Goal: Task Accomplishment & Management: Complete application form

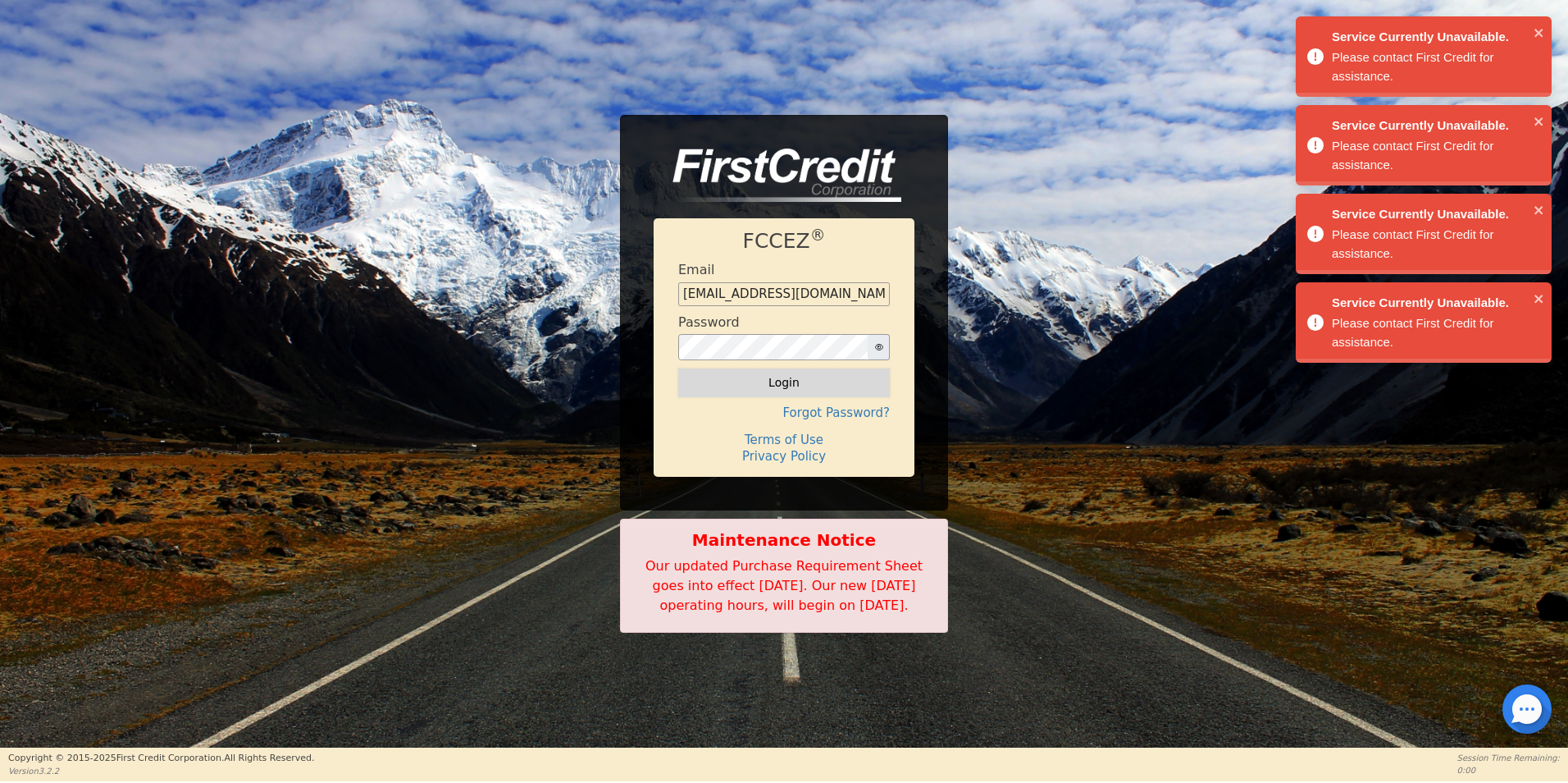
click at [784, 369] on button "Login" at bounding box center [784, 383] width 212 height 28
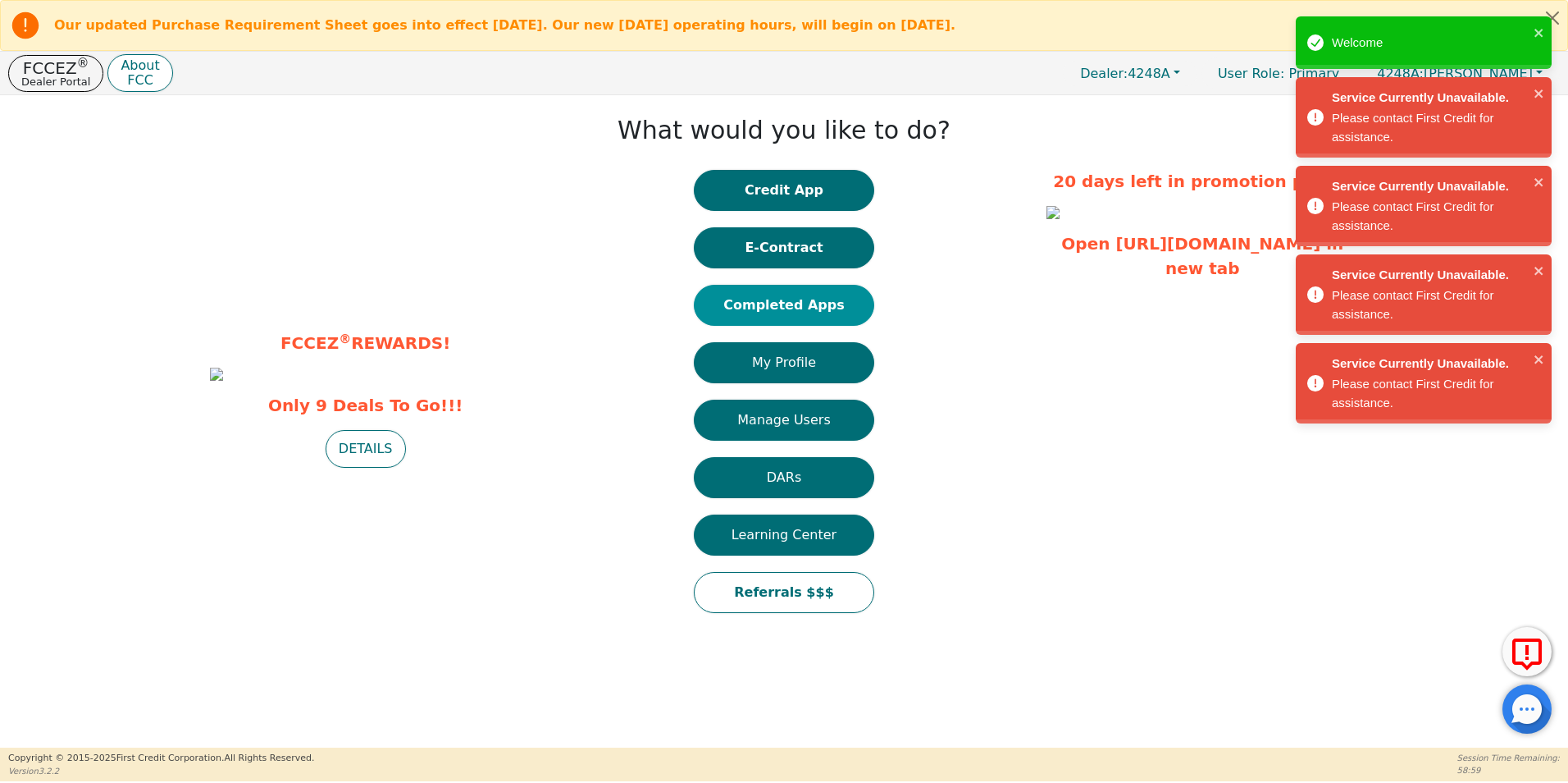
click at [791, 302] on button "Completed Apps" at bounding box center [784, 305] width 180 height 41
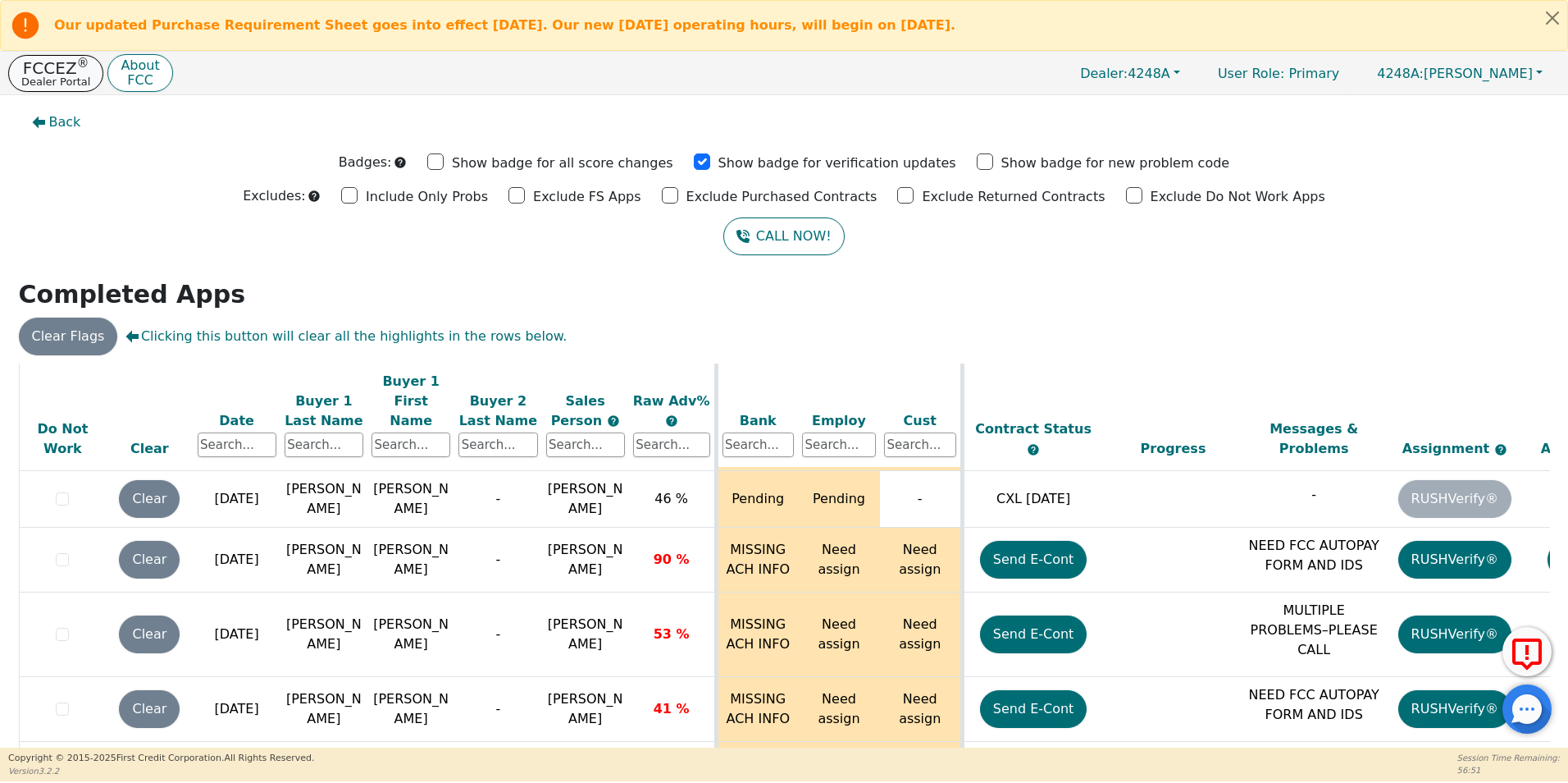
click at [29, 77] on p "Dealer Portal" at bounding box center [55, 82] width 69 height 11
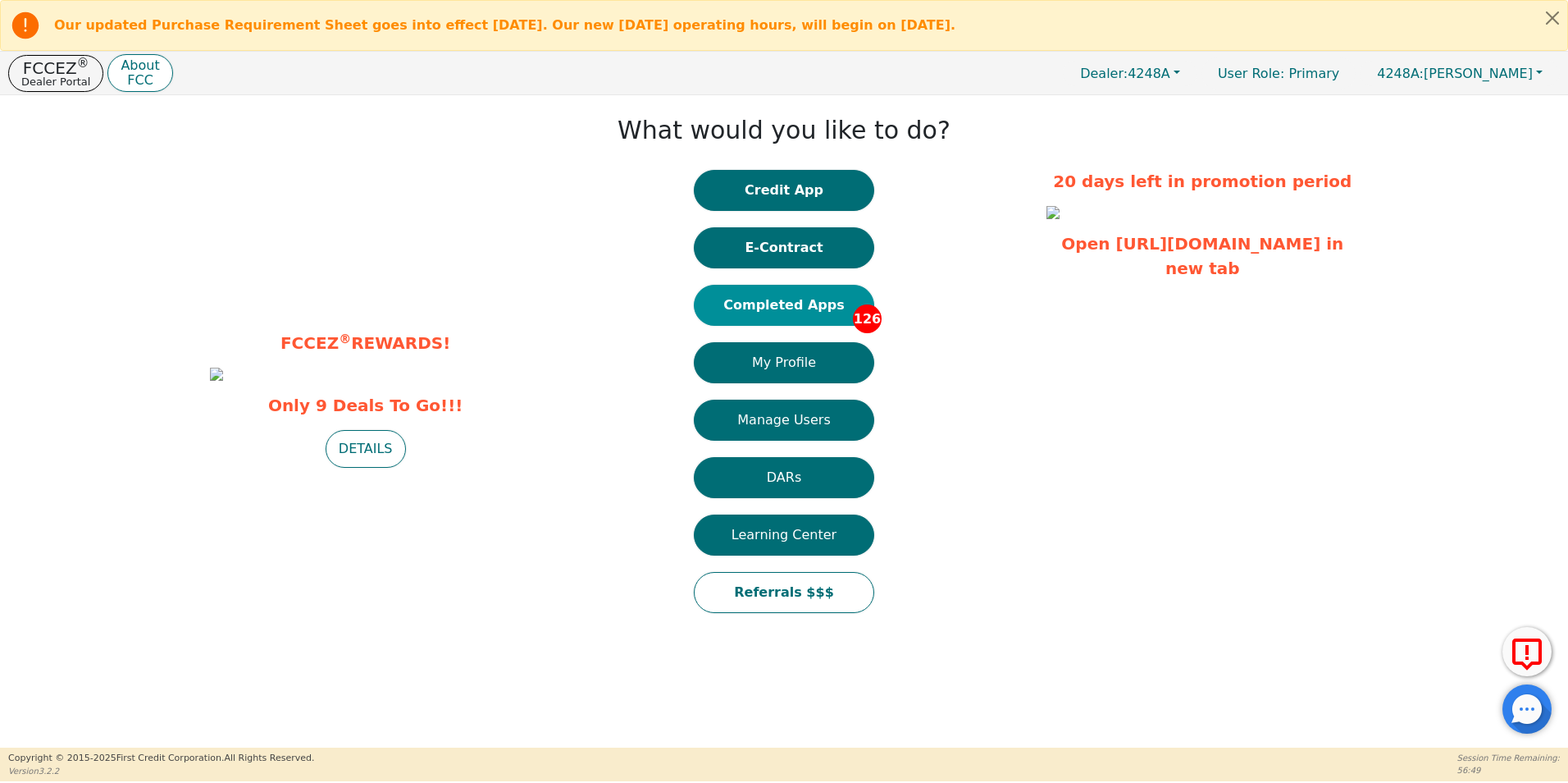
click at [775, 306] on button "Completed Apps 126" at bounding box center [784, 305] width 180 height 41
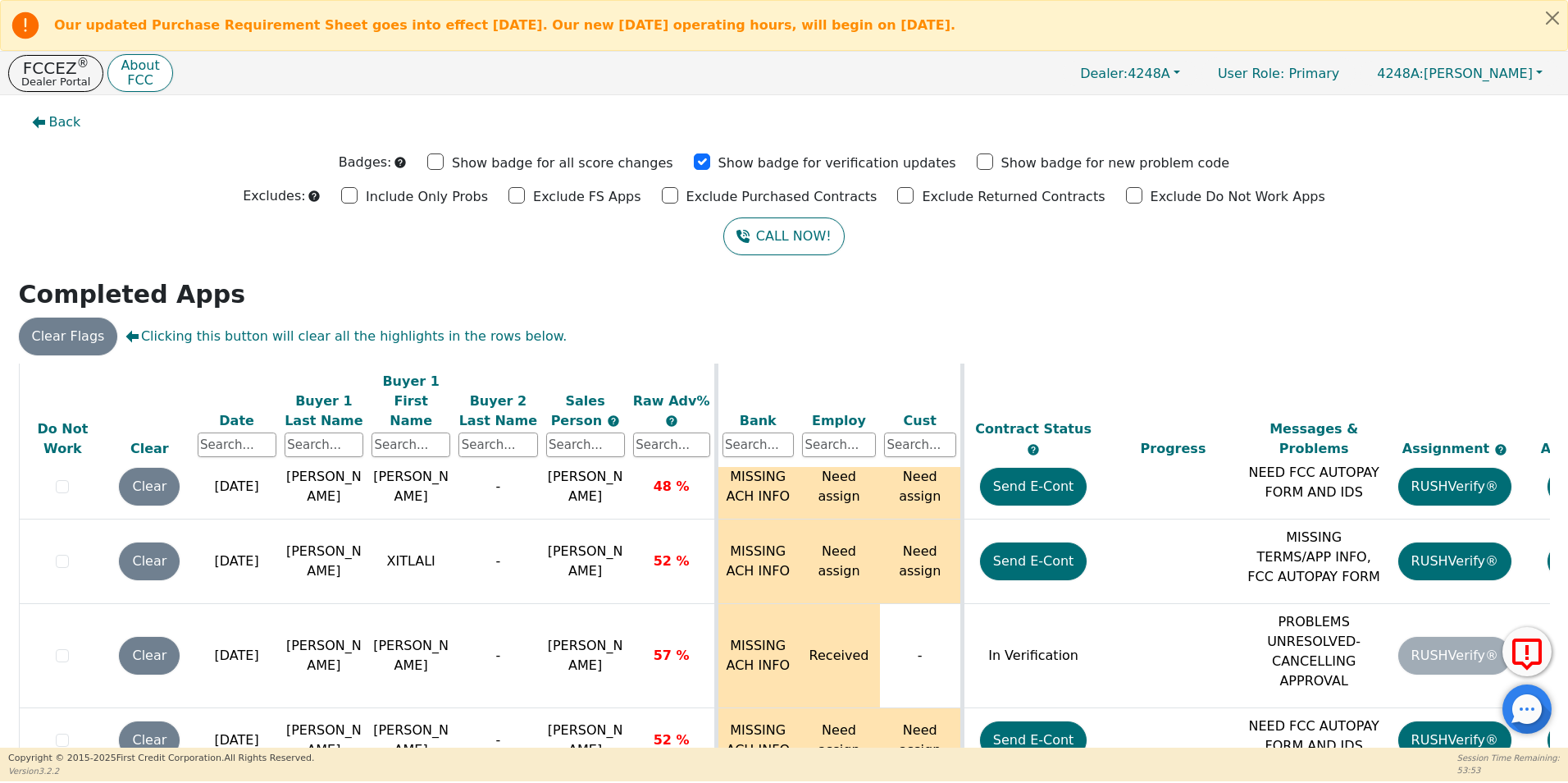
scroll to position [2575, 0]
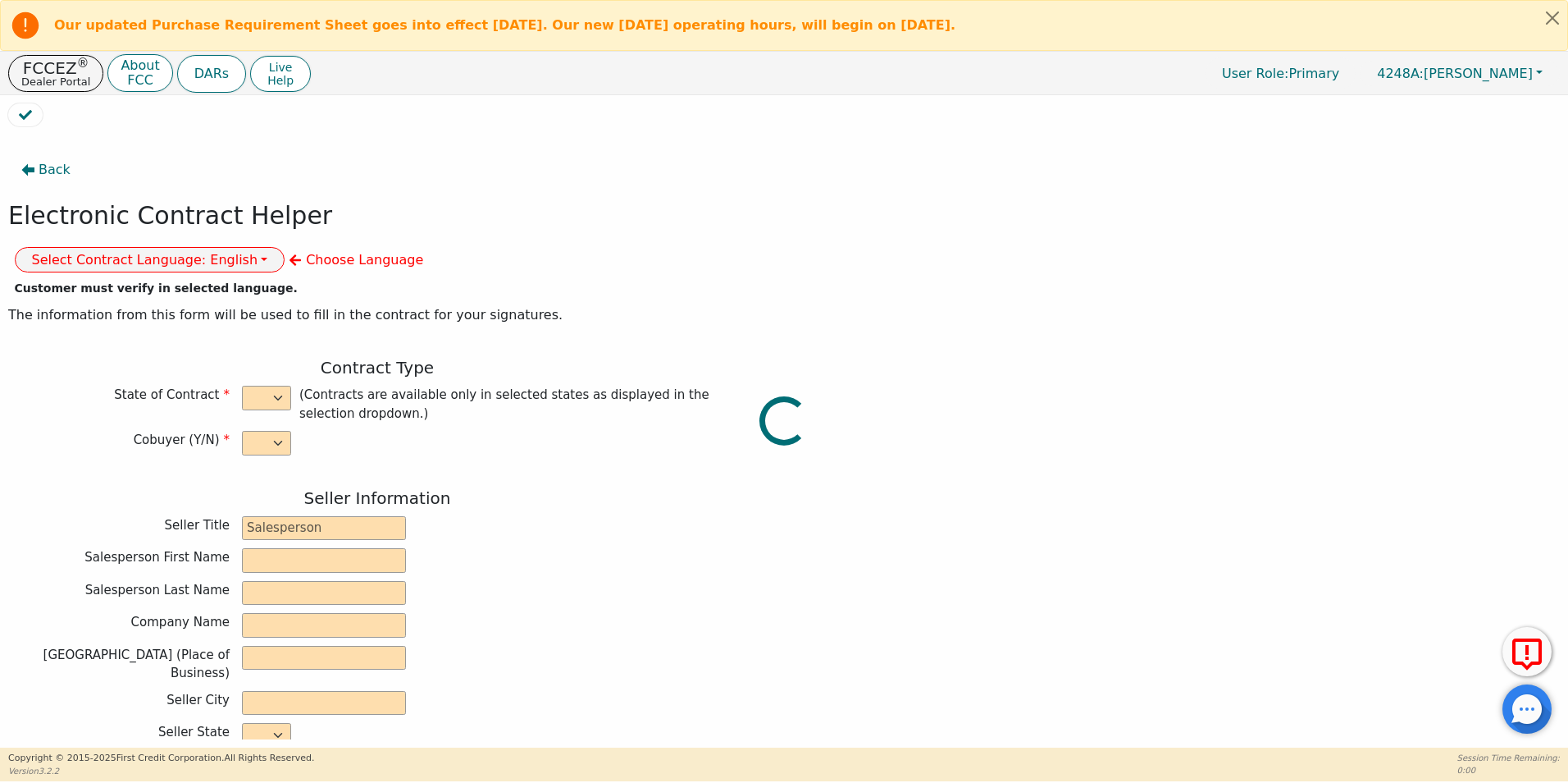
select select "y"
type input "owner"
type input "[PERSON_NAME]"
type input "[GEOGRAPHIC_DATA]"
type input "AQUA REMACH LLC"
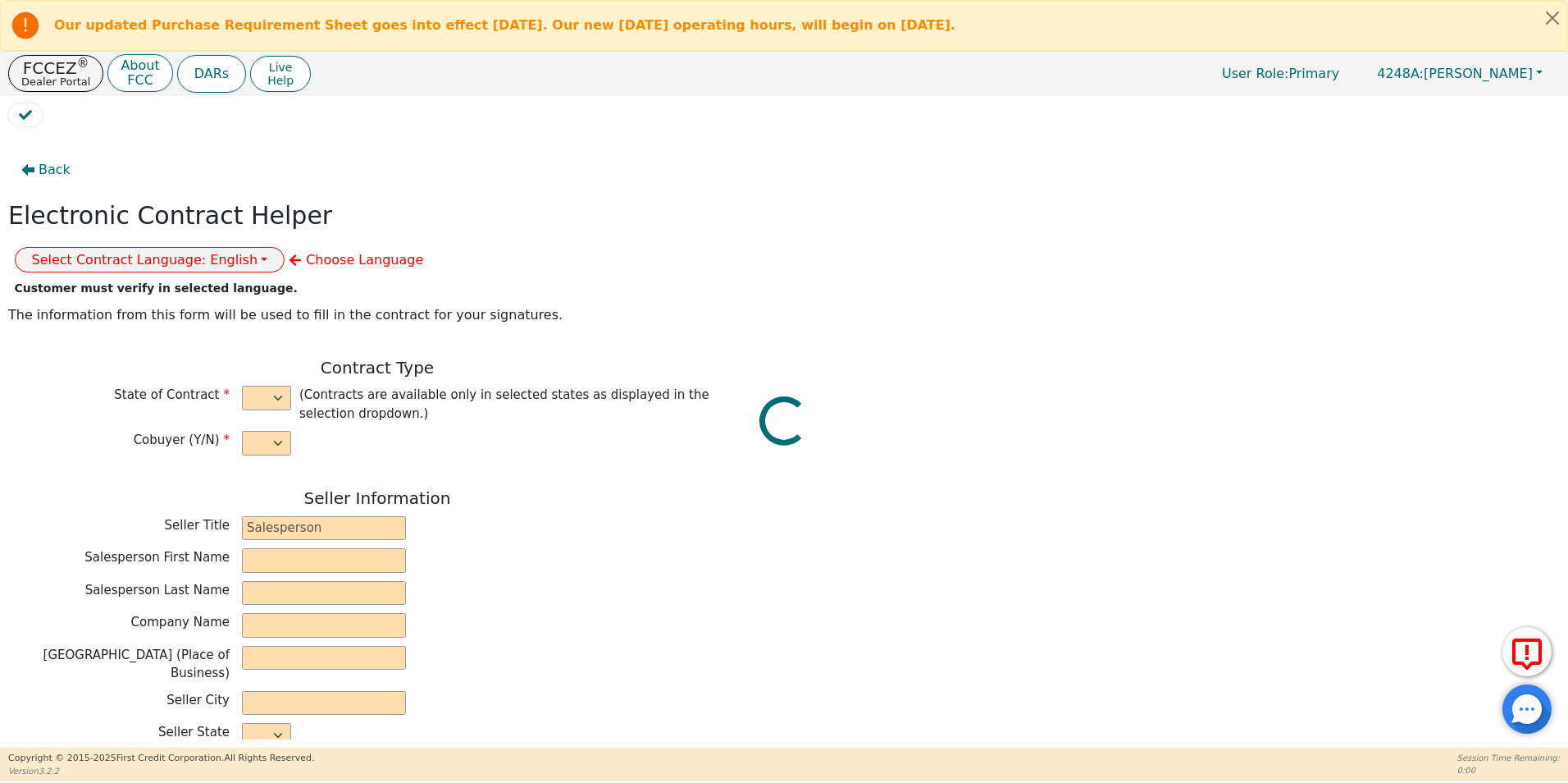
type input "13746 OFFICE PARK DR"
type input "HOUSTON"
select select "TX"
type input "77070"
type input "[PERSON_NAME]"
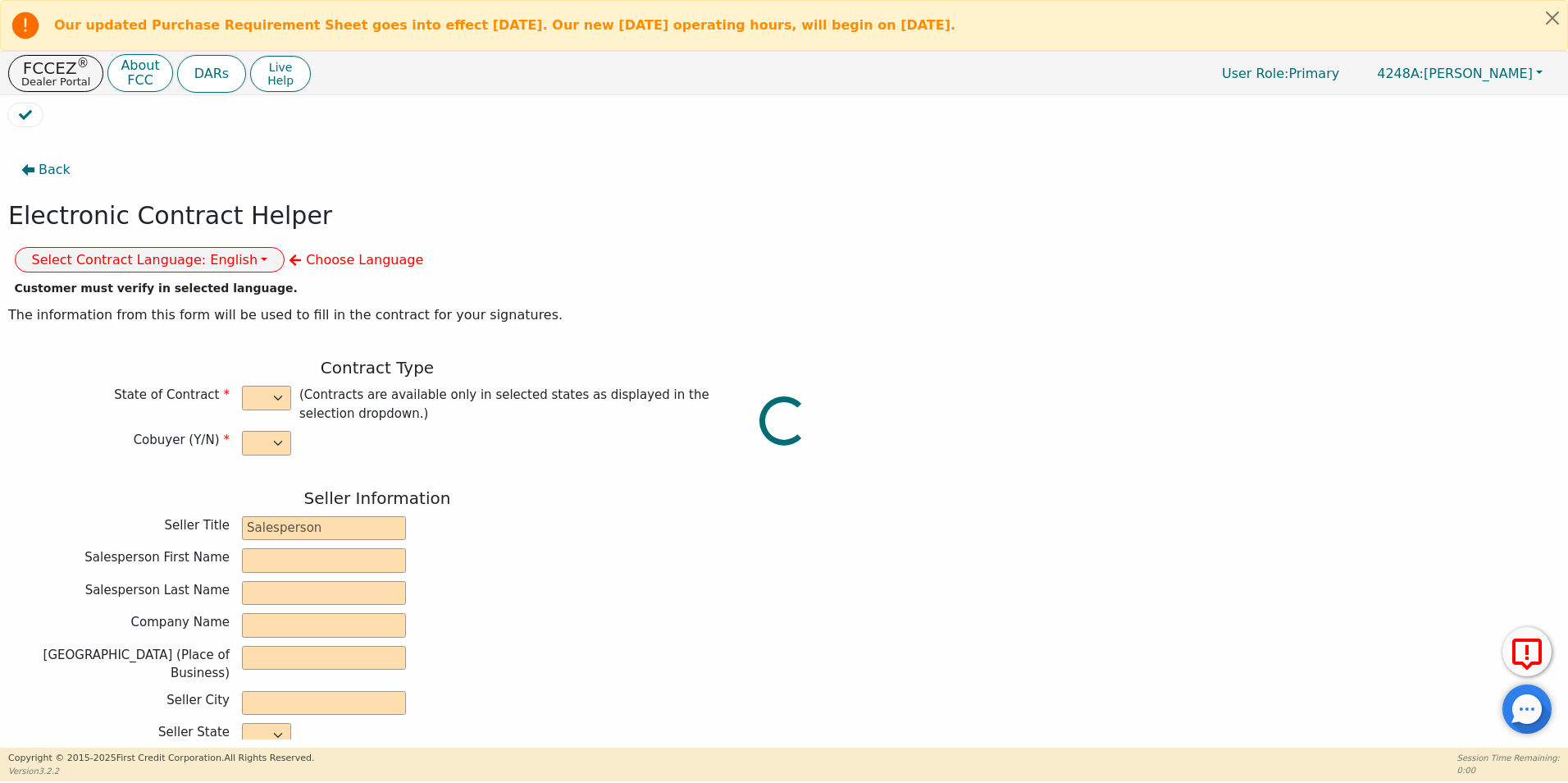
type input "[PERSON_NAME]"
type input "yiyi351@yahoo.com"
type input "[PERSON_NAME]"
type input "7002 windvine dr"
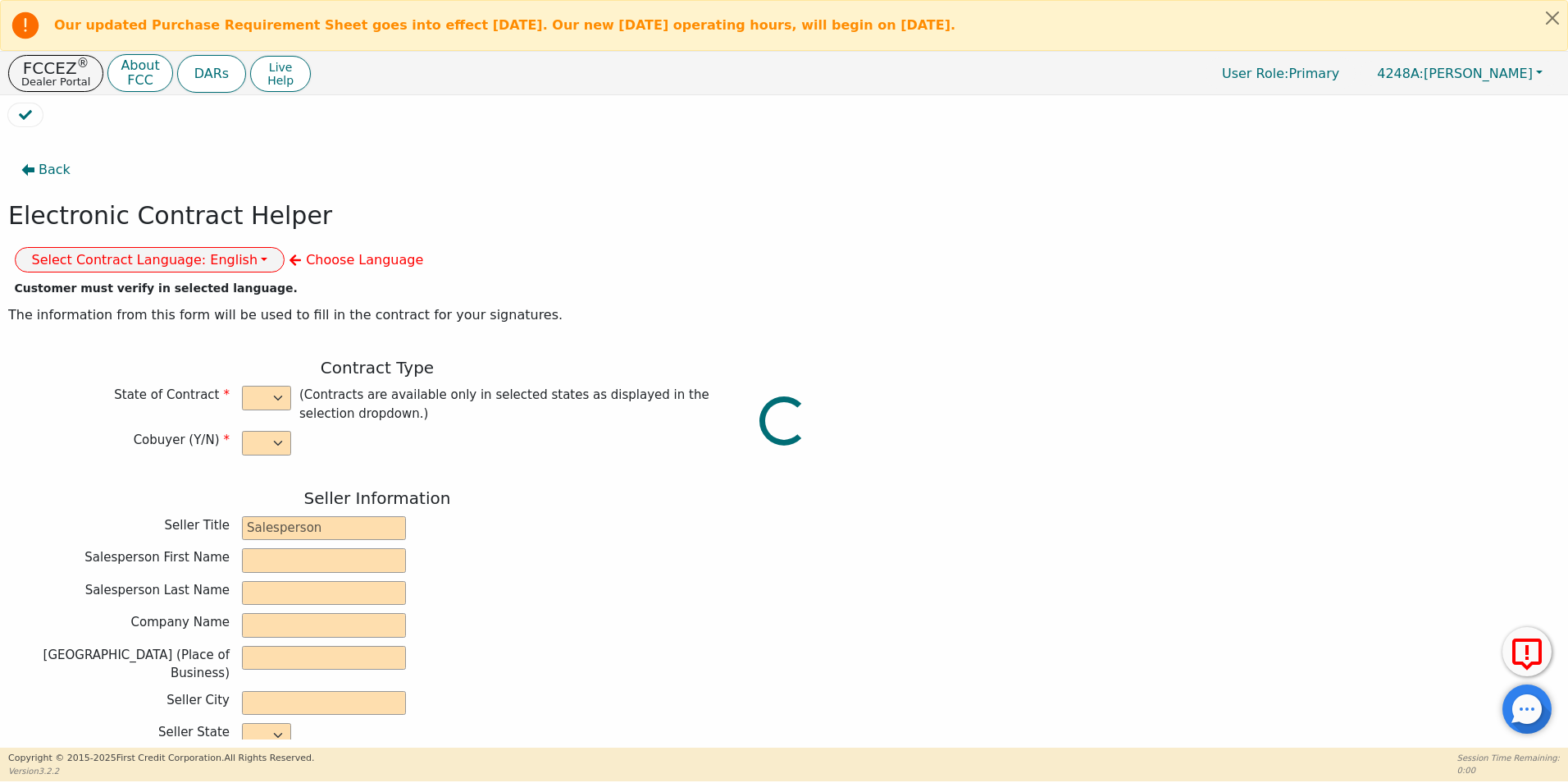
type input "houston"
select select "TX"
type input "77072"
type input "[DATE]"
type input "17.99"
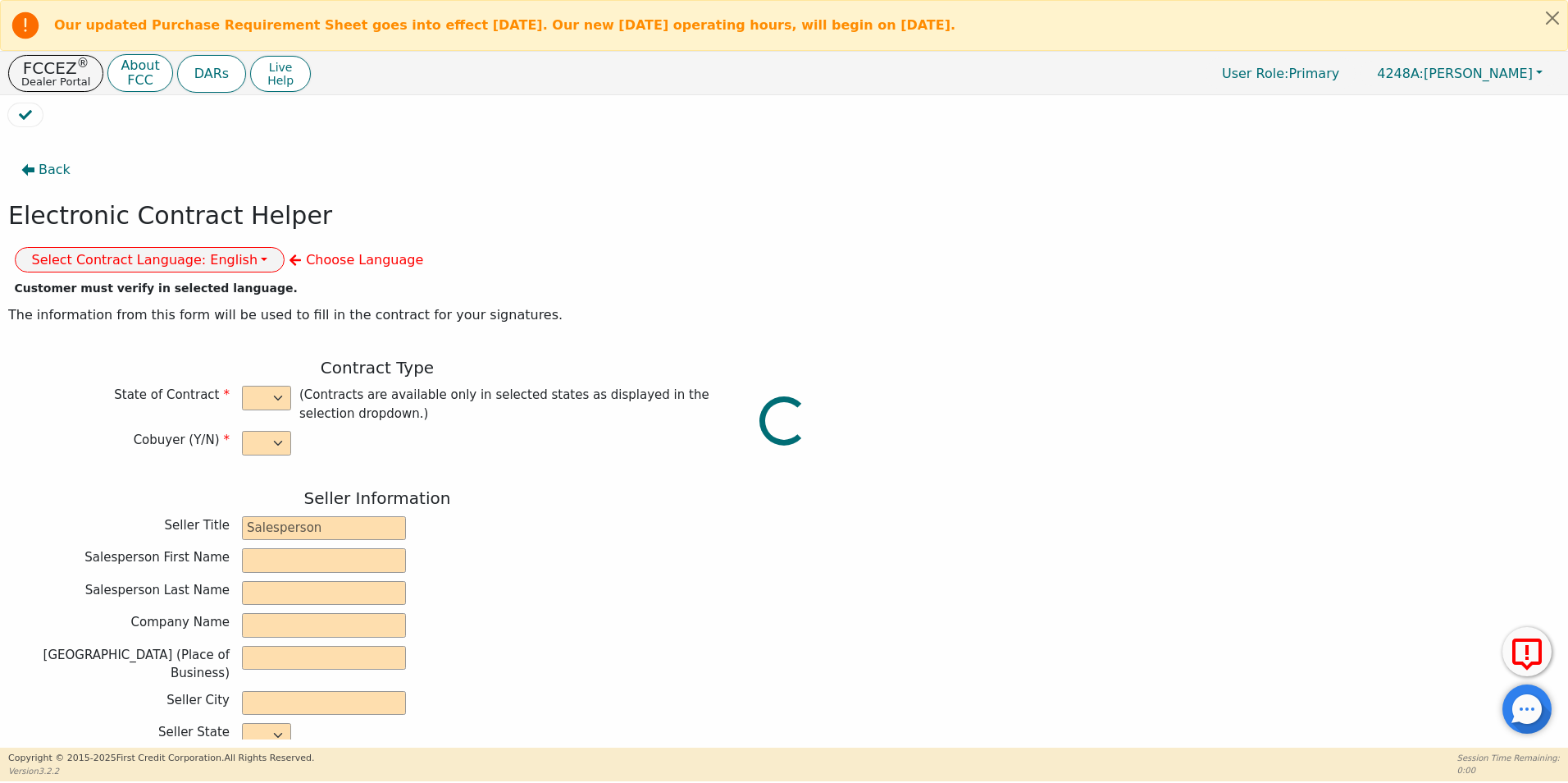
type input "2025-08-28"
type input "60"
type input "0"
type input "8500.00"
type input "0.00"
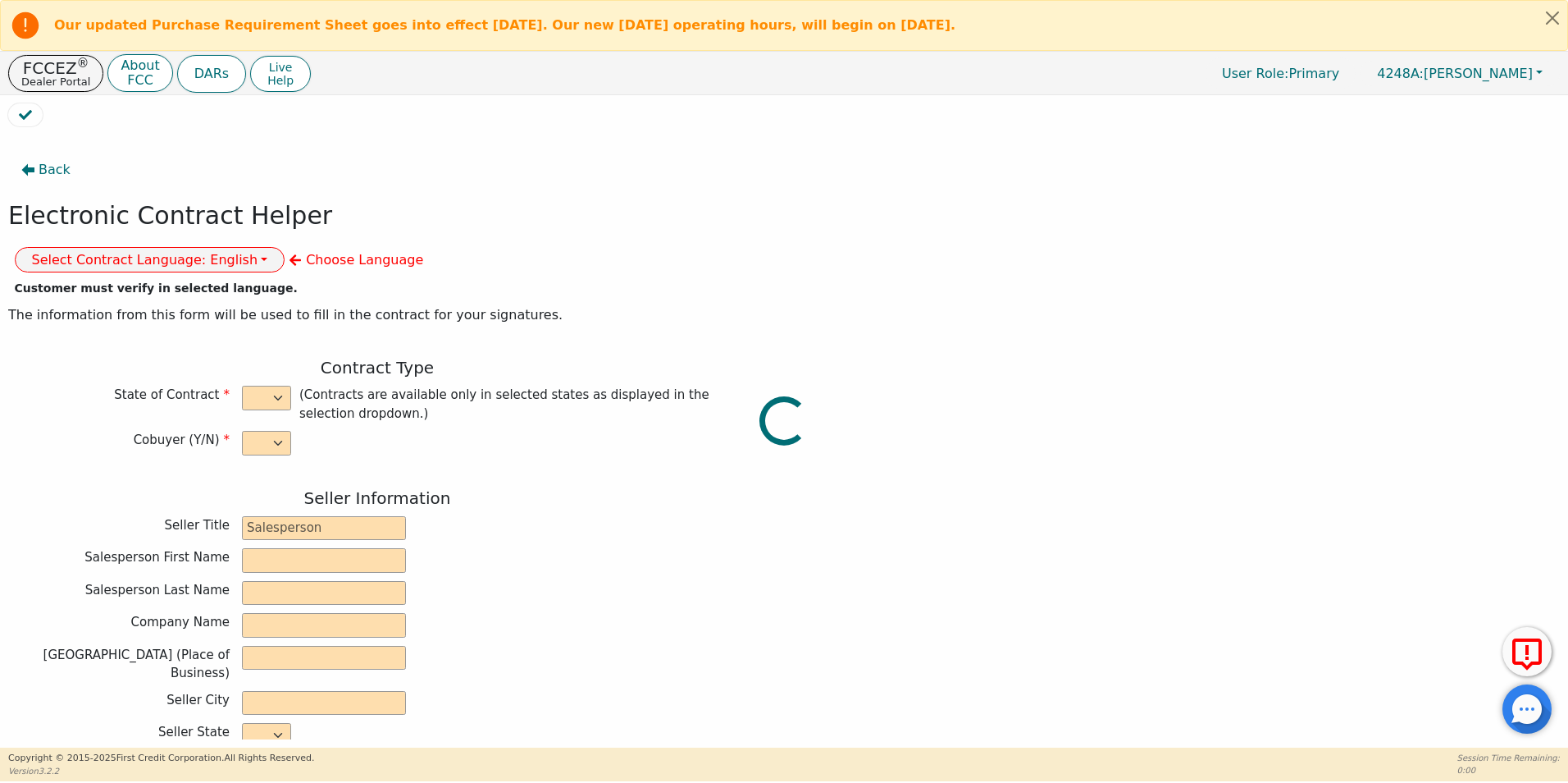
type input "8500.00"
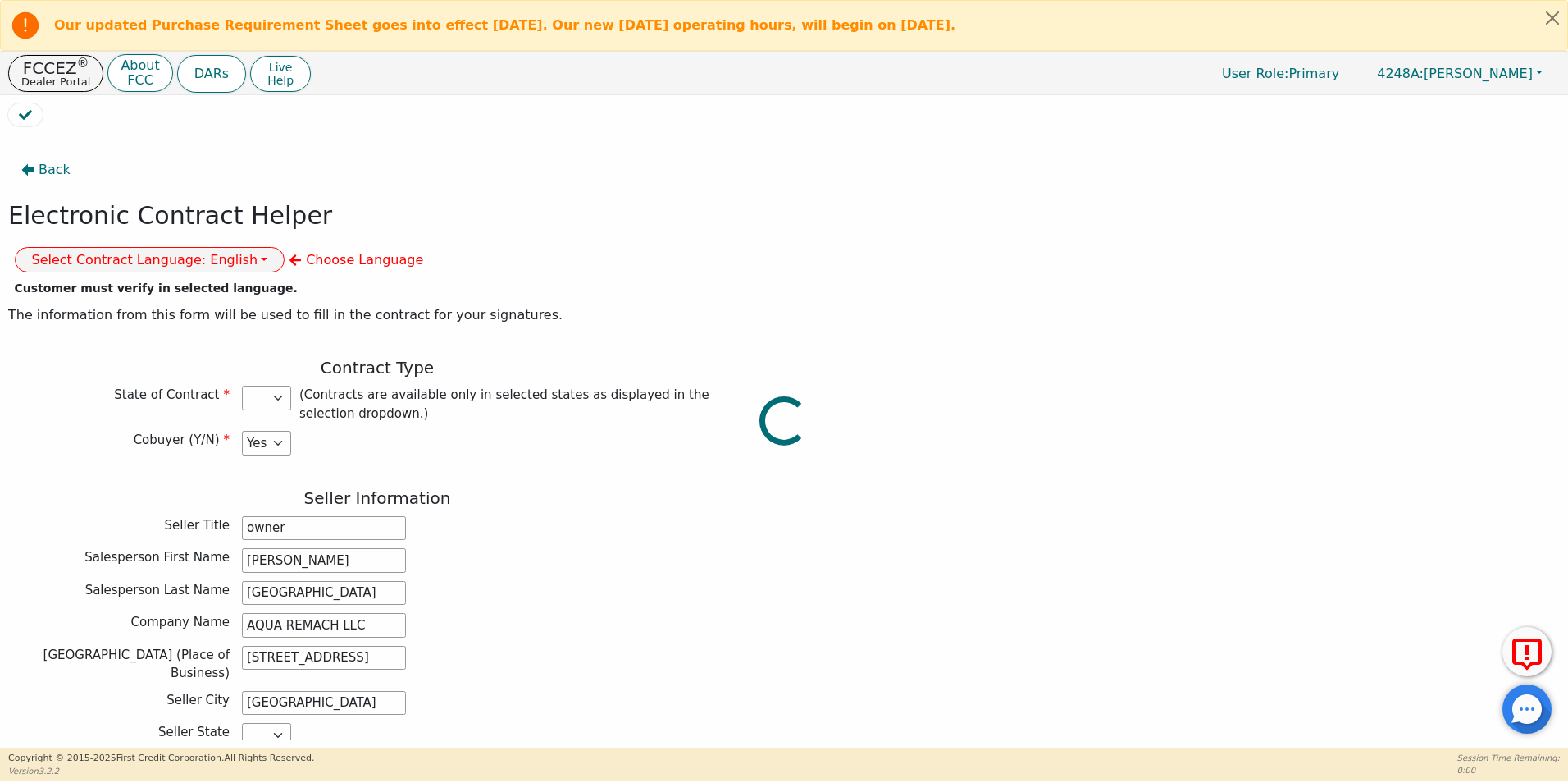
select select "TX"
click at [285, 247] on button "Select Contract Language: English" at bounding box center [150, 260] width 271 height 26
click at [145, 307] on link "Spanish" at bounding box center [80, 318] width 129 height 22
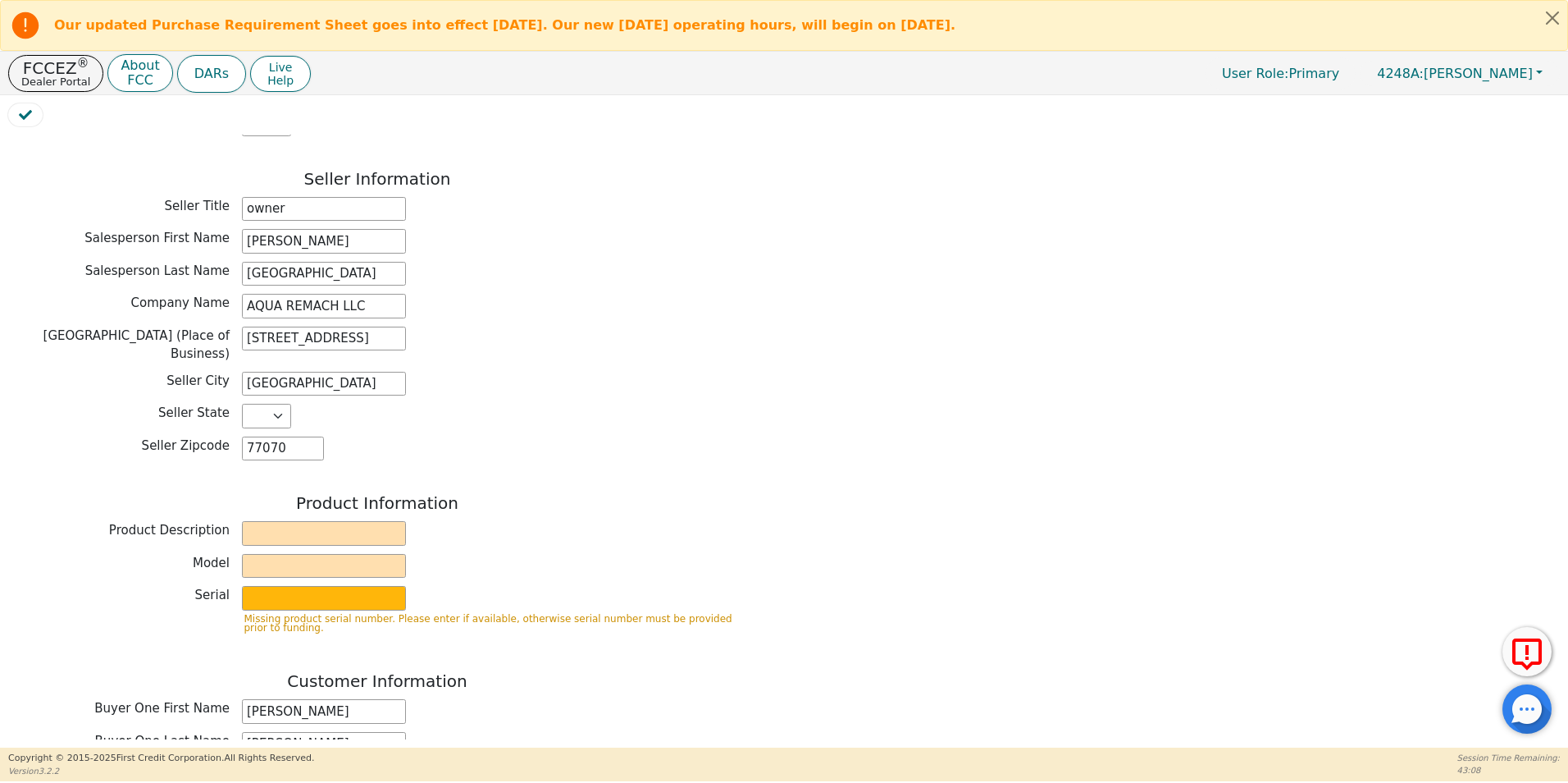
scroll to position [324, 0]
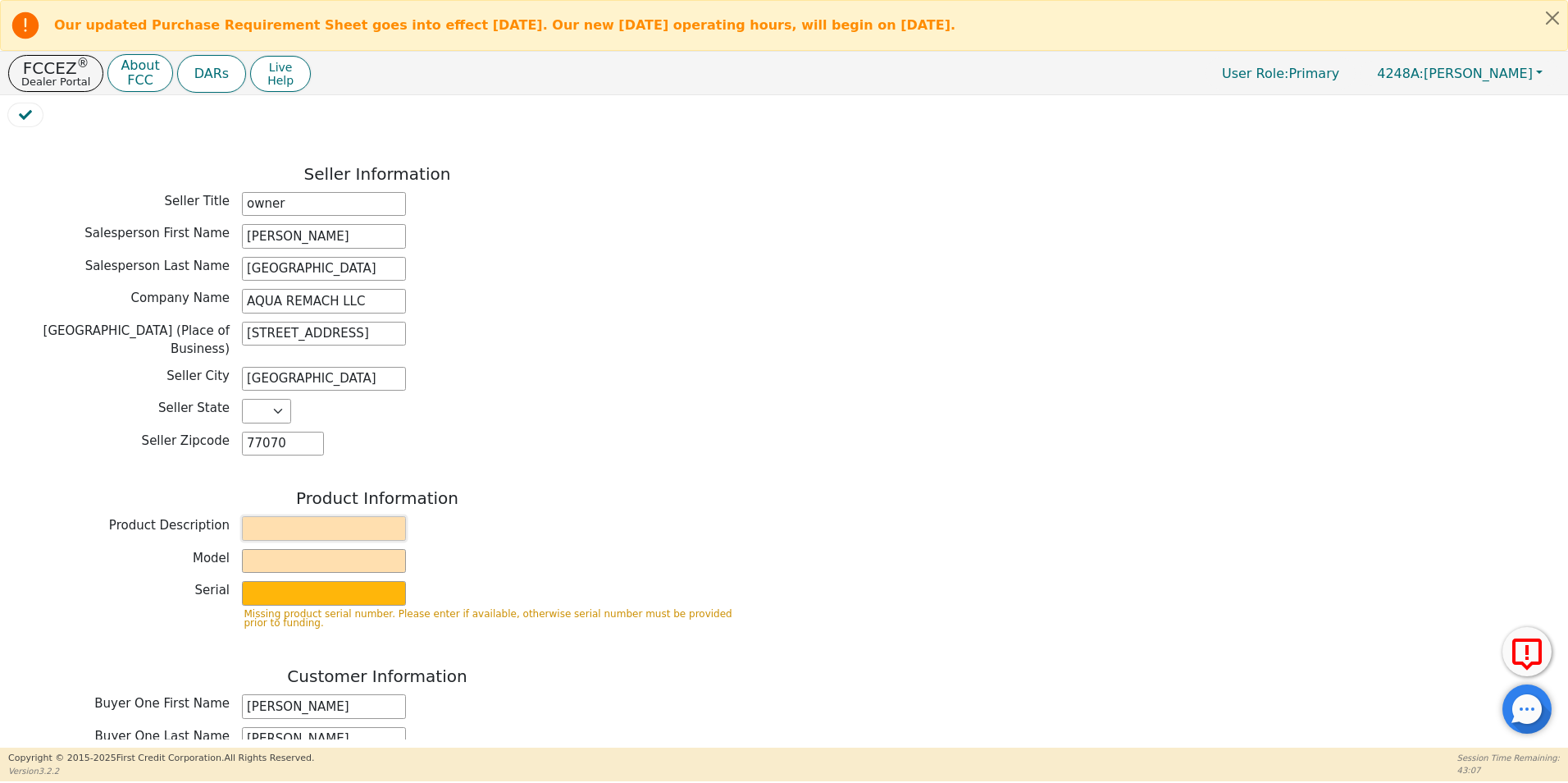
click at [276, 516] on input "text" at bounding box center [324, 529] width 164 height 25
type input "WATER SYSTEM"
click at [268, 549] on input "text" at bounding box center [324, 561] width 164 height 25
type input "6 P"
click at [253, 581] on input "text" at bounding box center [324, 593] width 164 height 25
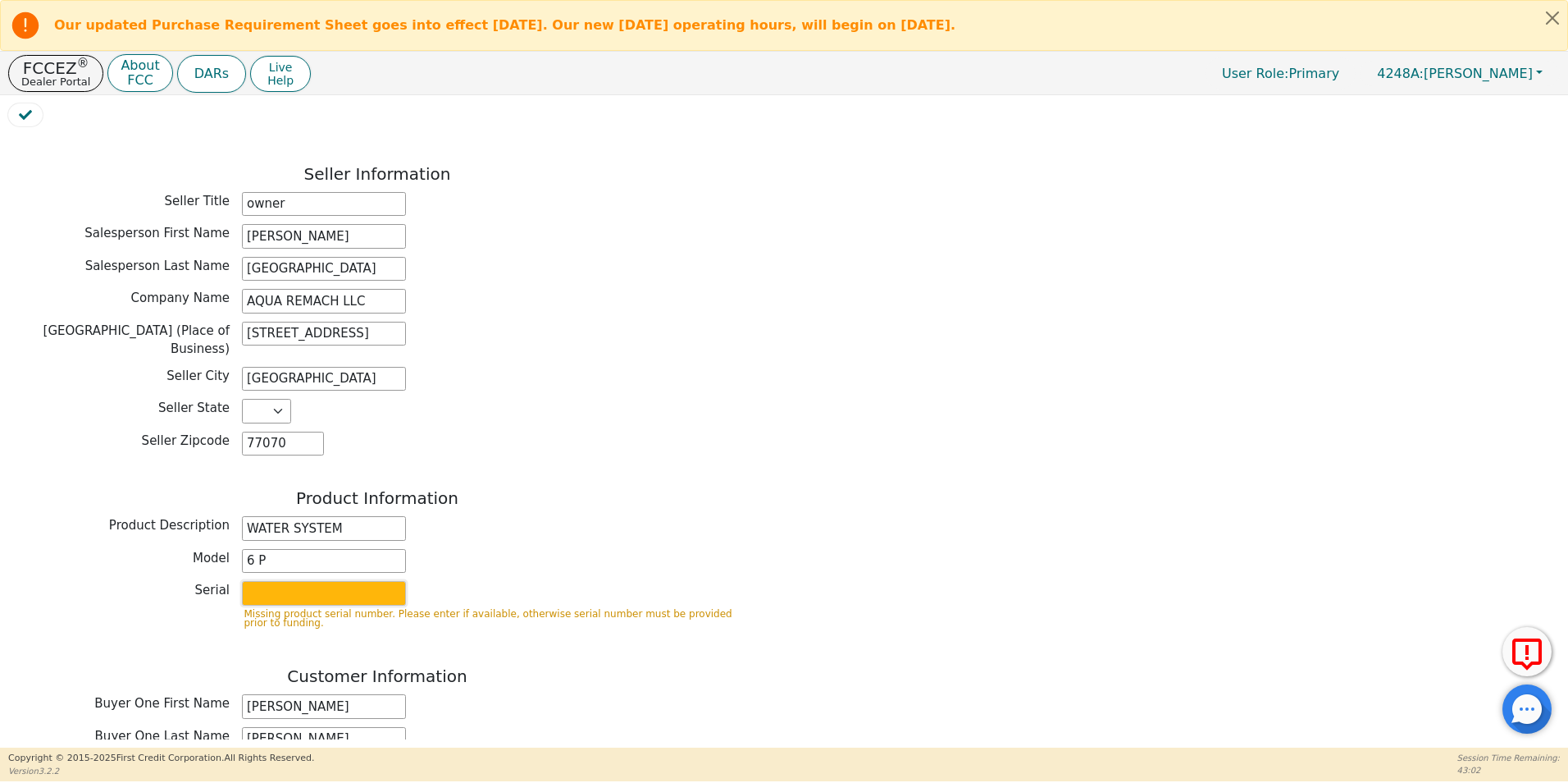
type input "S2134523"
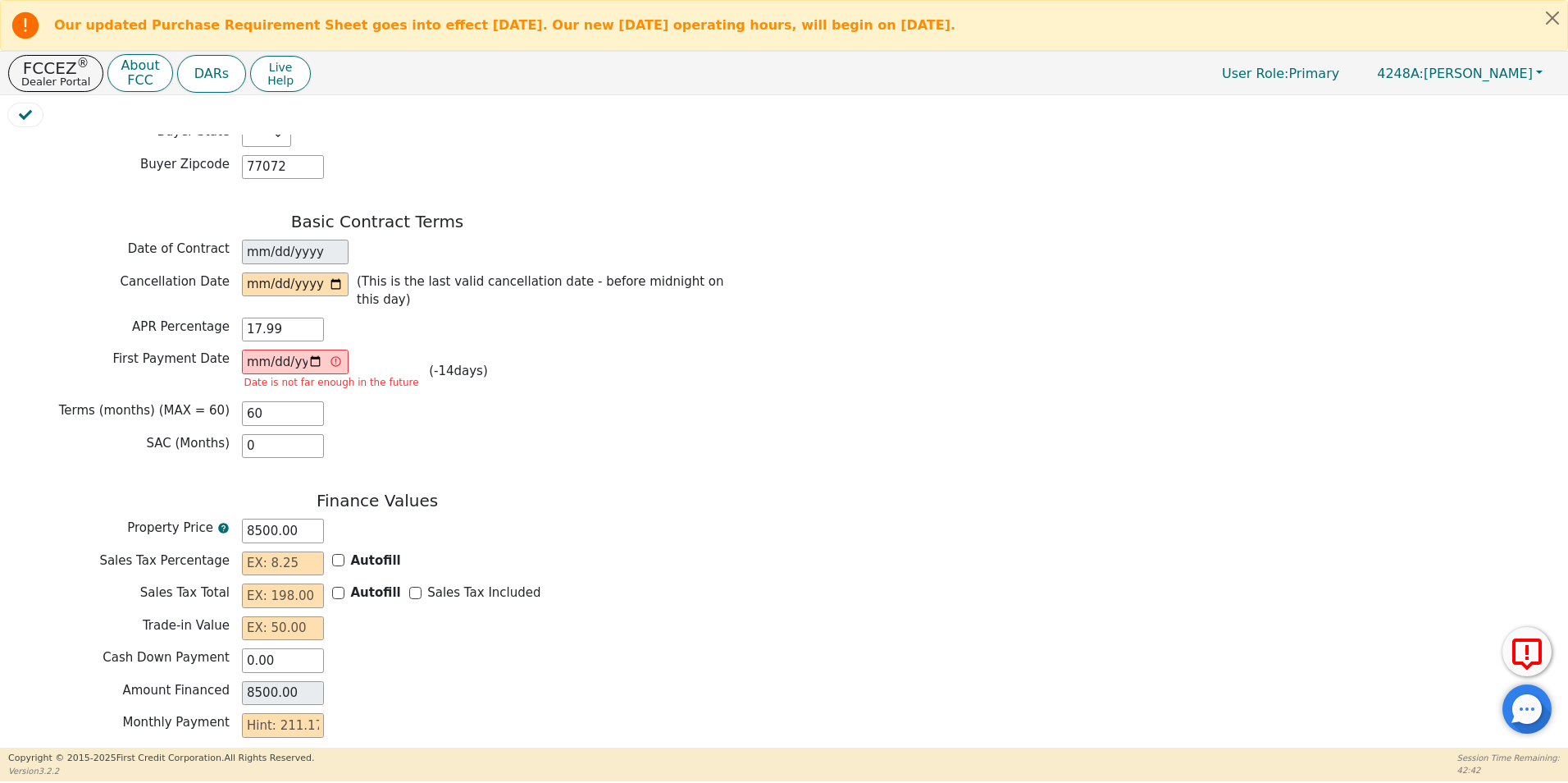
scroll to position [1278, 0]
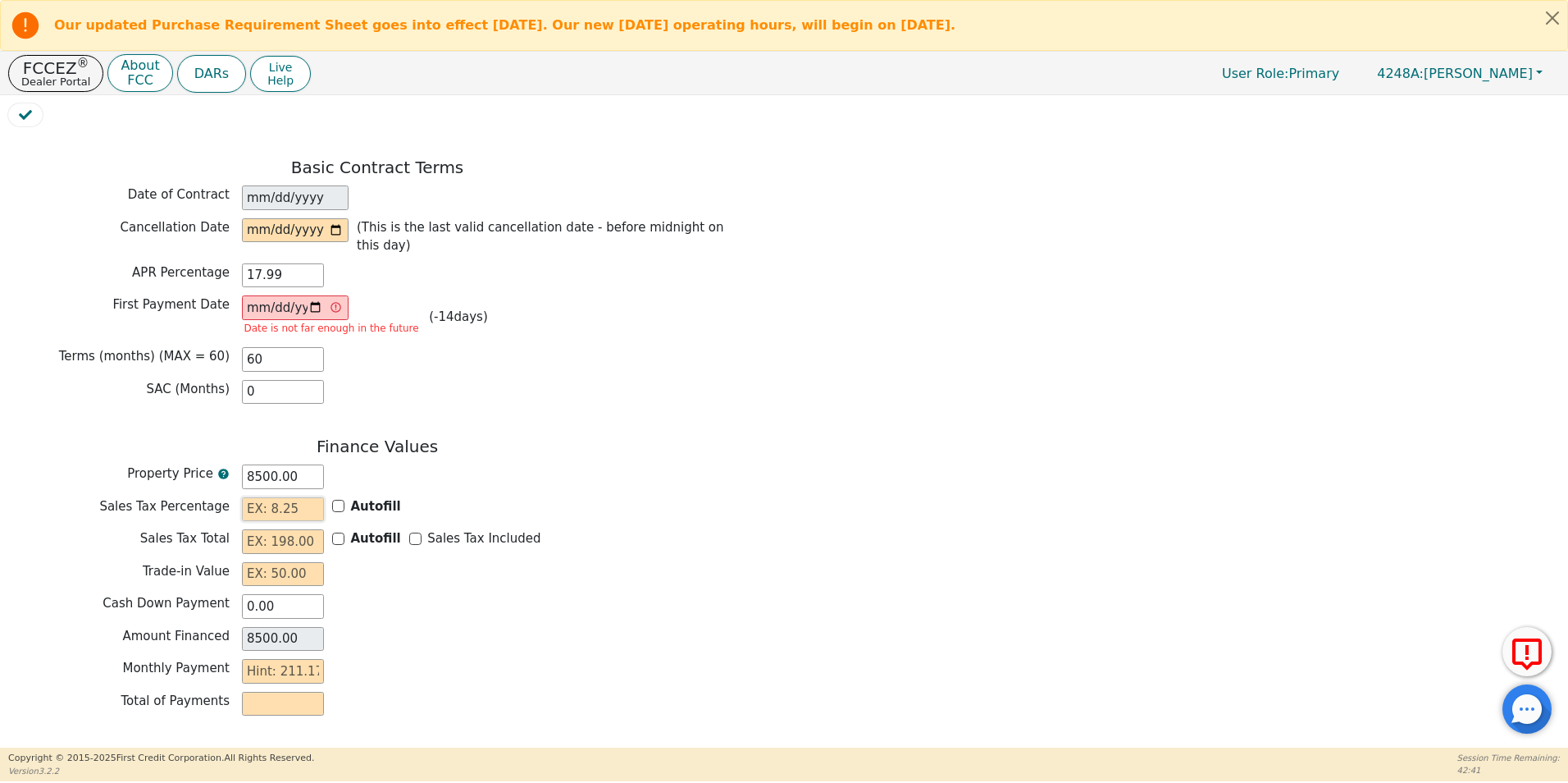
click at [273, 497] on input "text" at bounding box center [282, 509] width 82 height 25
type input "0.00"
click at [274, 529] on input "text" at bounding box center [282, 541] width 82 height 25
type input "0.00"
click at [281, 562] on input "text" at bounding box center [282, 574] width 82 height 25
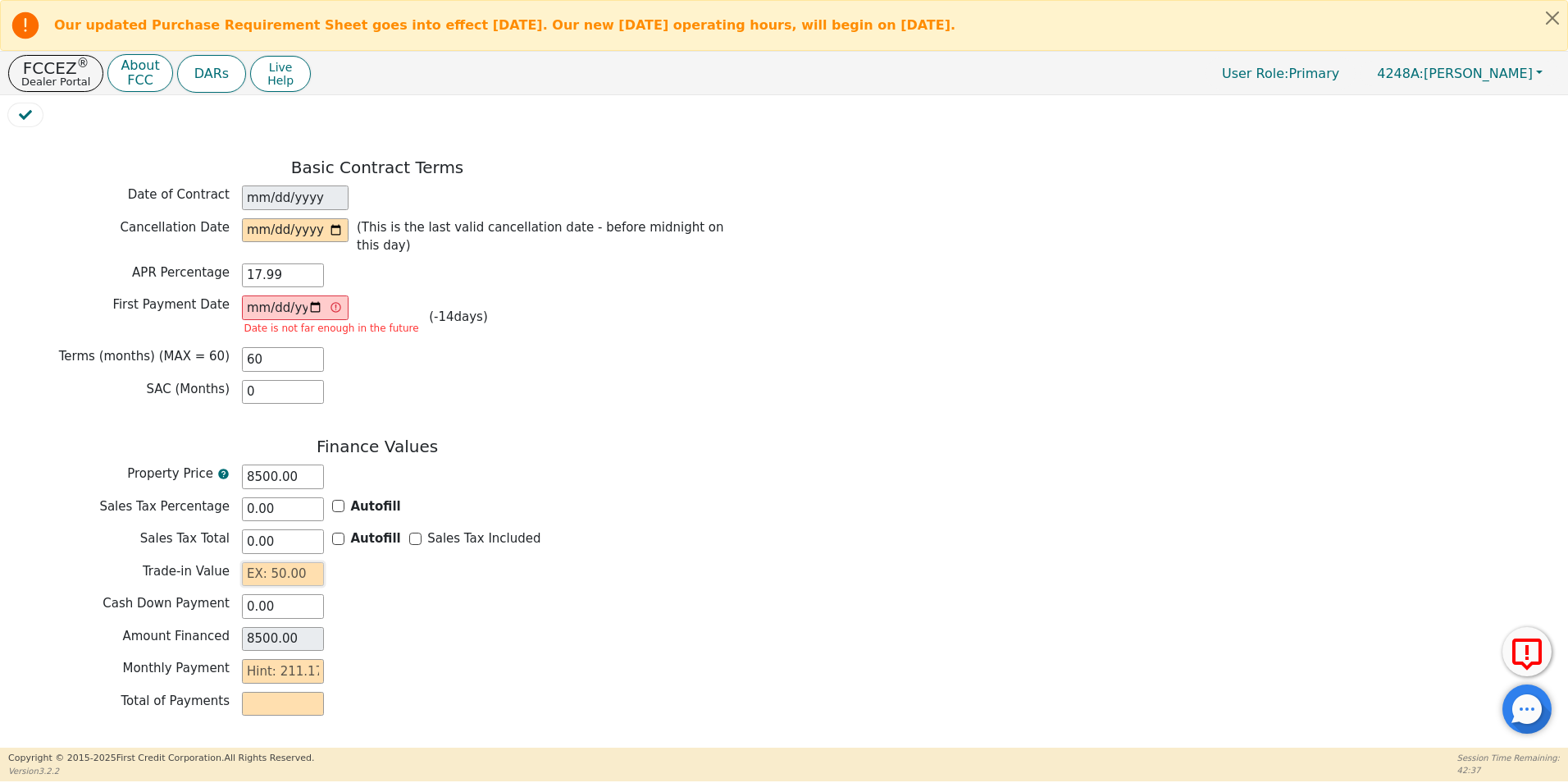
type input "0.00"
drag, startPoint x: 246, startPoint y: 611, endPoint x: 254, endPoint y: 614, distance: 8.5
click at [246, 659] on input "text" at bounding box center [282, 671] width 82 height 25
type input "2"
type input "120.00"
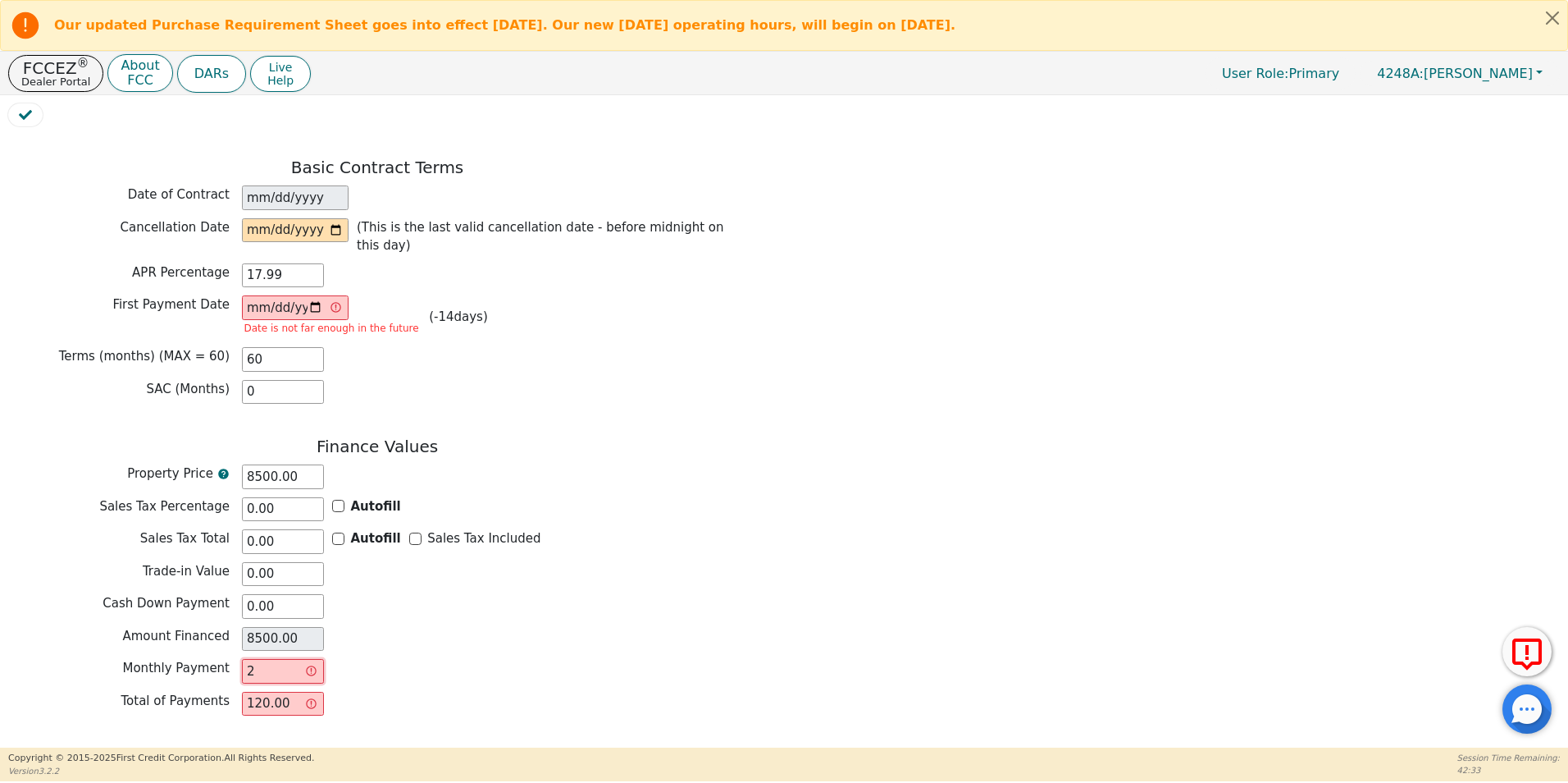
type input "21"
type input "1260.00"
type input "211"
type input "12660.00"
type input "211.1"
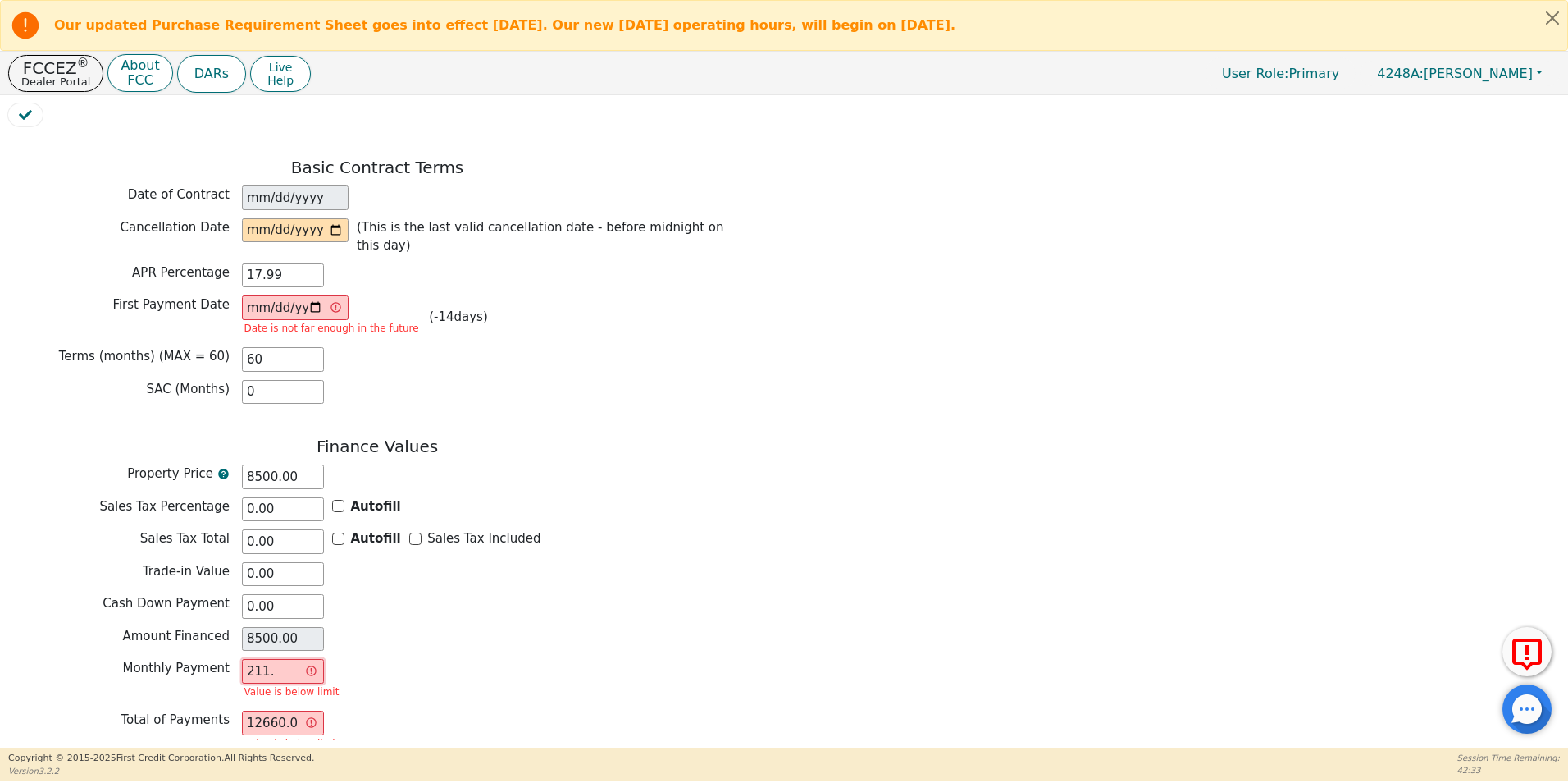
type input "12666.00"
type input "211.17"
type input "12670.20"
type input "211.17"
click at [759, 656] on div "Back Electronic Contract Helper Select Contract Language: Español English Spani…" at bounding box center [784, 436] width 1551 height 604
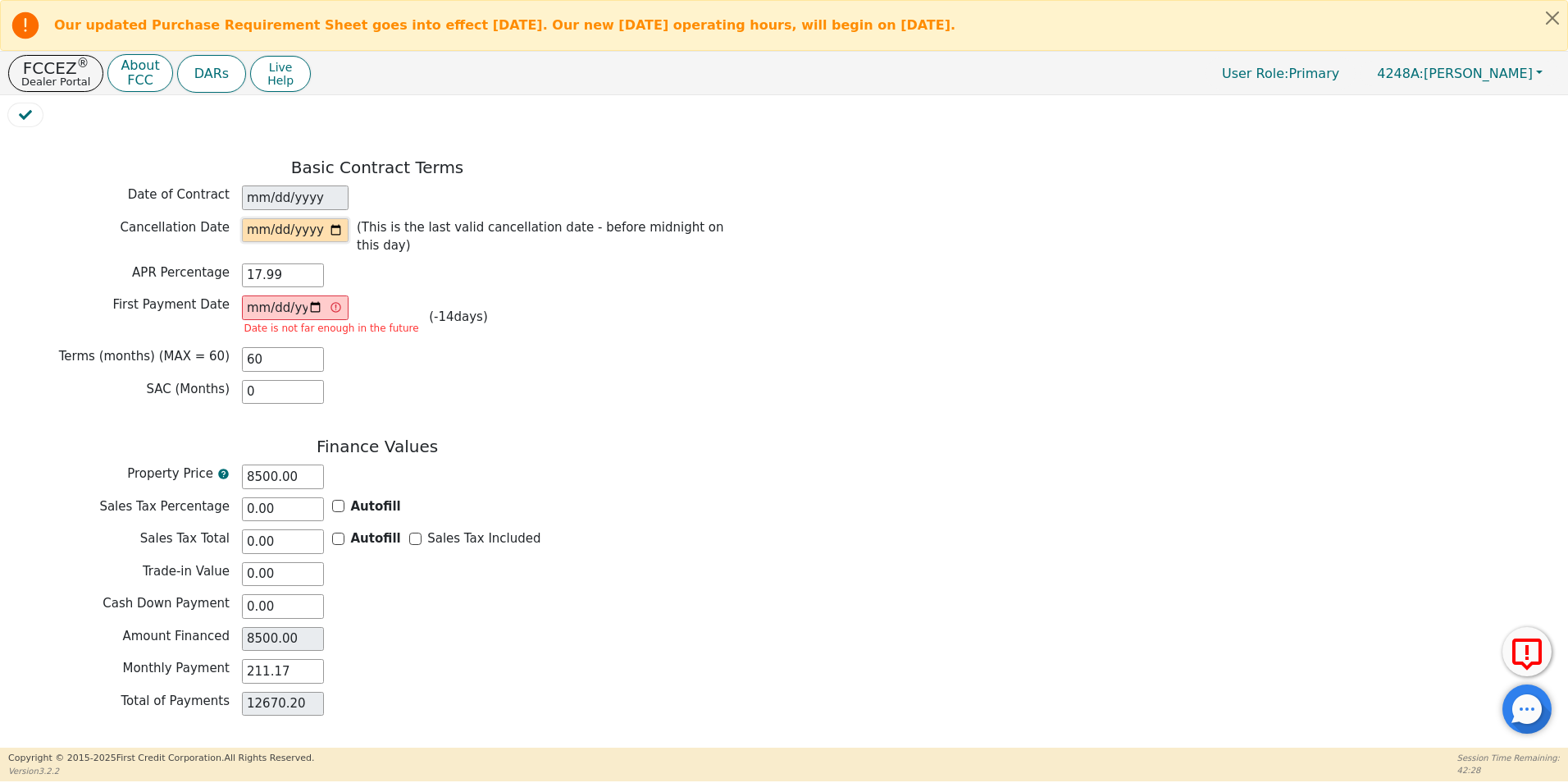
click at [335, 218] on input "date" at bounding box center [295, 231] width 106 height 25
type input "2025-09-15"
click at [251, 296] on input "2025-08-28" at bounding box center [295, 308] width 106 height 25
click at [317, 296] on input "2025-08-28" at bounding box center [295, 308] width 106 height 25
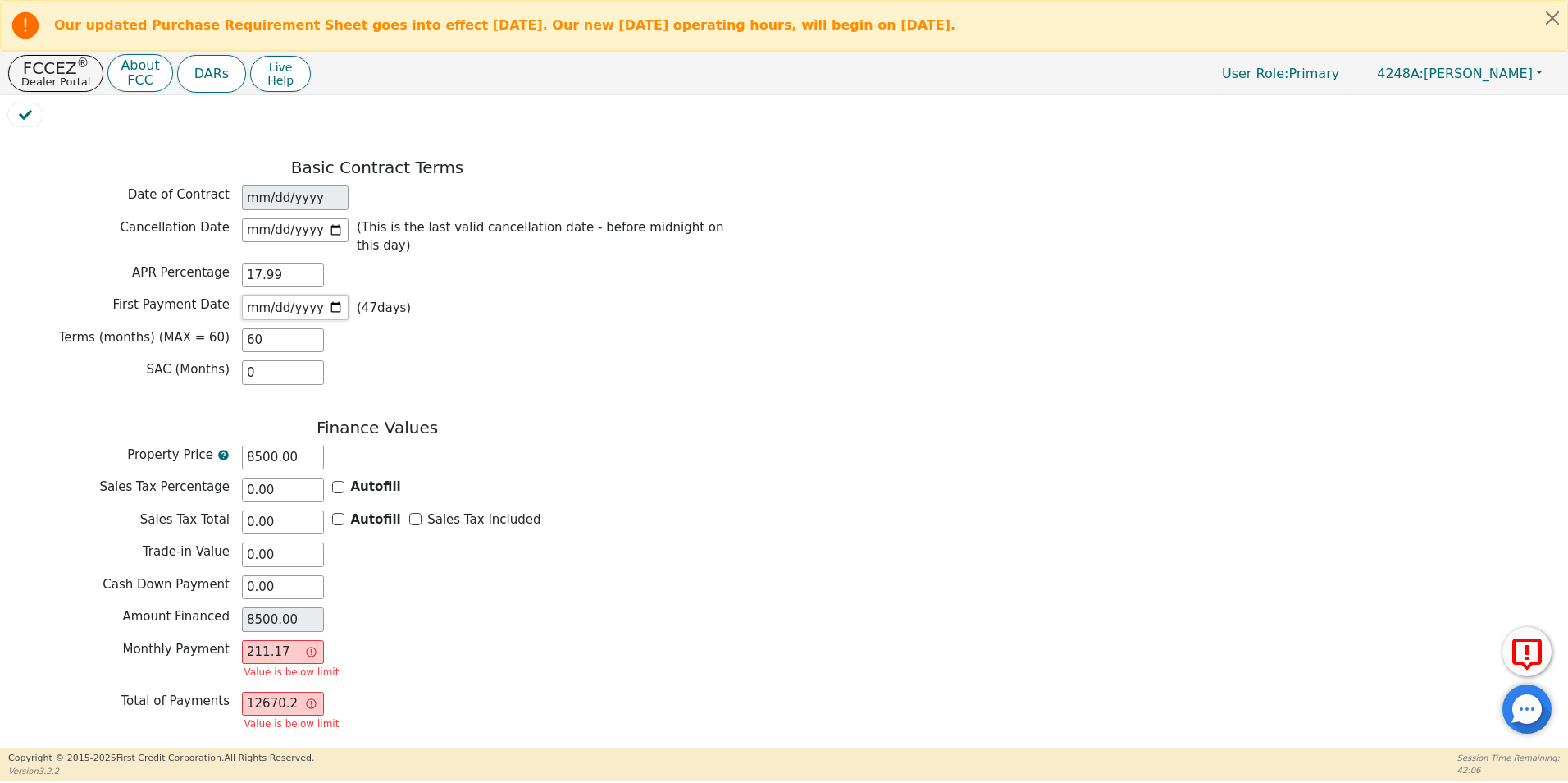
type input "2025-10-28"
click at [732, 478] on div "Sales Tax Percentage 0.00 Autofill" at bounding box center [376, 490] width 738 height 25
click at [284, 640] on input "211.17" at bounding box center [282, 652] width 82 height 25
drag, startPoint x: 304, startPoint y: 595, endPoint x: 233, endPoint y: 589, distance: 71.3
click at [234, 640] on div "Monthly Payment 211.17 Value is below limit" at bounding box center [376, 661] width 738 height 43
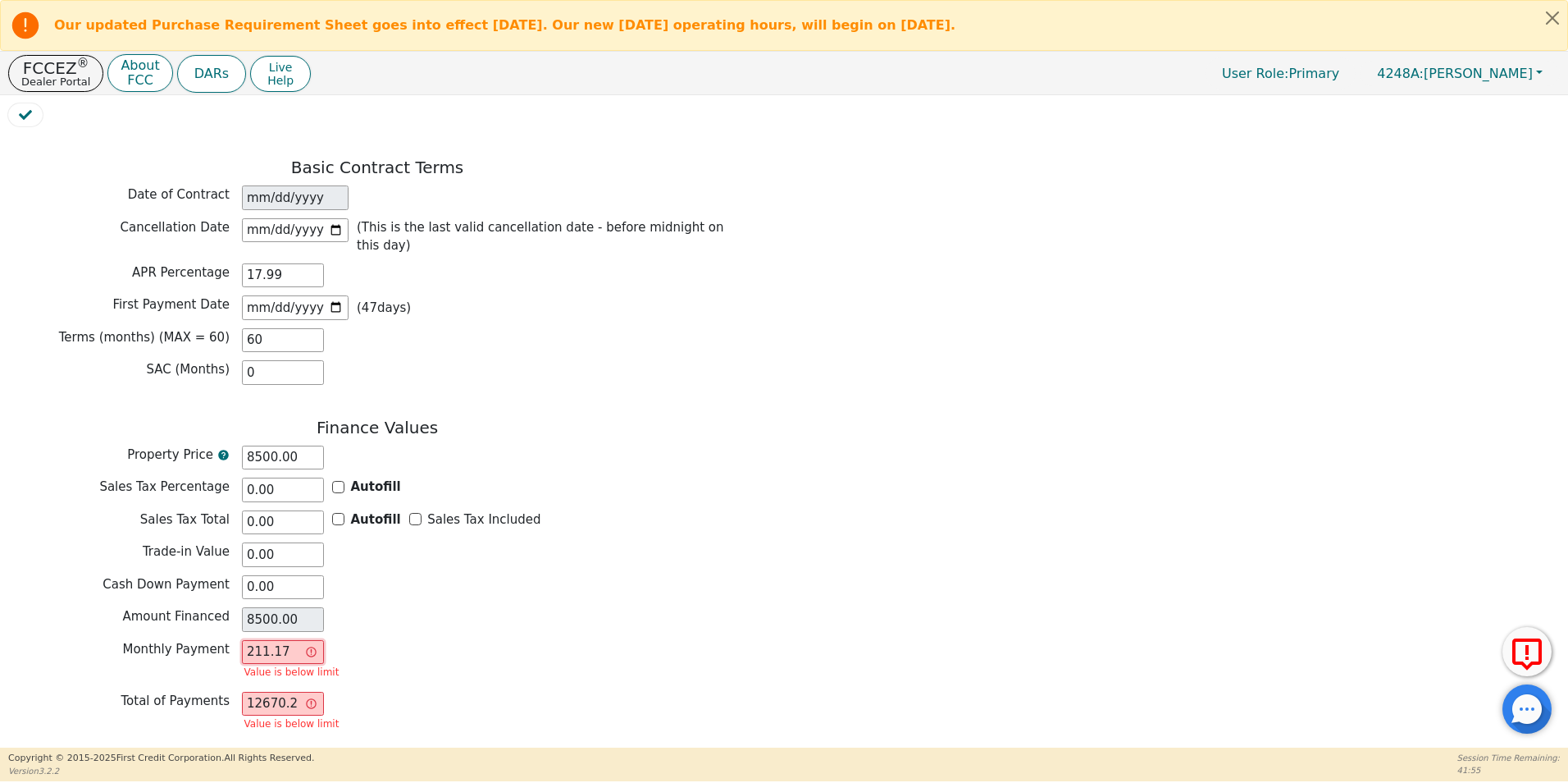
type input "0.00"
type input "2"
type input "120.00"
type input "21"
type input "1260.00"
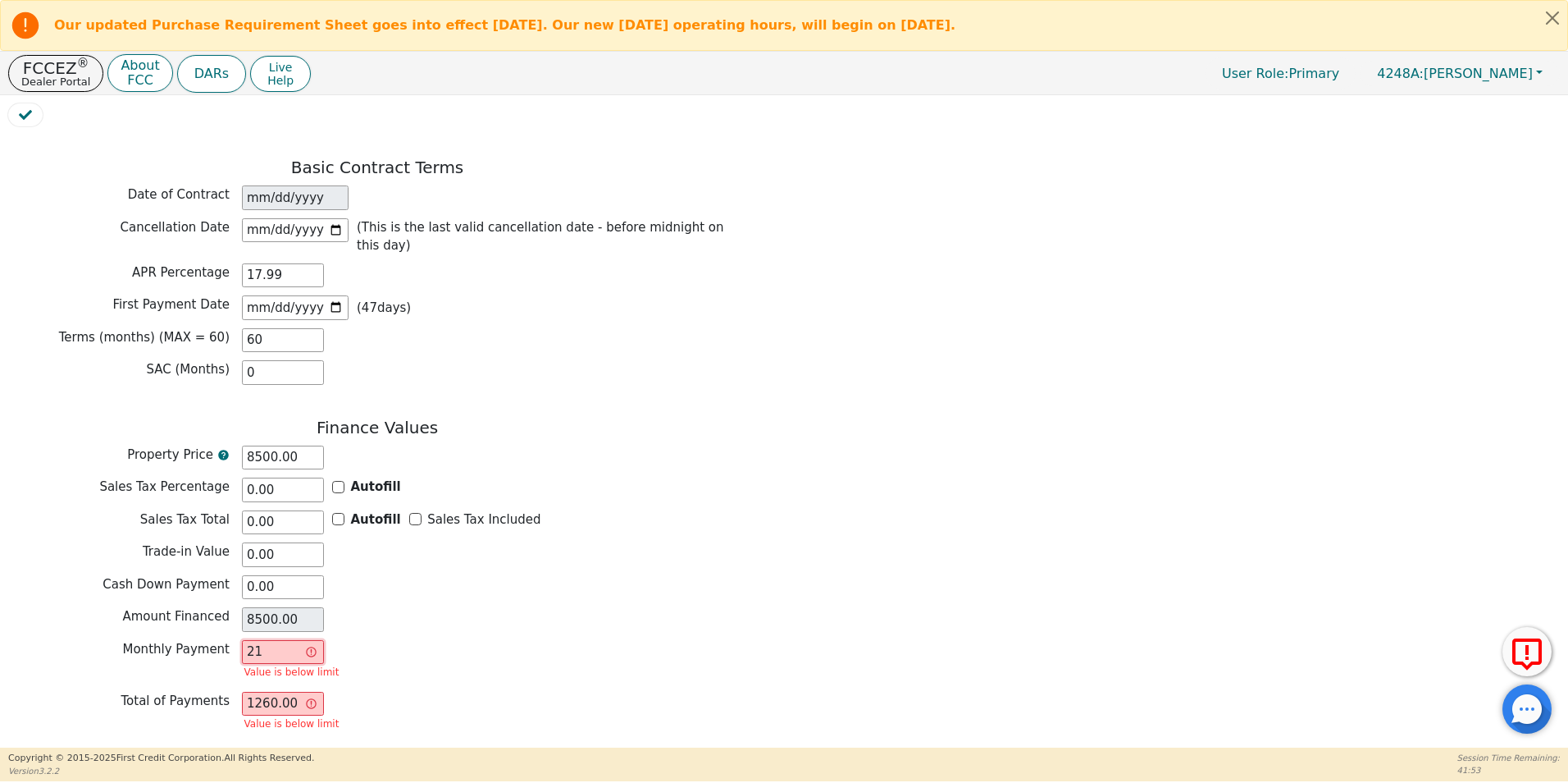
type input "215"
type input "12900.00"
type input "215.8"
type input "12948.00"
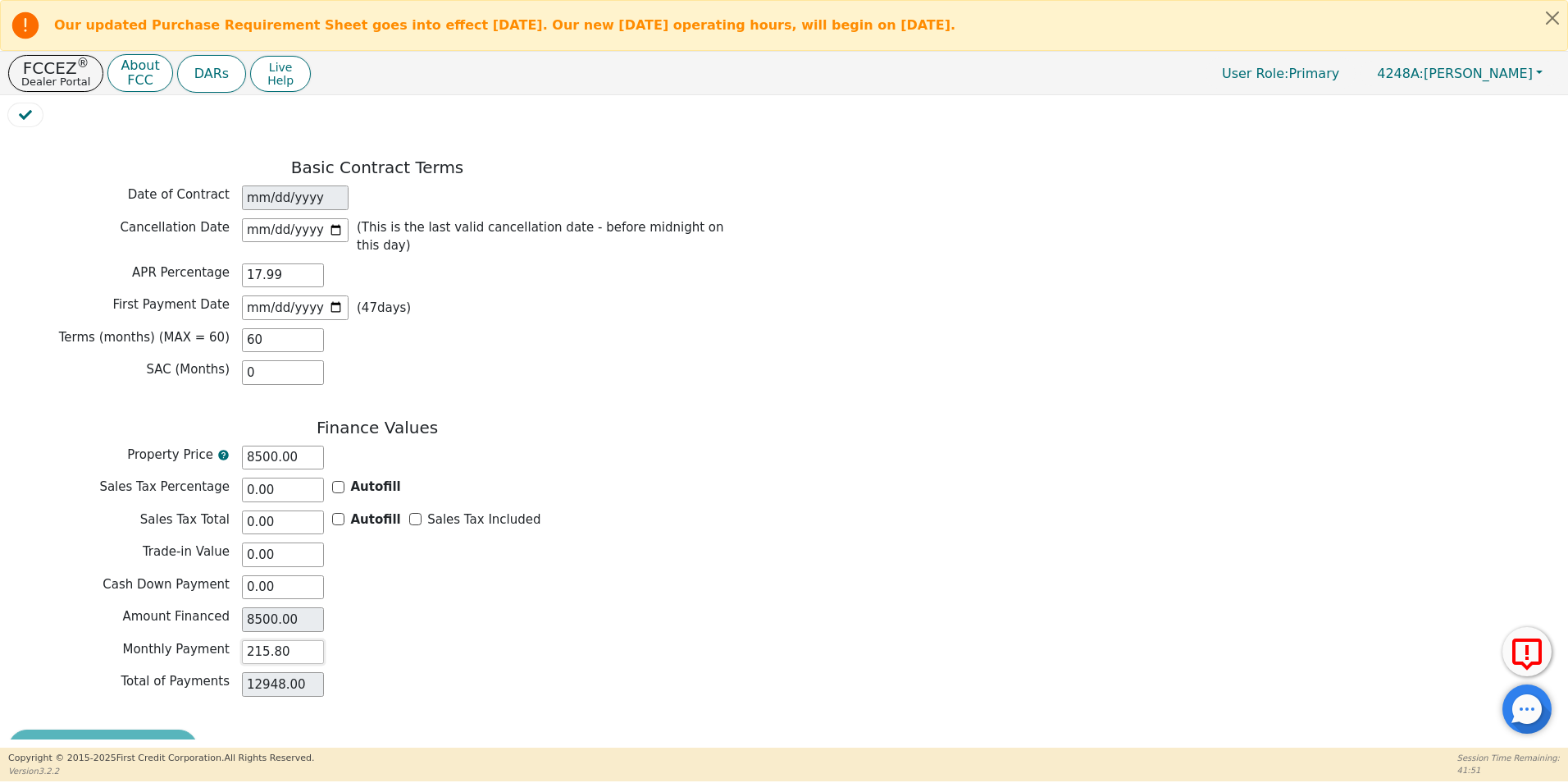
scroll to position [1259, 0]
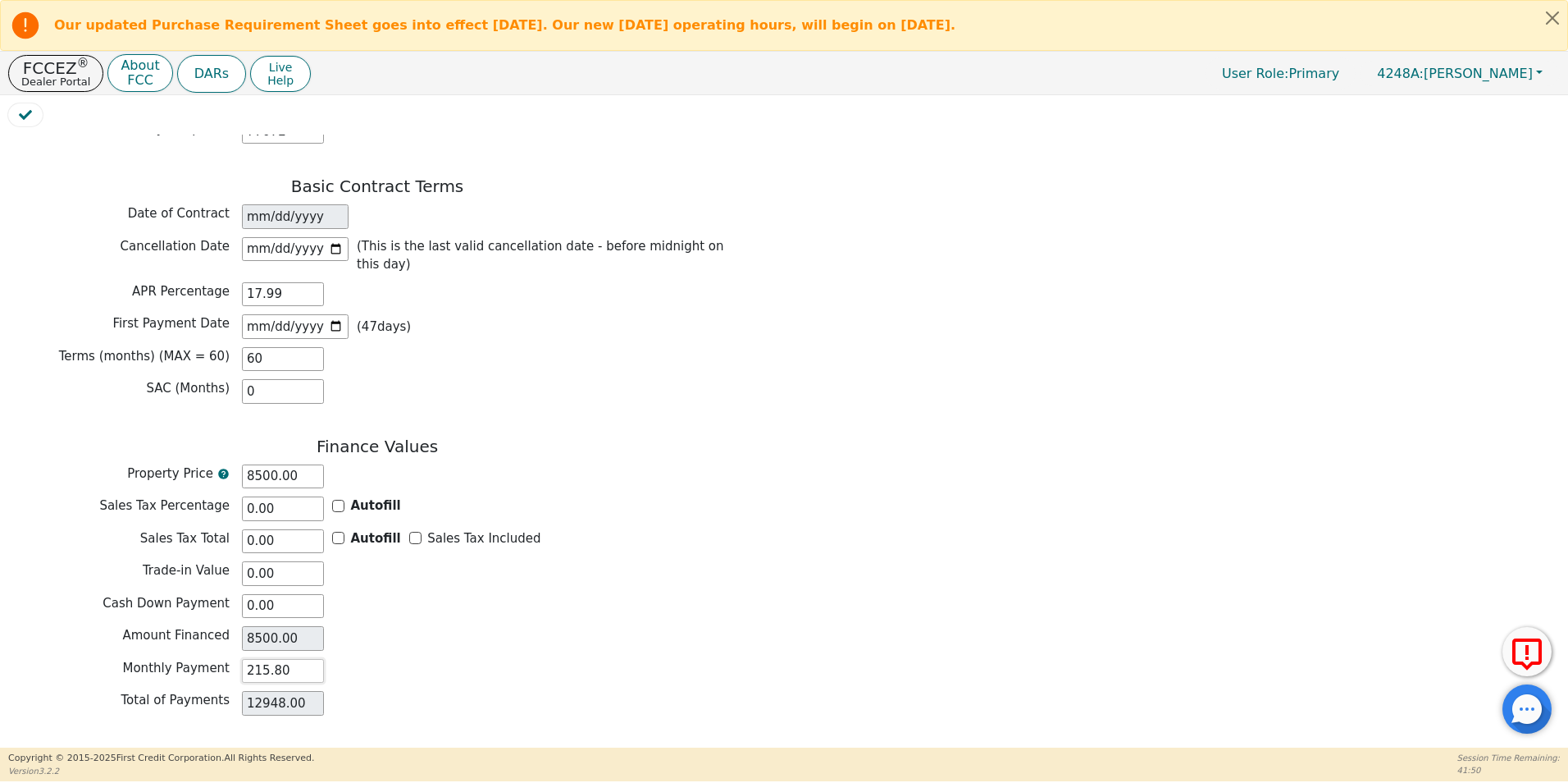
type input "215.80"
click at [480, 659] on div "Monthly Payment 215.80" at bounding box center [376, 671] width 738 height 25
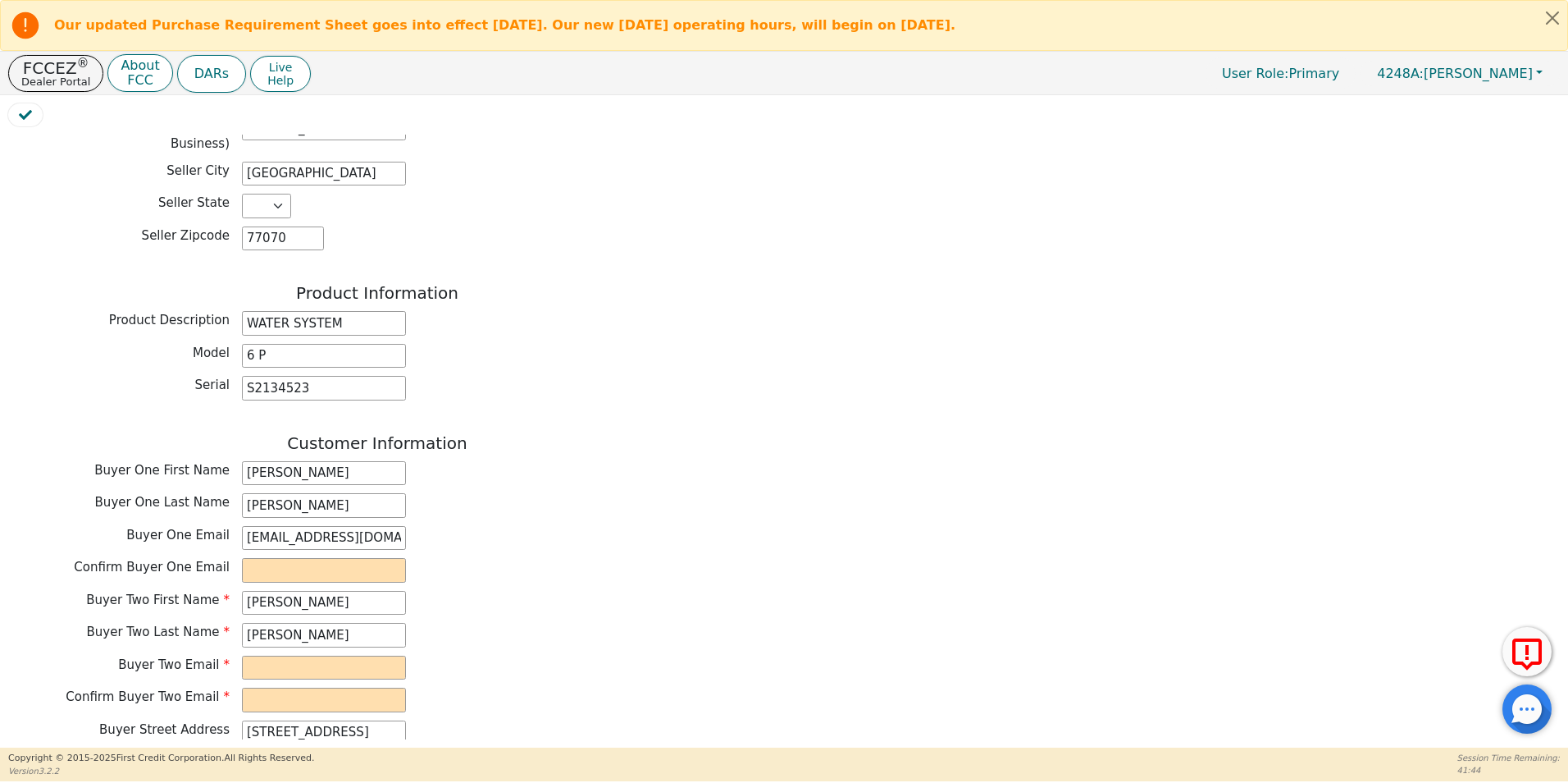
scroll to position [553, 0]
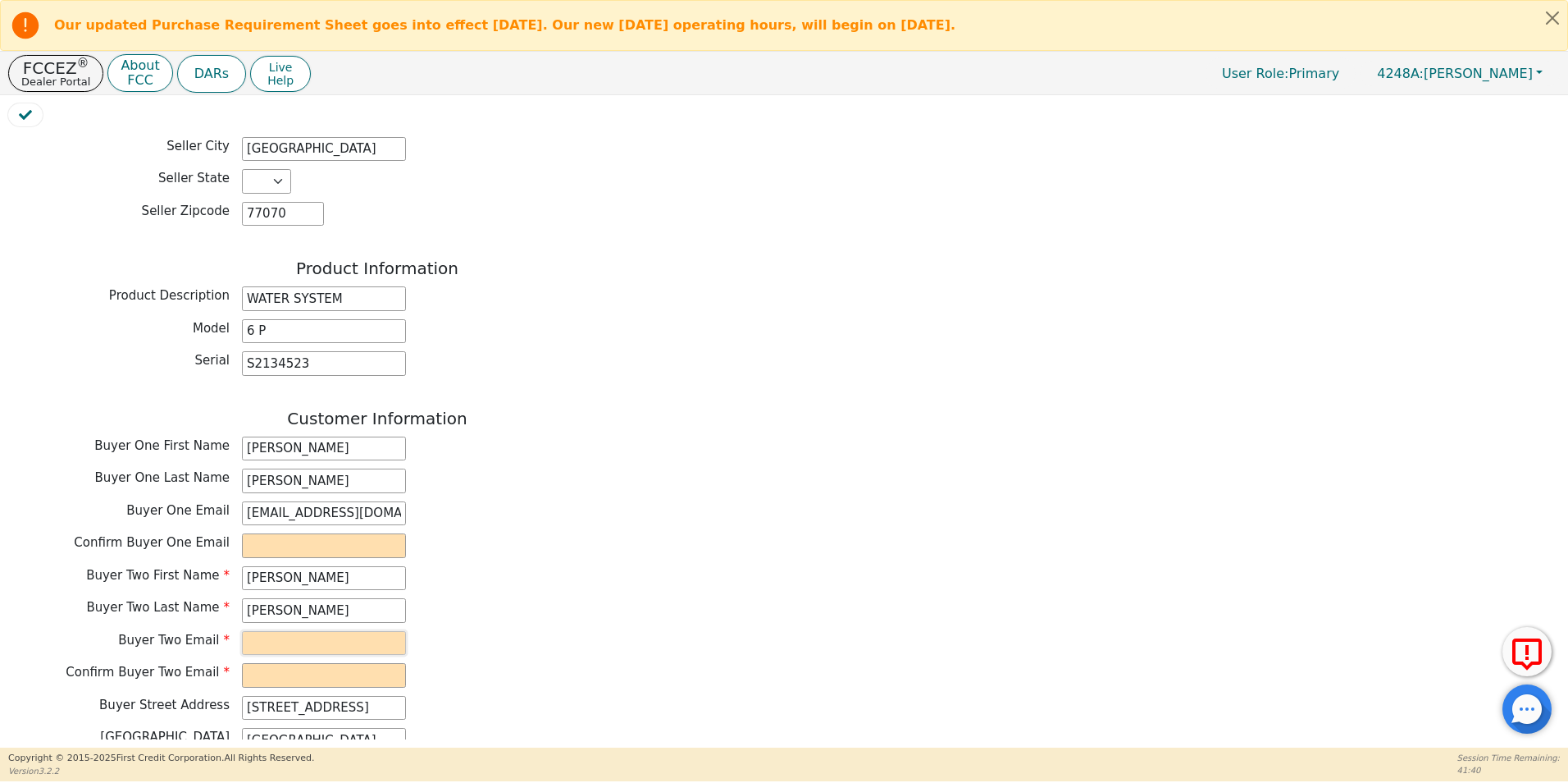
click at [259, 631] on input "email" at bounding box center [324, 643] width 164 height 25
type input "yiyi351@yahoo.com"
click at [268, 662] on input "email" at bounding box center [324, 675] width 164 height 25
type input "yiyi351@yahoo.com"
click at [602, 696] on div "Buyer Street Address 7002 windvine dr" at bounding box center [376, 708] width 738 height 25
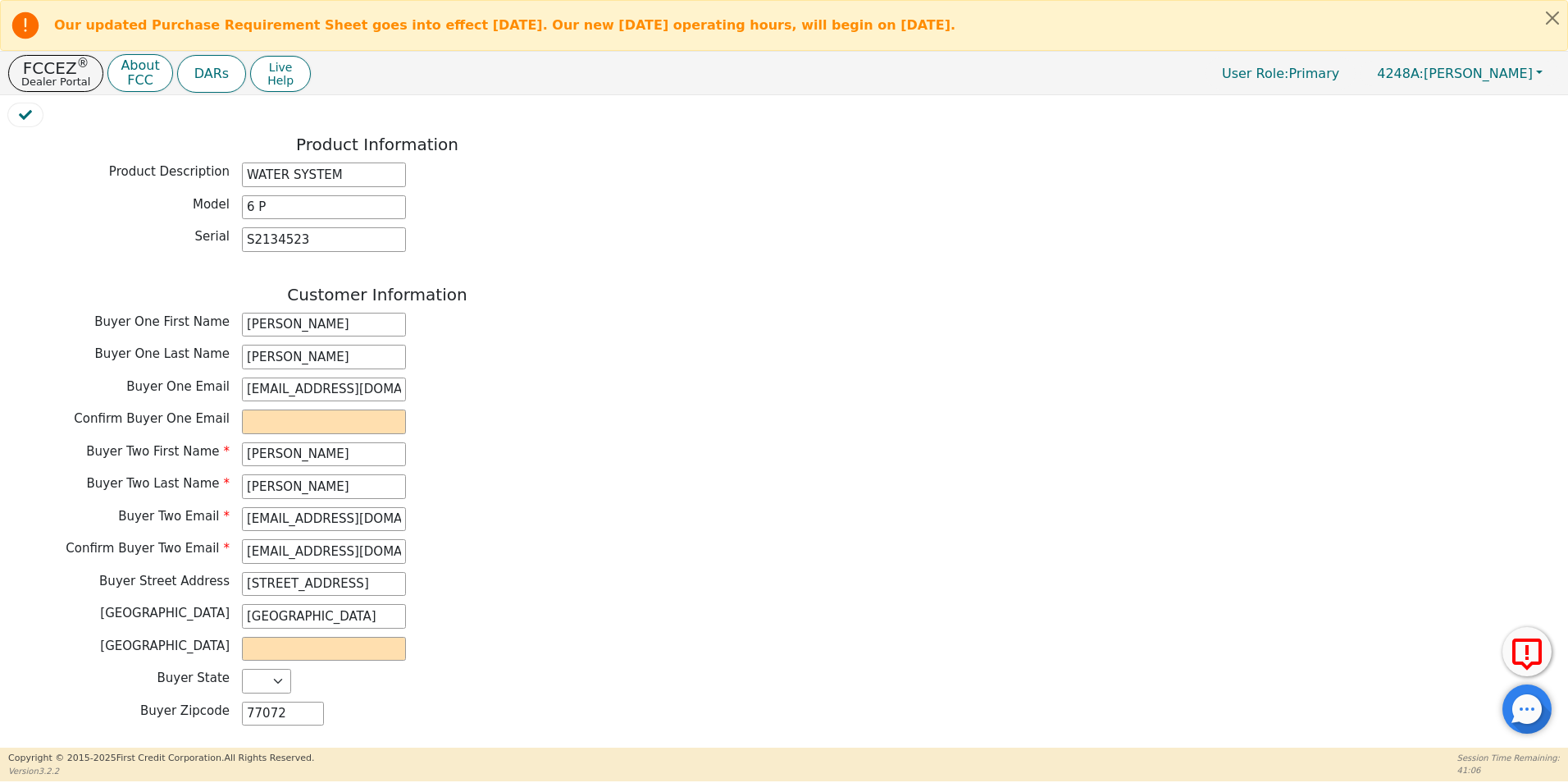
scroll to position [726, 0]
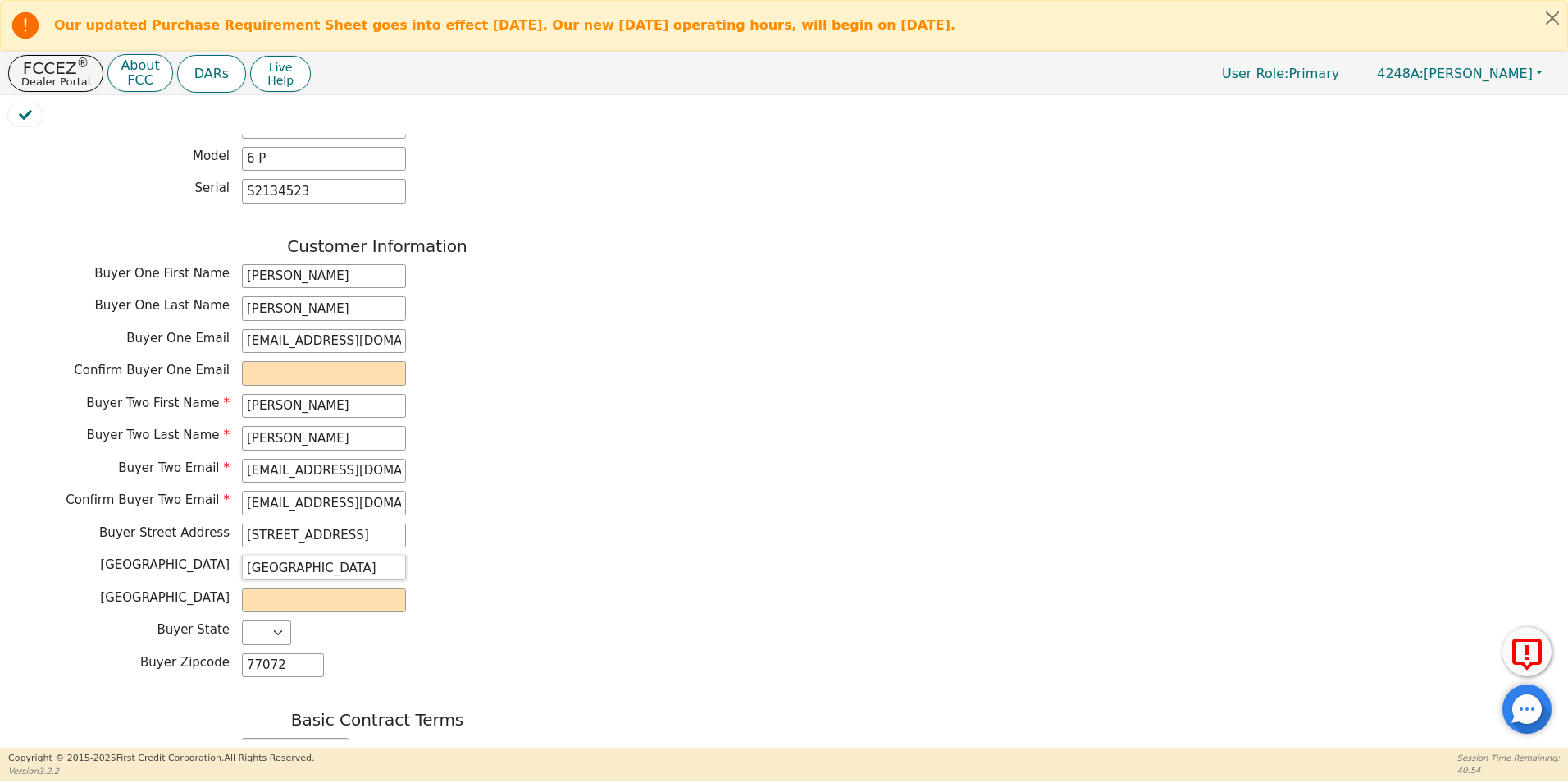
type input "Houston"
click at [281, 589] on input "text" at bounding box center [324, 601] width 164 height 25
type input "Liberty"
click at [810, 620] on div "Back Electronic Contract Helper Select Contract Language: Español English Spani…" at bounding box center [784, 436] width 1551 height 604
drag, startPoint x: 367, startPoint y: 297, endPoint x: 215, endPoint y: 297, distance: 152.0
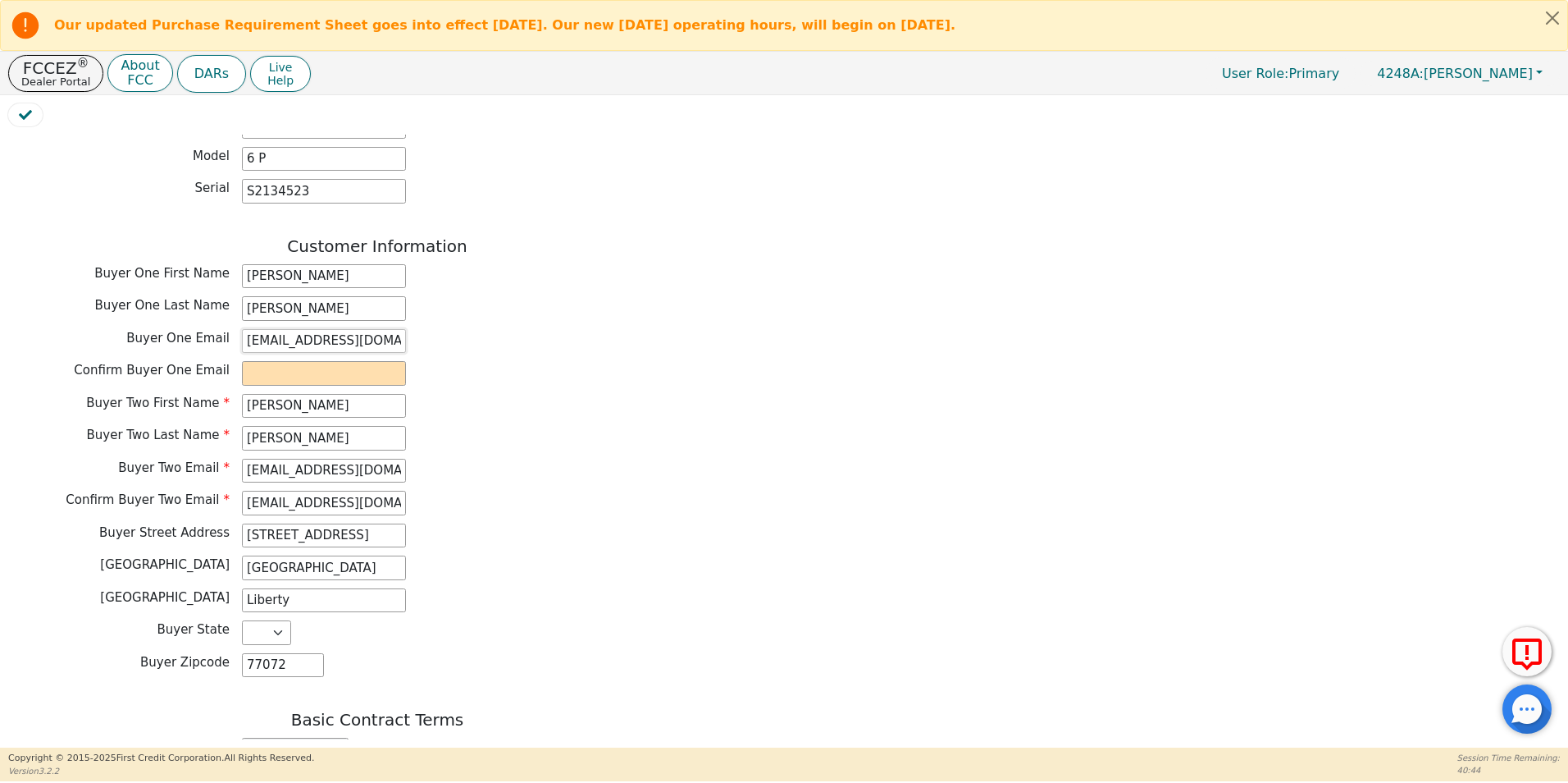
click at [215, 329] on div "Buyer One Email yiyi351@yahoo.com" at bounding box center [376, 341] width 738 height 25
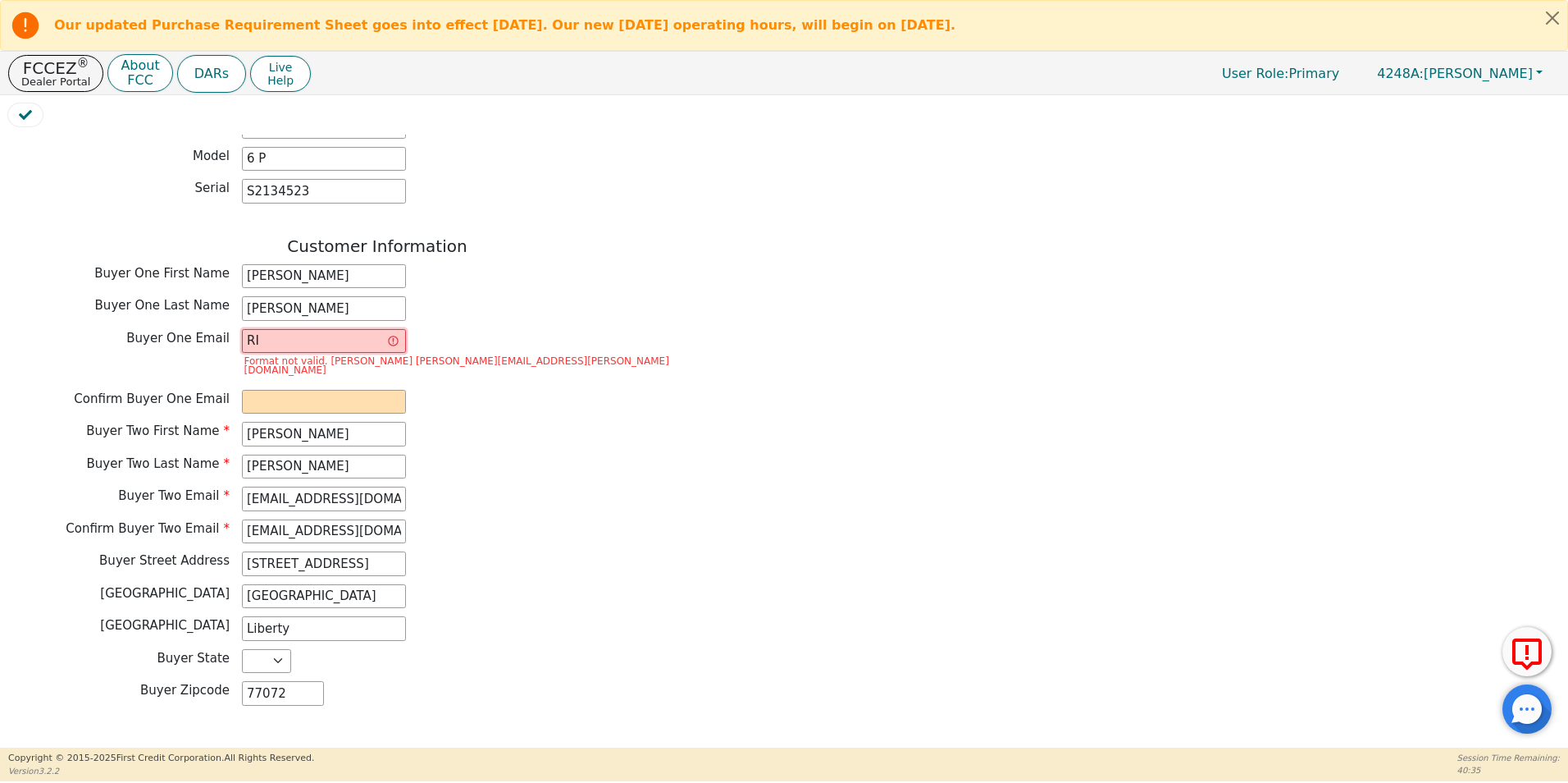
type input "R"
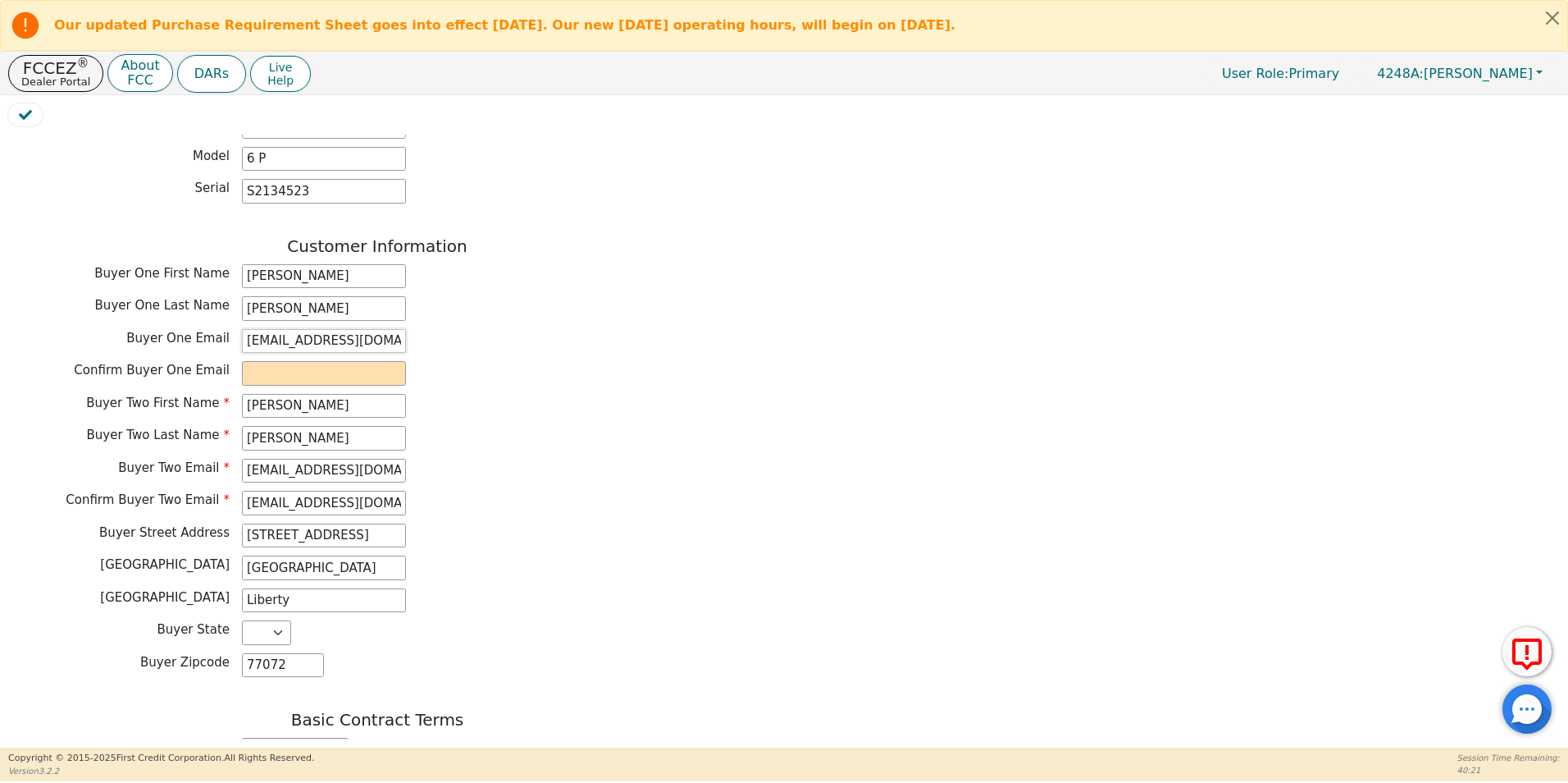
type input "rivasemia@gmail.com"
click at [259, 311] on div "Customer Information Buyer One First Name Maria Buyer One Last Name Garcia Buye…" at bounding box center [376, 461] width 738 height 450
drag, startPoint x: 259, startPoint y: 311, endPoint x: 262, endPoint y: 329, distance: 18.2
click at [262, 361] on input "email" at bounding box center [324, 373] width 164 height 25
type input "rivasemia@gmail.com"
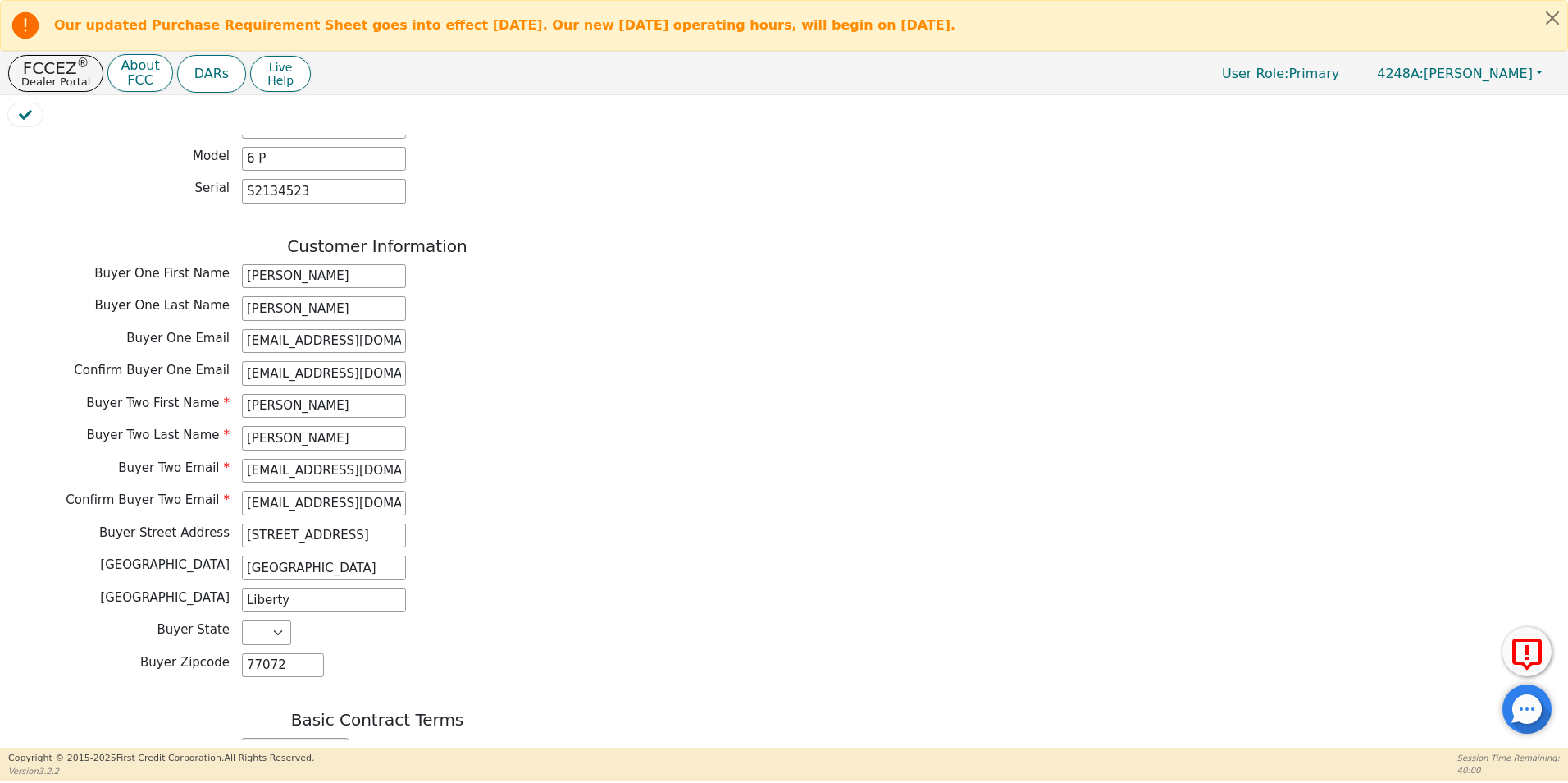
click at [786, 481] on div "Back Electronic Contract Helper Select Contract Language: Español English Spani…" at bounding box center [784, 436] width 1551 height 604
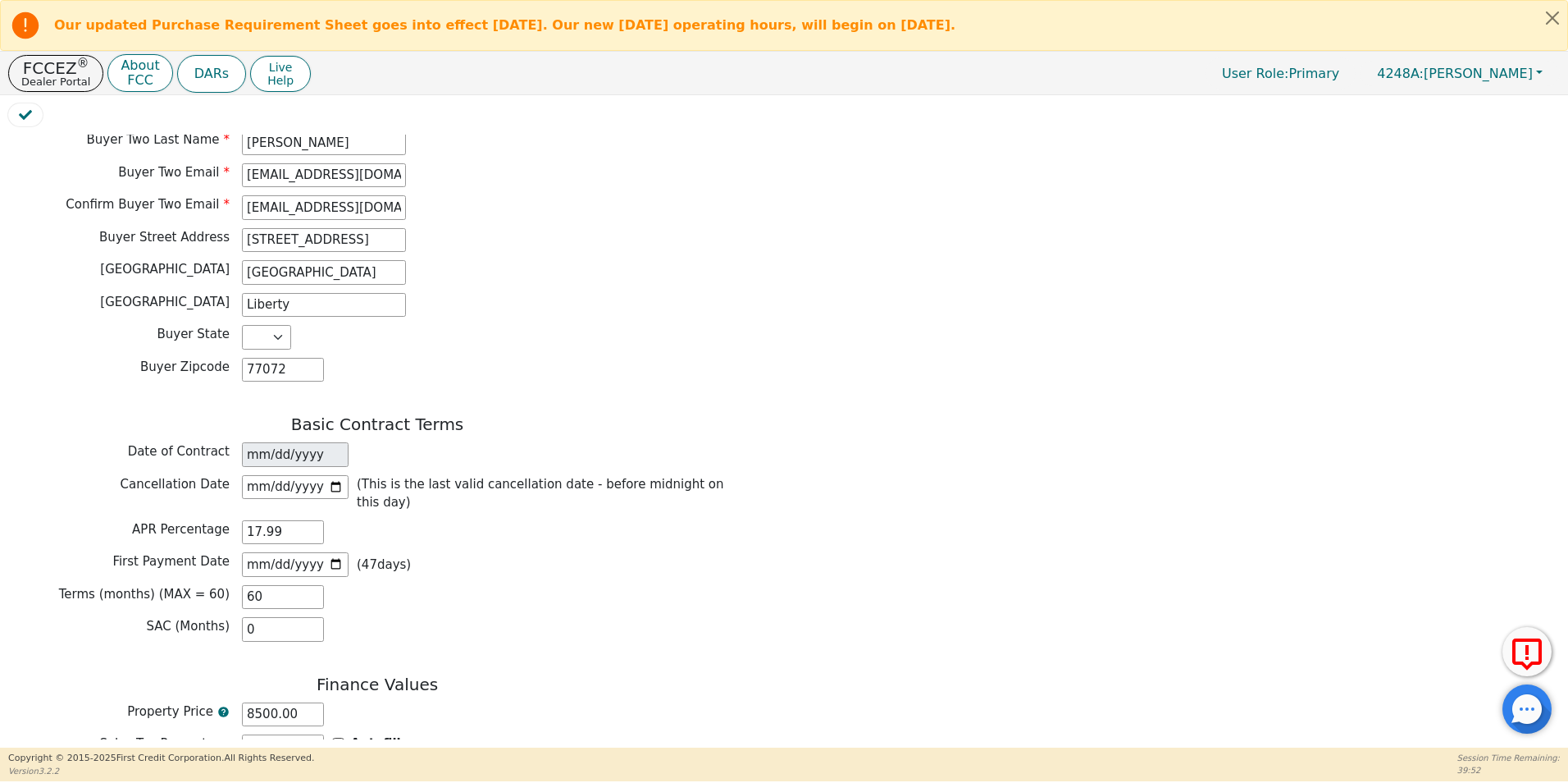
scroll to position [1259, 0]
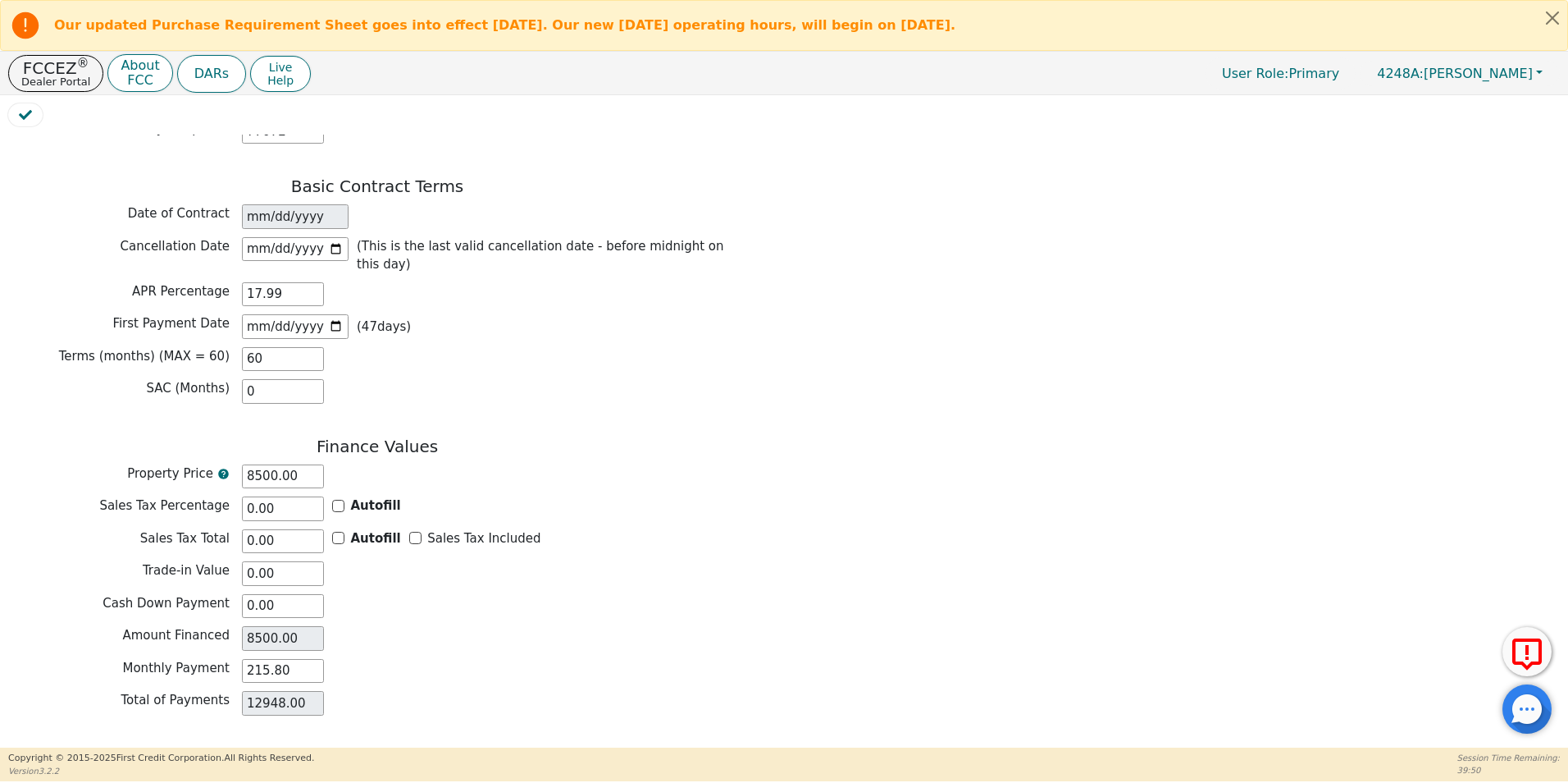
click at [154, 748] on button "Review & Begin Contract" at bounding box center [102, 766] width 189 height 38
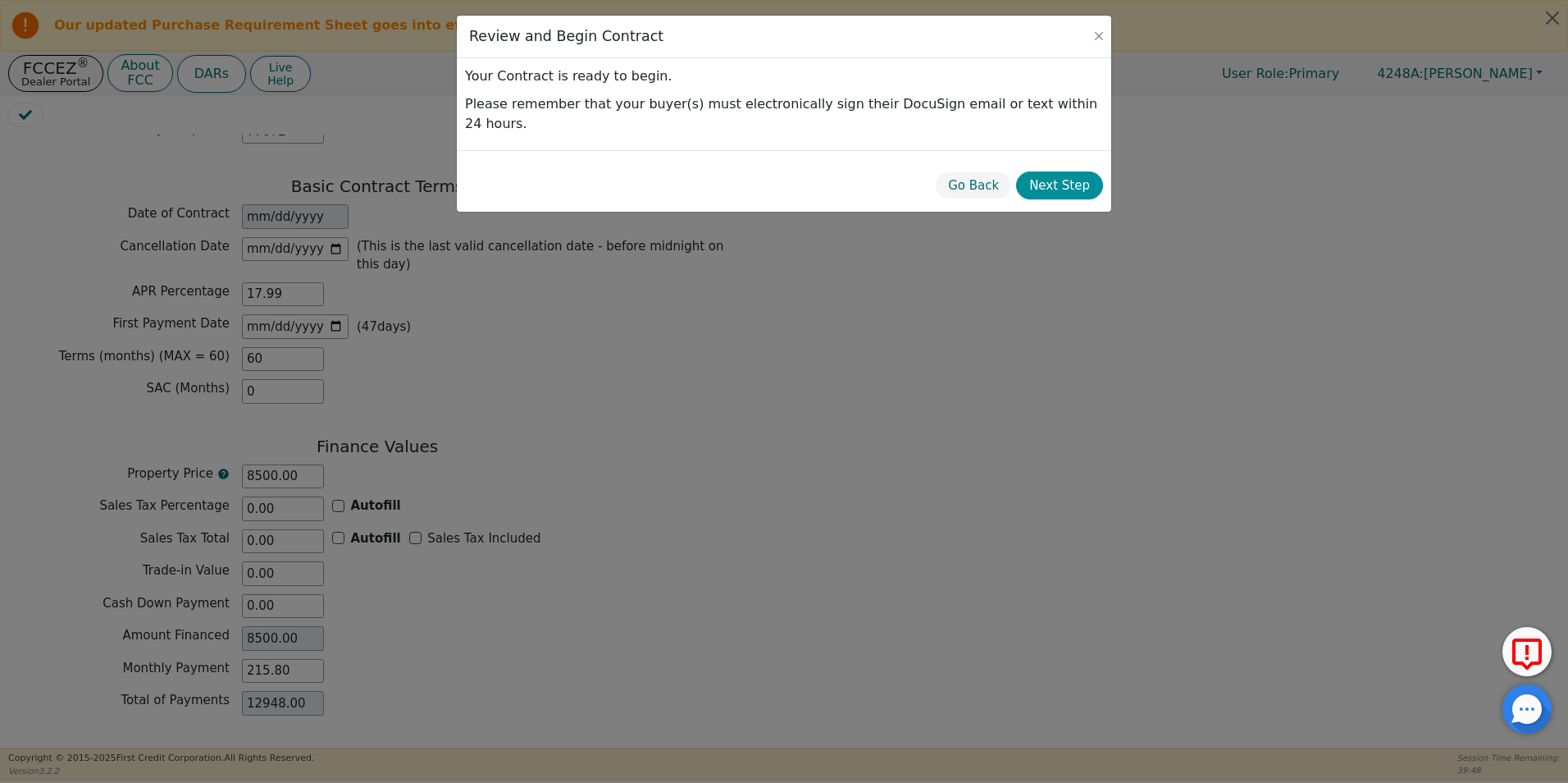
click at [1054, 172] on button "Next Step" at bounding box center [1059, 186] width 87 height 29
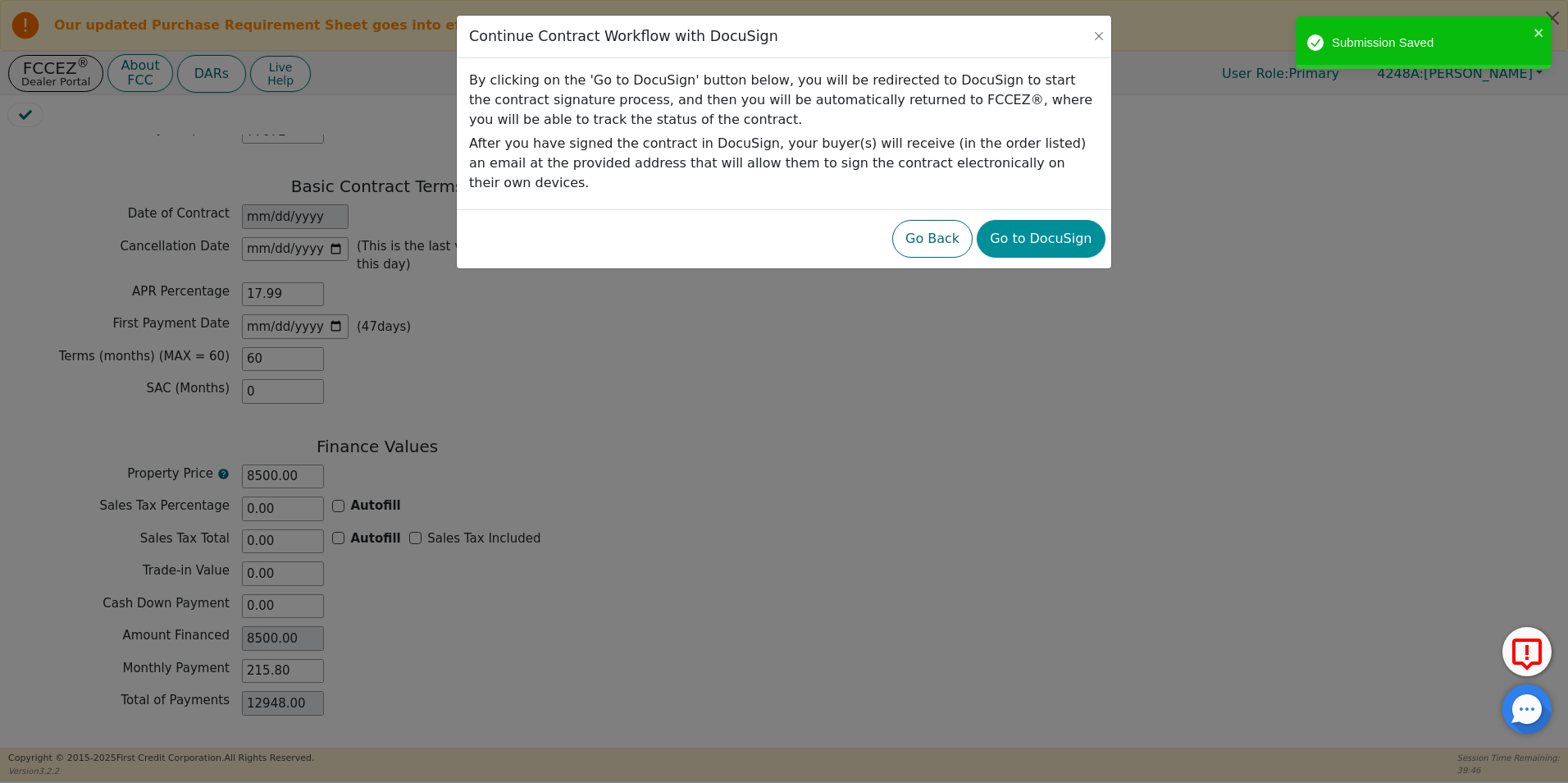
click at [1039, 224] on button "Go to DocuSign" at bounding box center [1040, 238] width 128 height 38
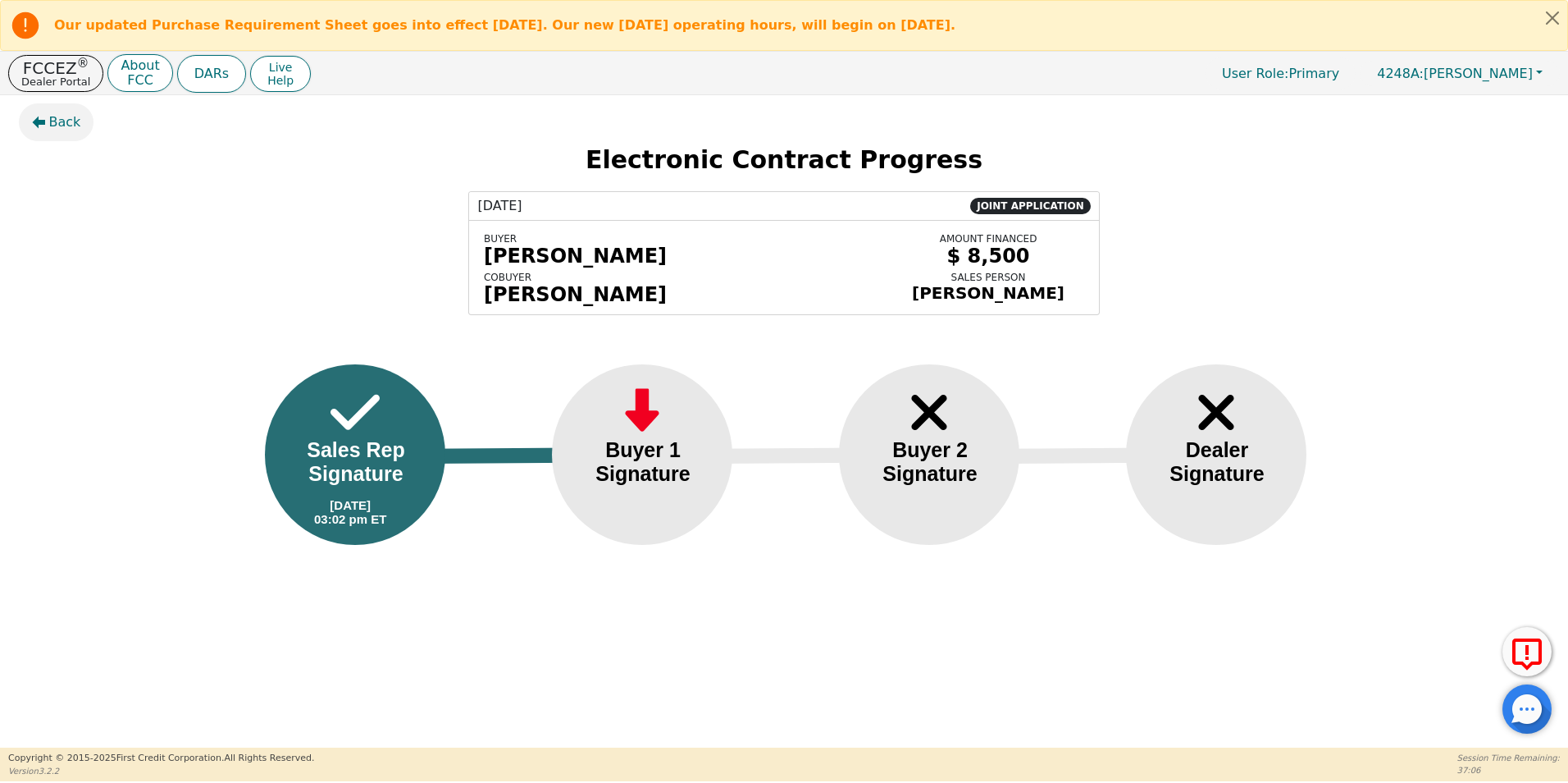
click at [54, 121] on span "Back" at bounding box center [65, 122] width 32 height 19
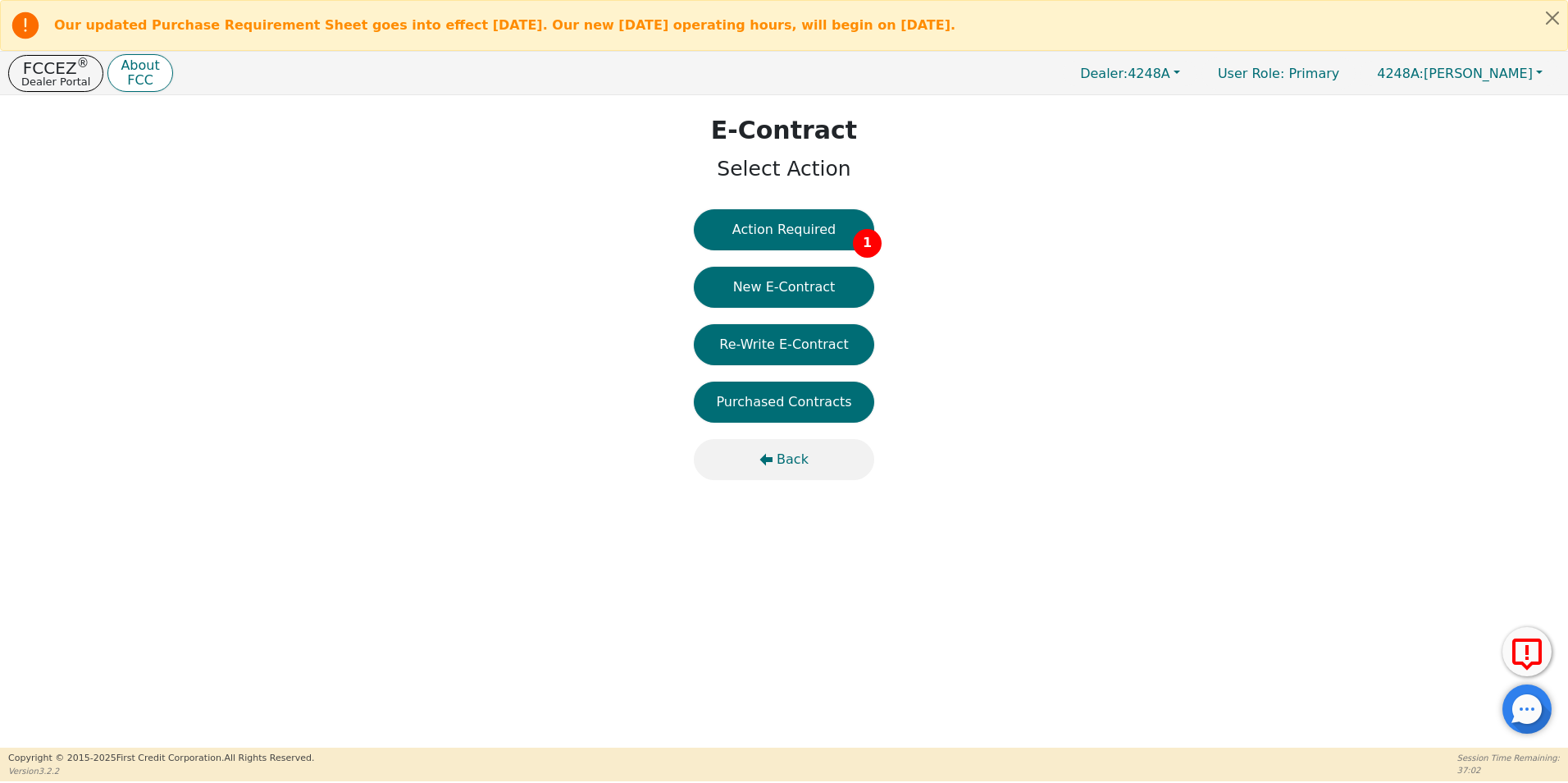
click at [785, 457] on span "Back" at bounding box center [792, 459] width 32 height 19
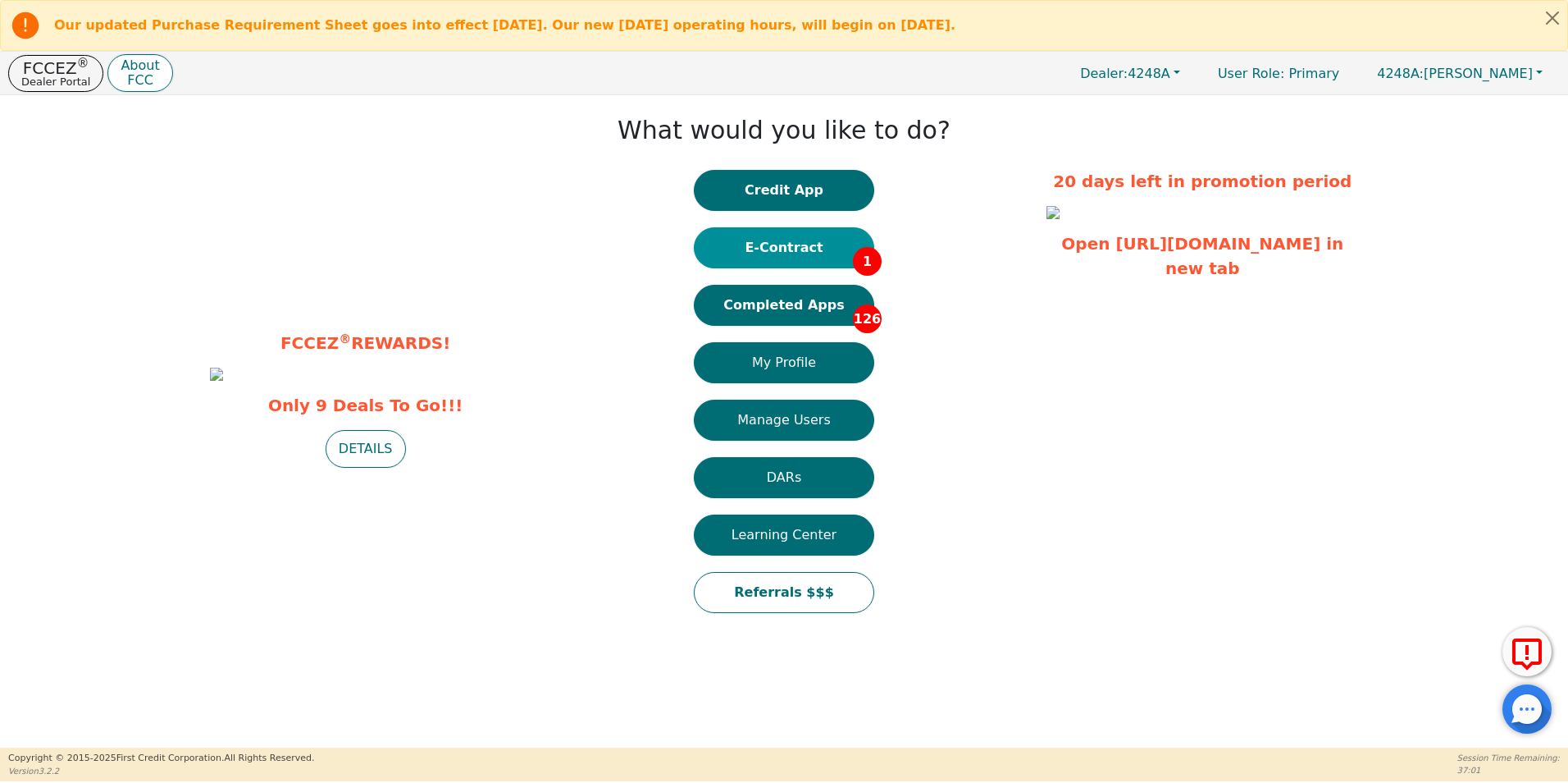
click at [818, 250] on button "E-Contract 1" at bounding box center [784, 247] width 180 height 41
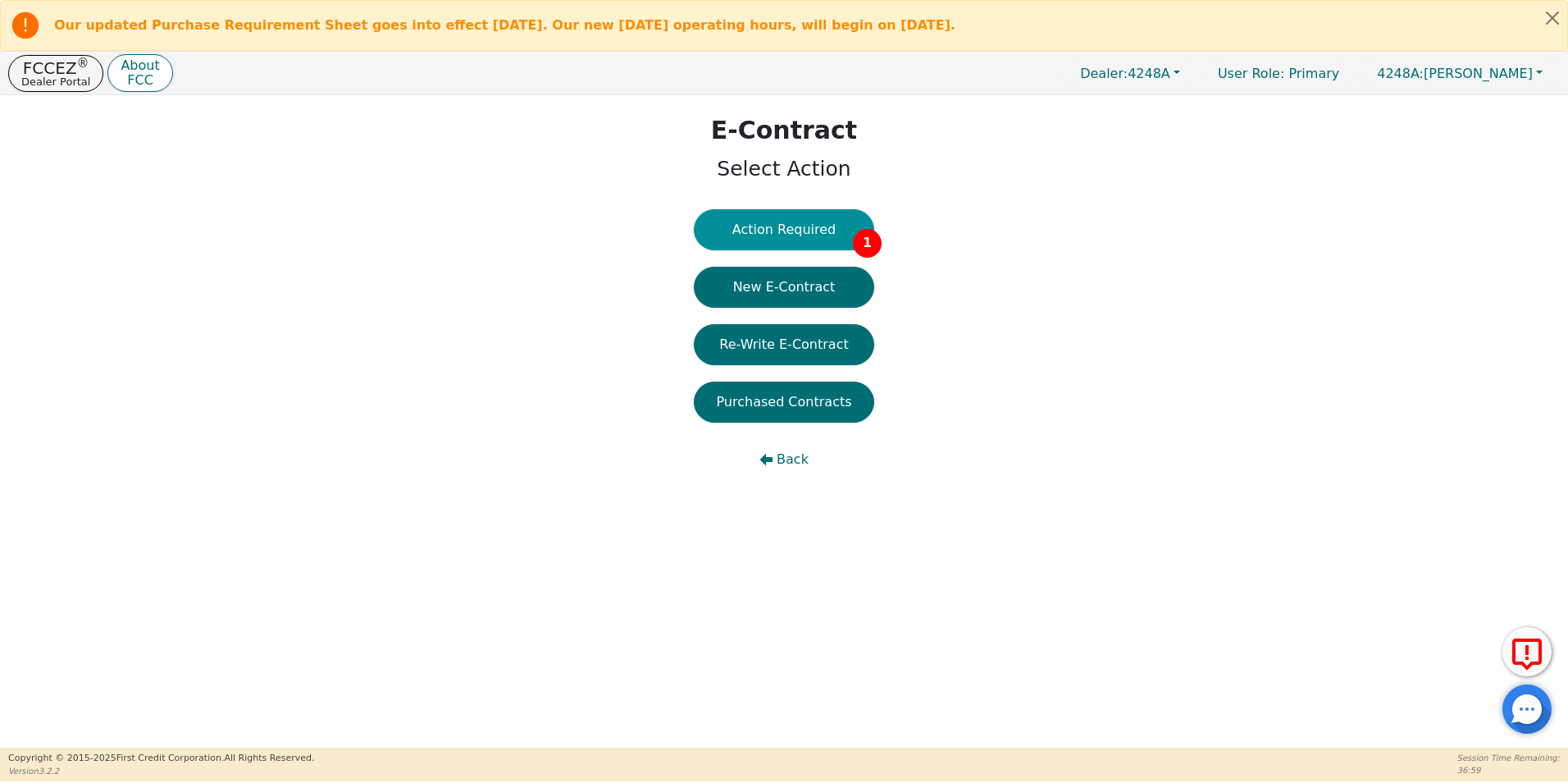
click at [806, 229] on button "Action Required 1" at bounding box center [784, 230] width 180 height 41
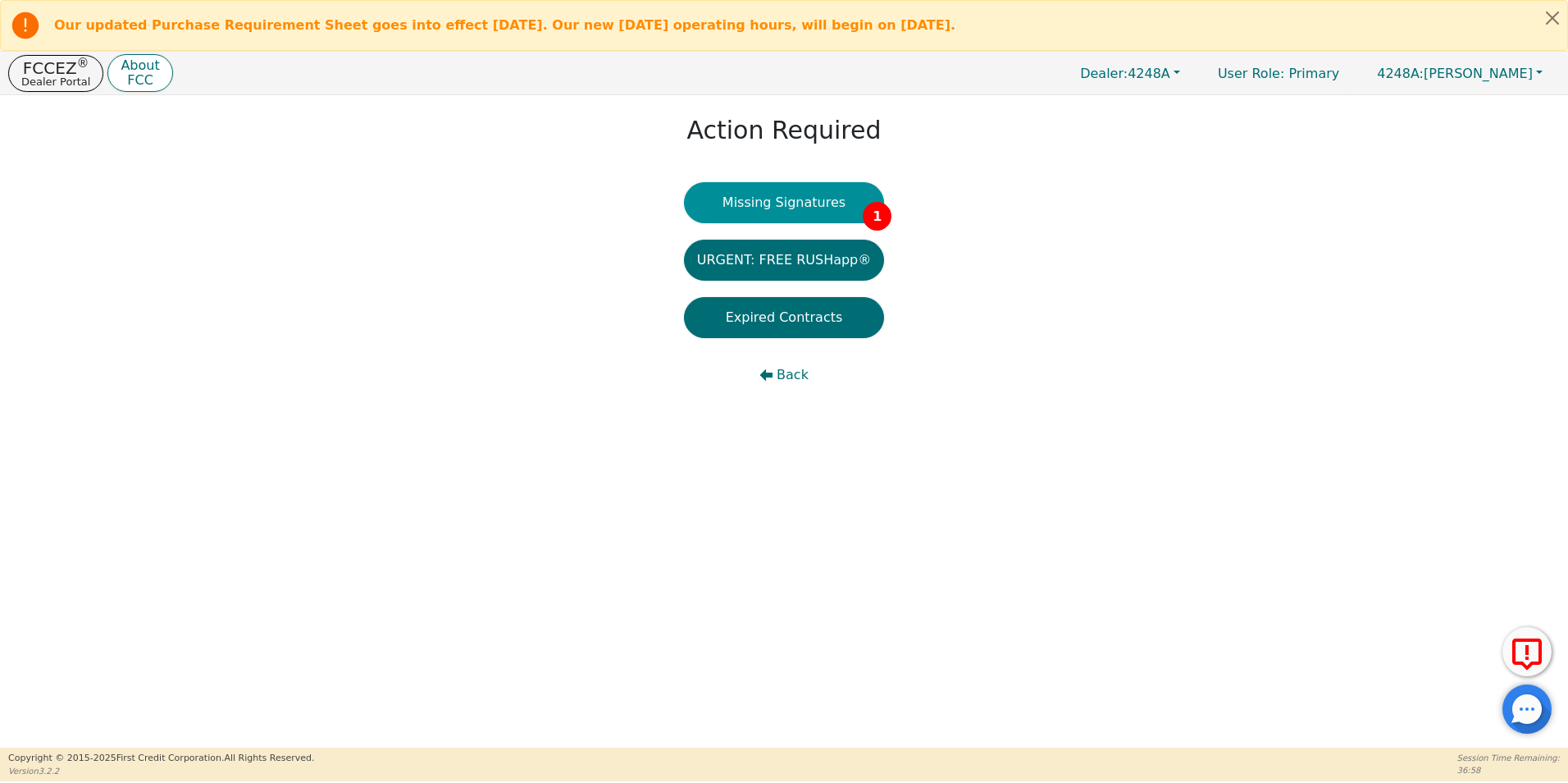
click at [786, 196] on button "Missing Signatures 1" at bounding box center [784, 202] width 201 height 41
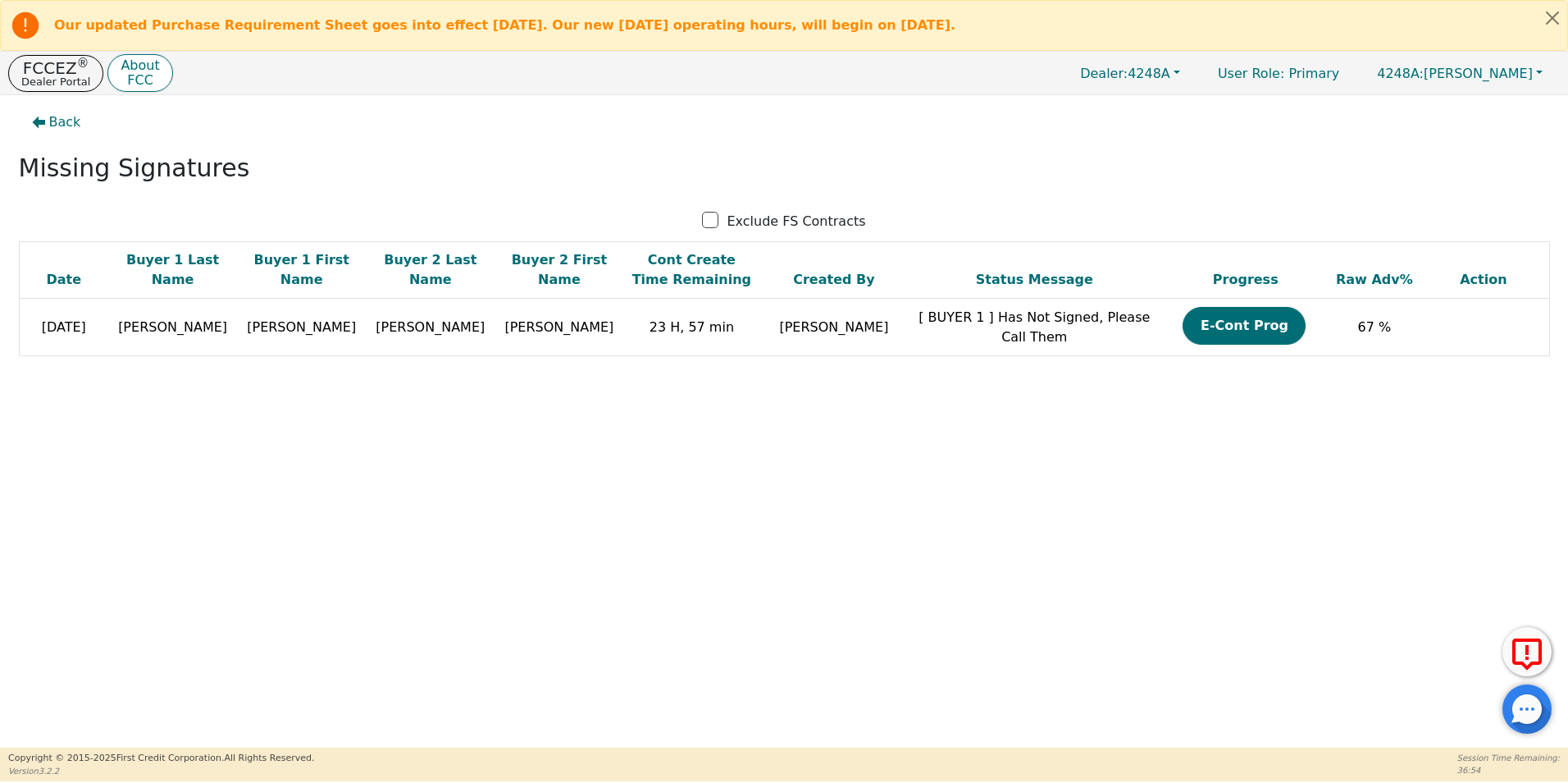
click at [1280, 555] on div "Back Missing Signatures Exclude FS Contracts Date Buyer 1 Last Name Buyer 1 Fir…" at bounding box center [784, 421] width 1568 height 652
click at [1182, 531] on div "Back Missing Signatures Exclude FS Contracts Date Buyer 1 Last Name Buyer 1 Fir…" at bounding box center [784, 421] width 1568 height 652
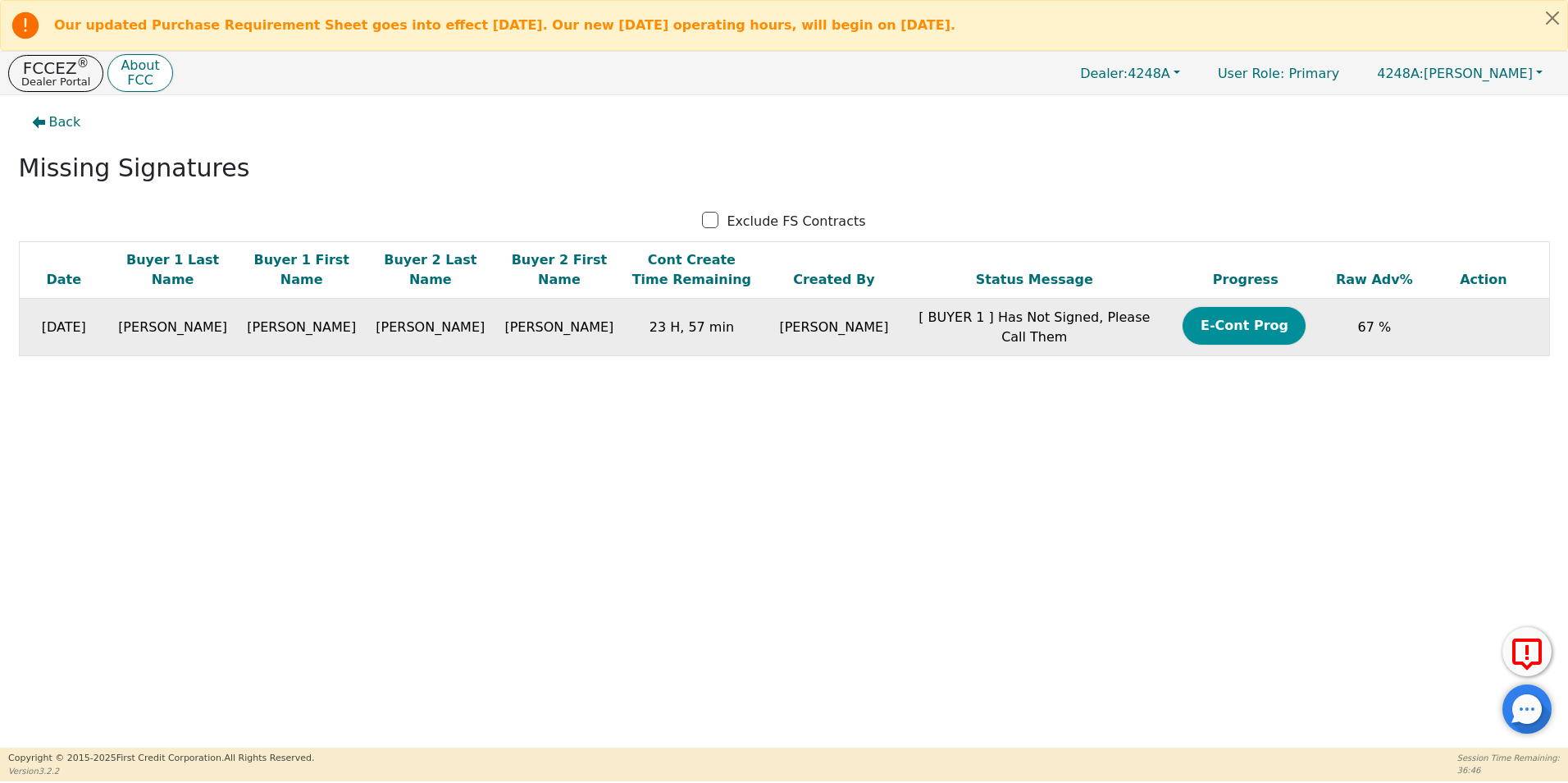
click at [1195, 327] on button "E-Cont Prog" at bounding box center [1244, 326] width 123 height 38
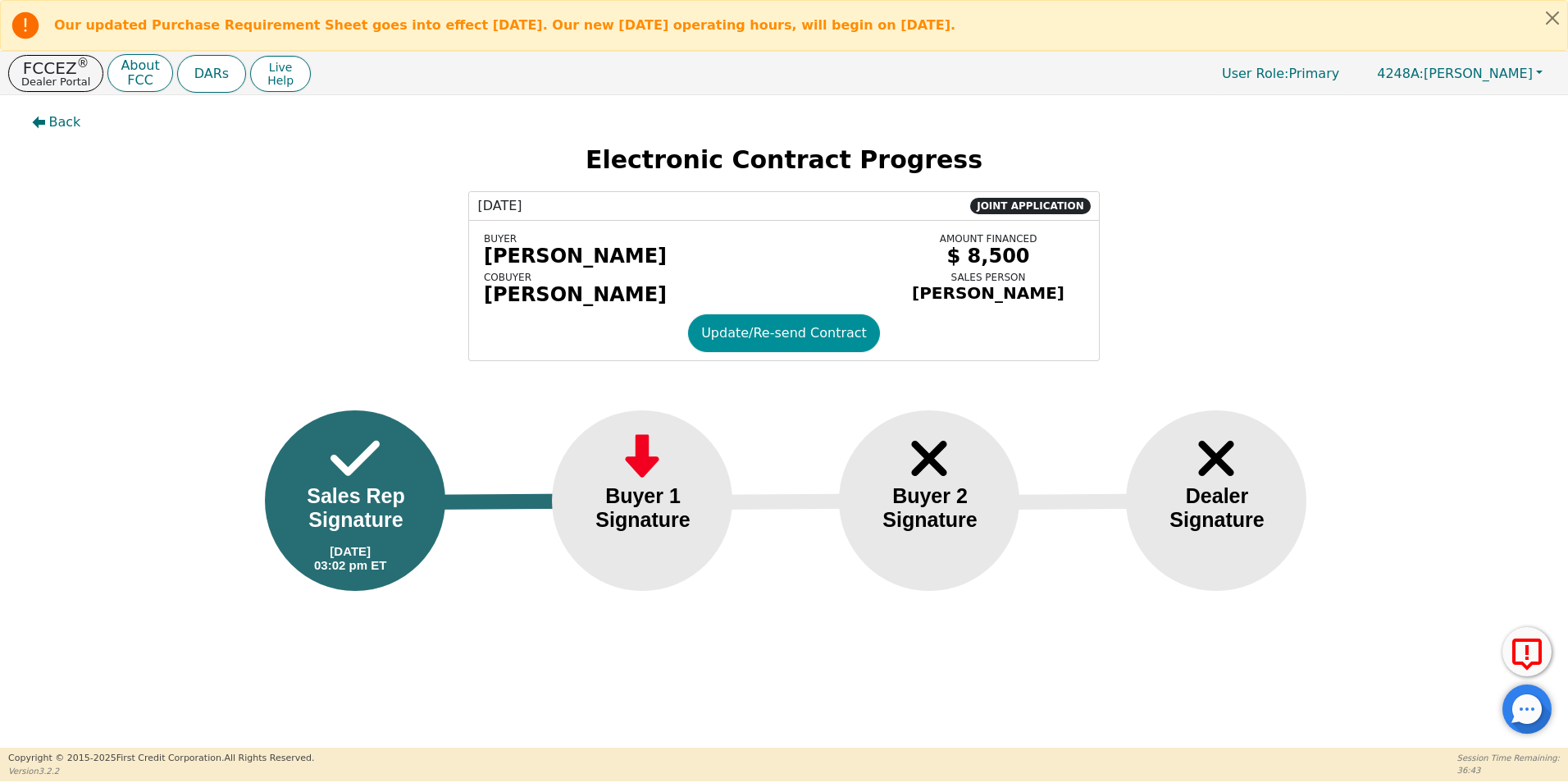
click at [773, 341] on button "Update/Re-send Contract" at bounding box center [784, 333] width 192 height 38
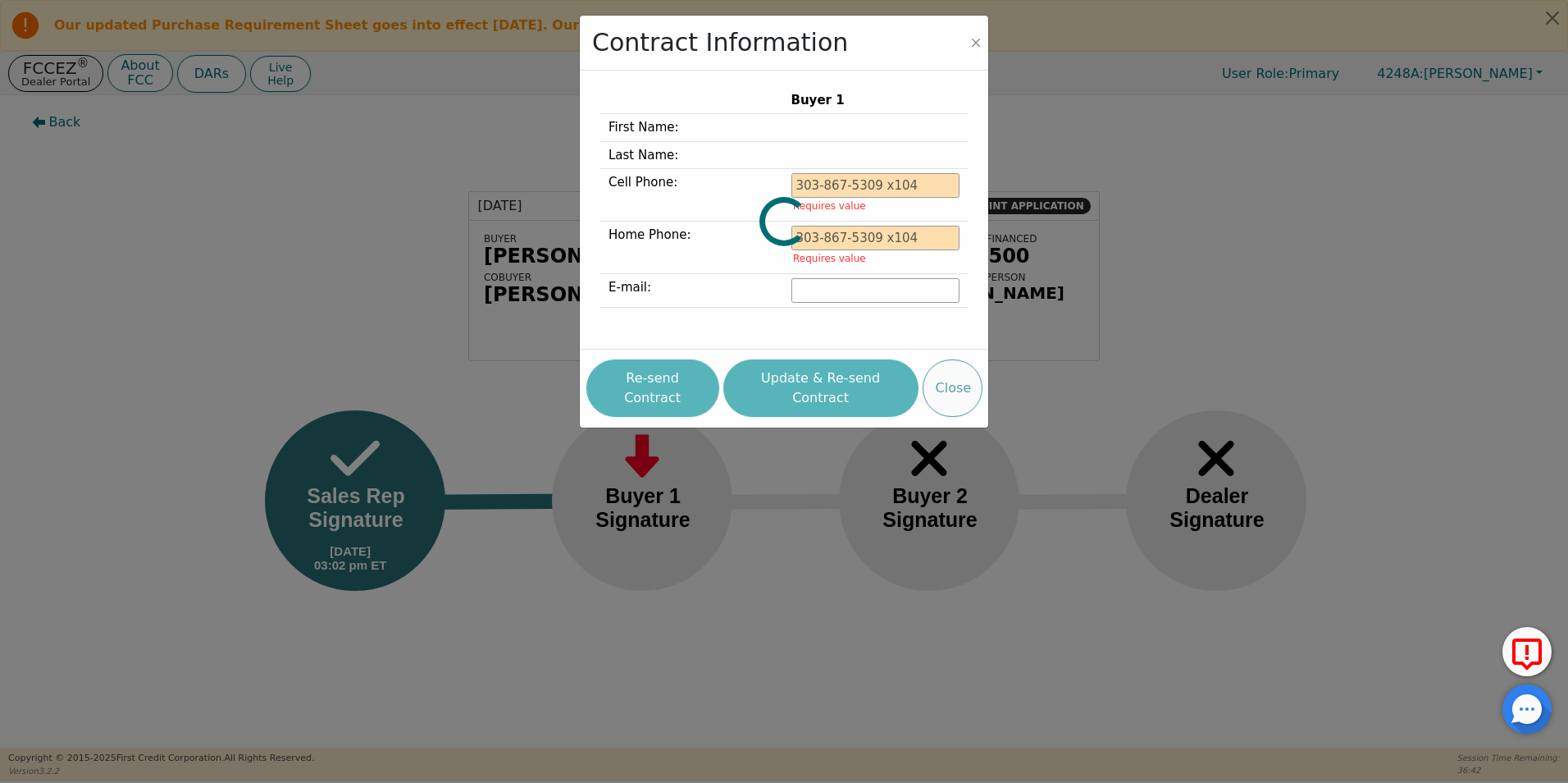
type input "832-855-8851"
type input "rivasemia@gmail.com"
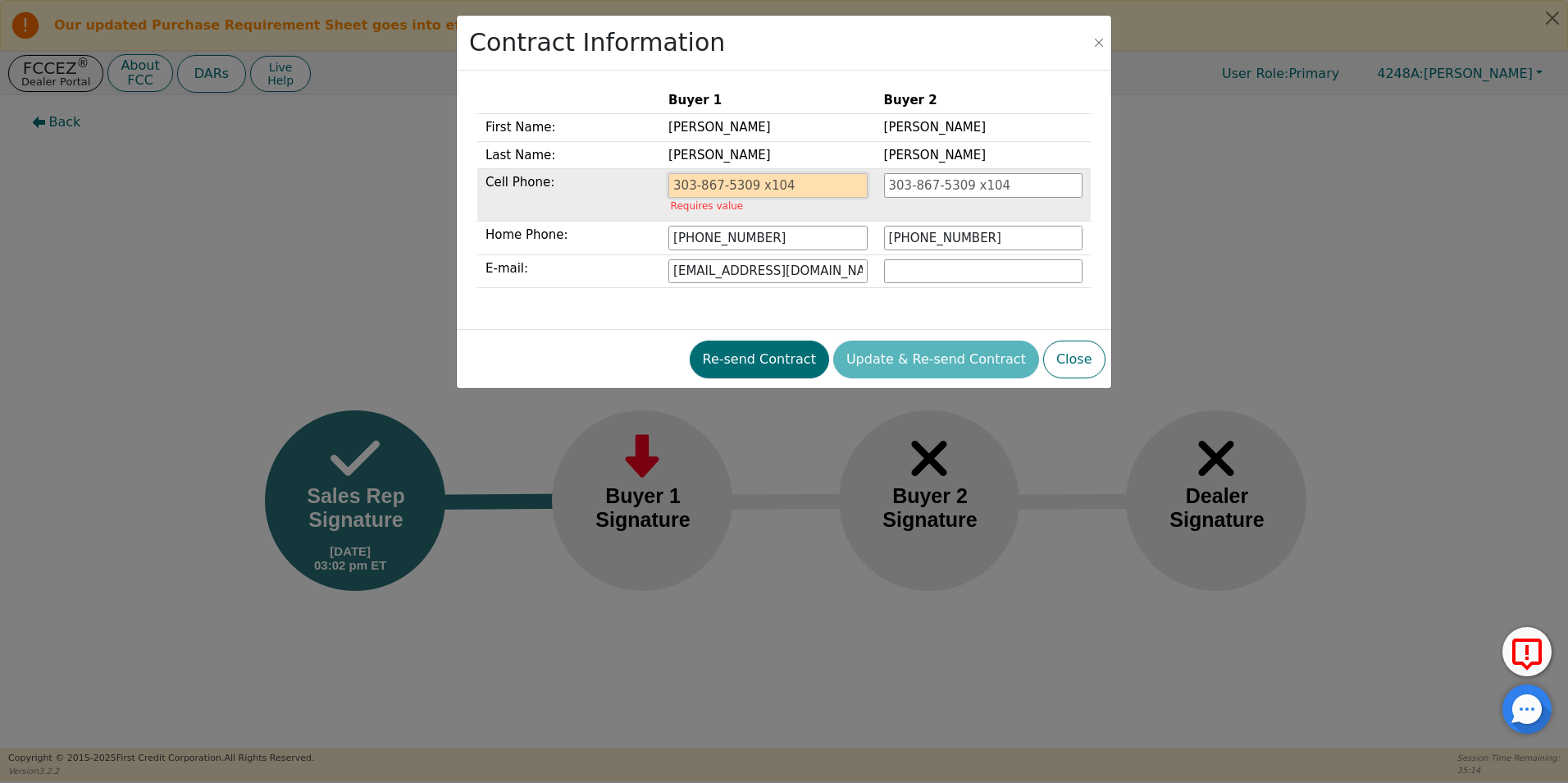
click at [695, 186] on input "tel" at bounding box center [768, 186] width 199 height 25
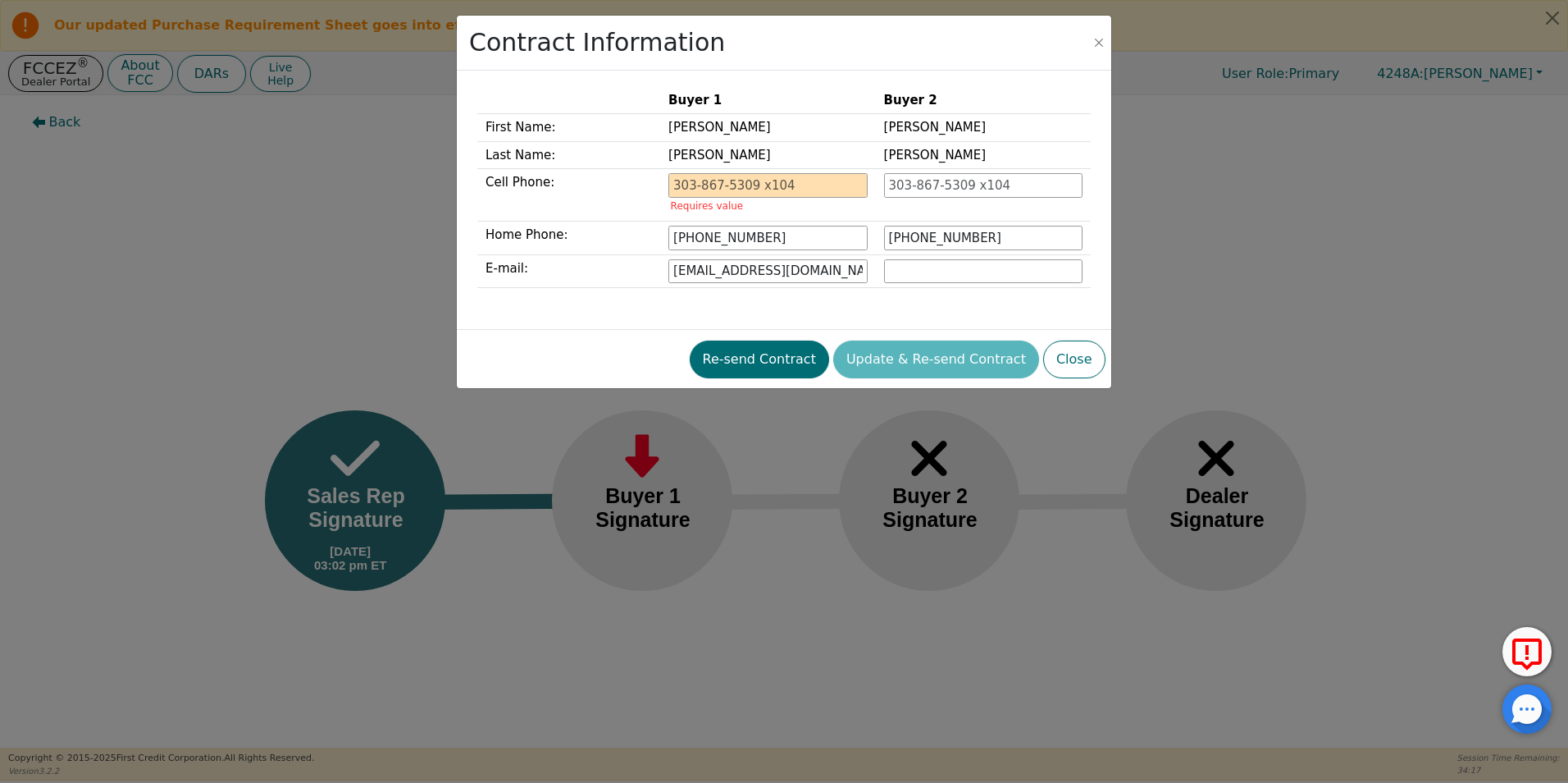
click at [1408, 485] on div "Contract Information Buyer 1 Buyer 2 First Name: Maria Juana Last Name: Garcia …" at bounding box center [784, 392] width 1568 height 783
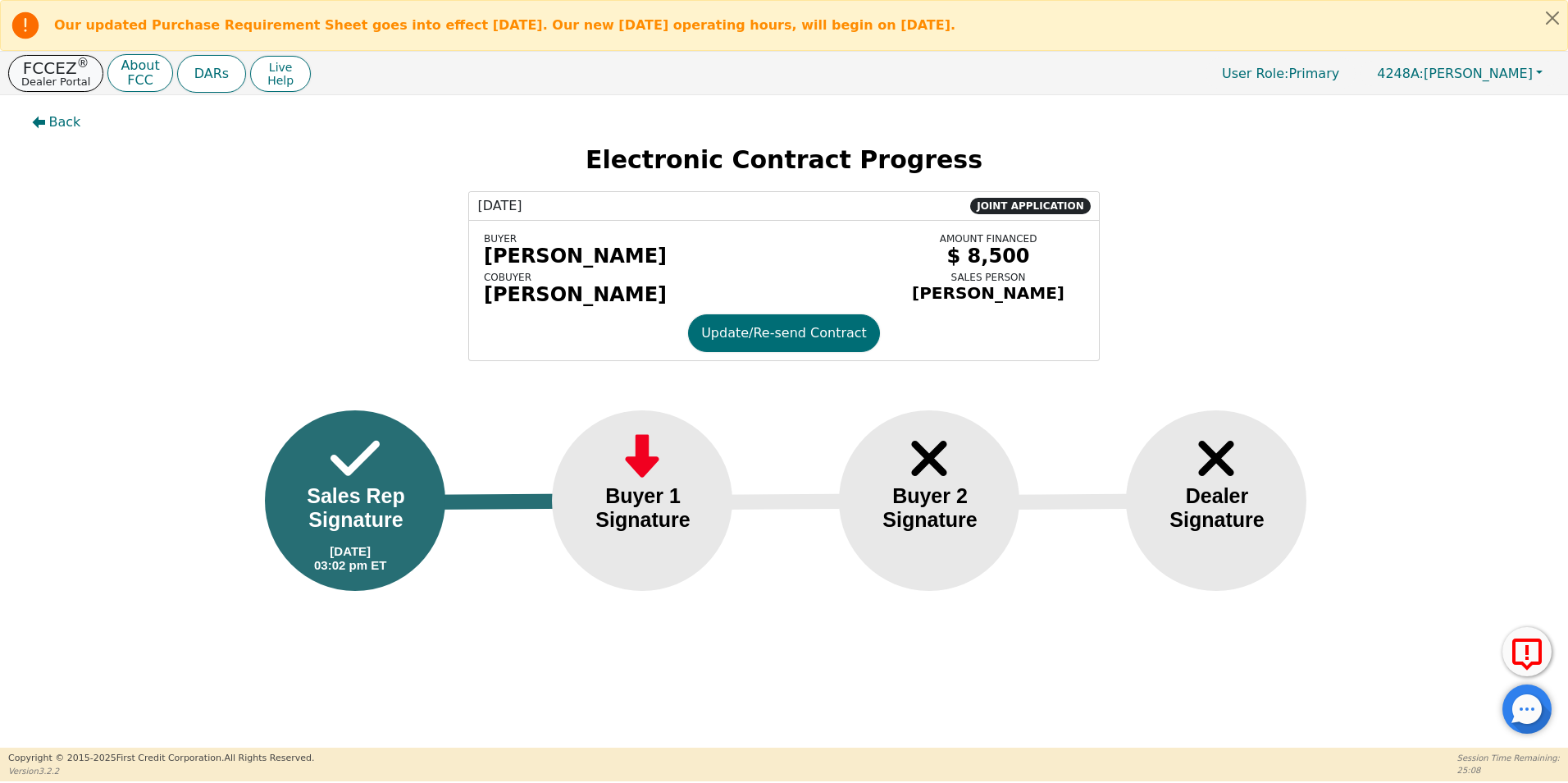
click at [45, 69] on p "FCCEZ ®" at bounding box center [55, 68] width 69 height 17
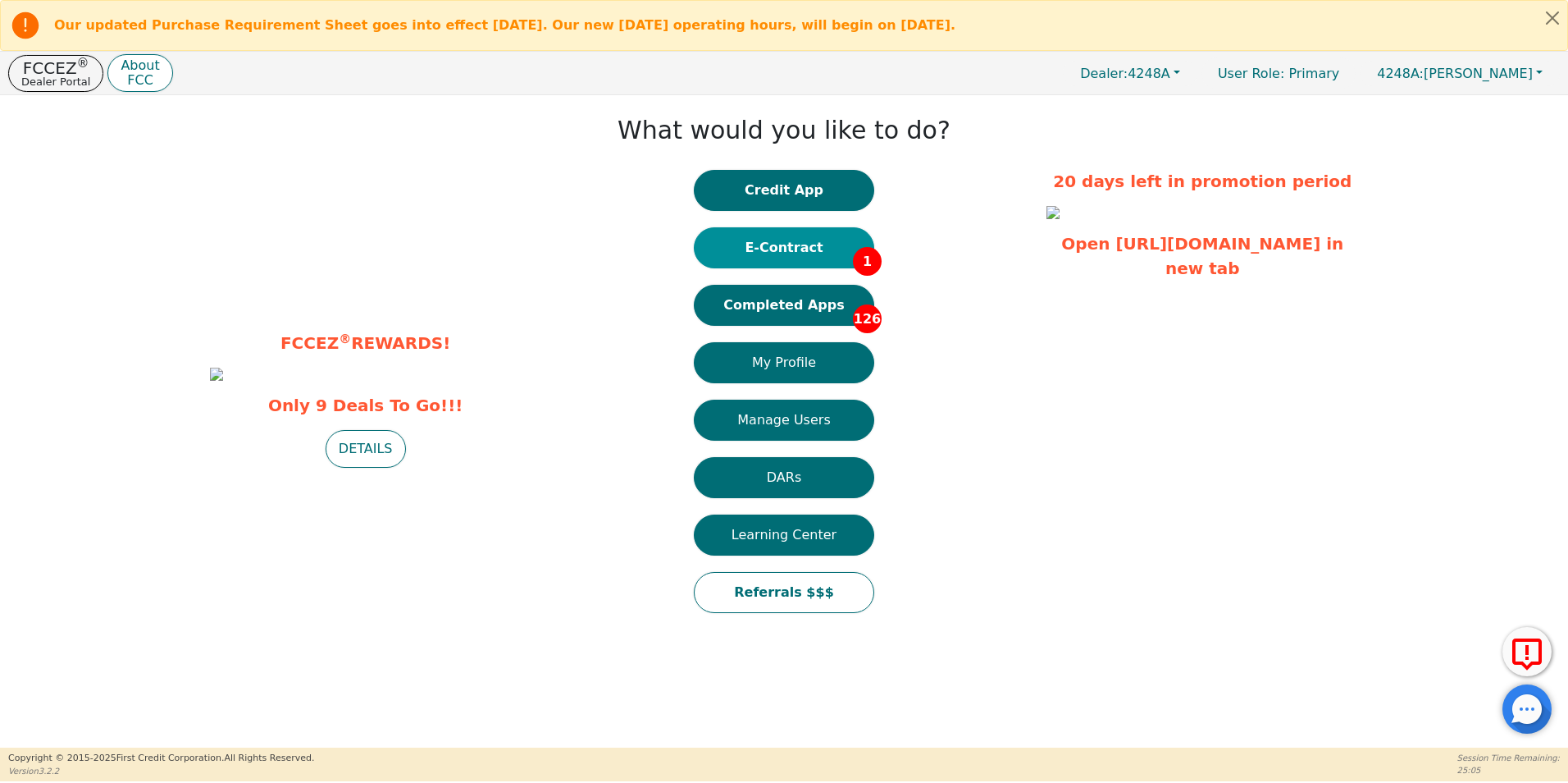
click at [783, 249] on button "E-Contract 1" at bounding box center [784, 247] width 180 height 41
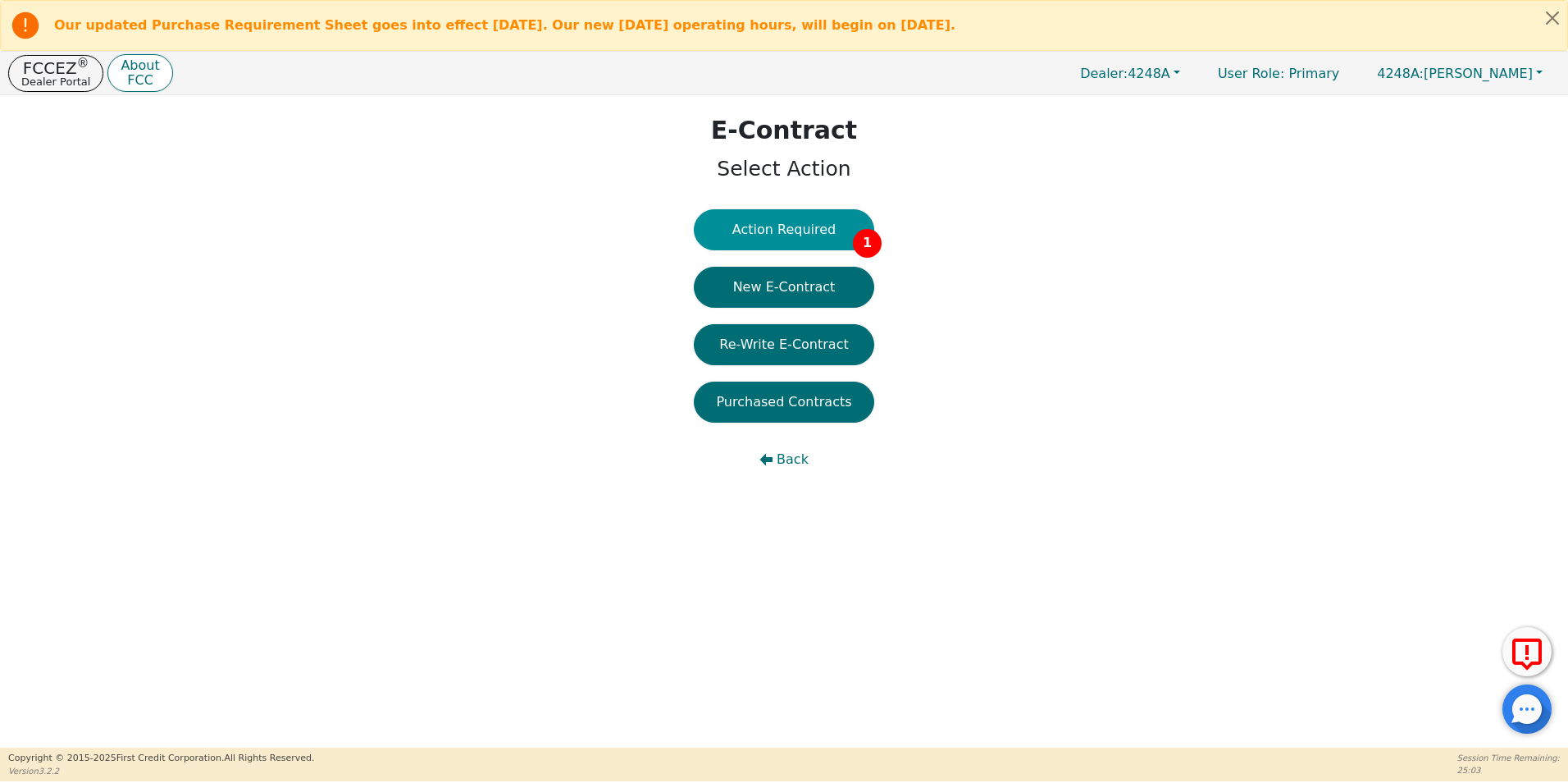
click at [774, 230] on button "Action Required 1" at bounding box center [784, 230] width 180 height 41
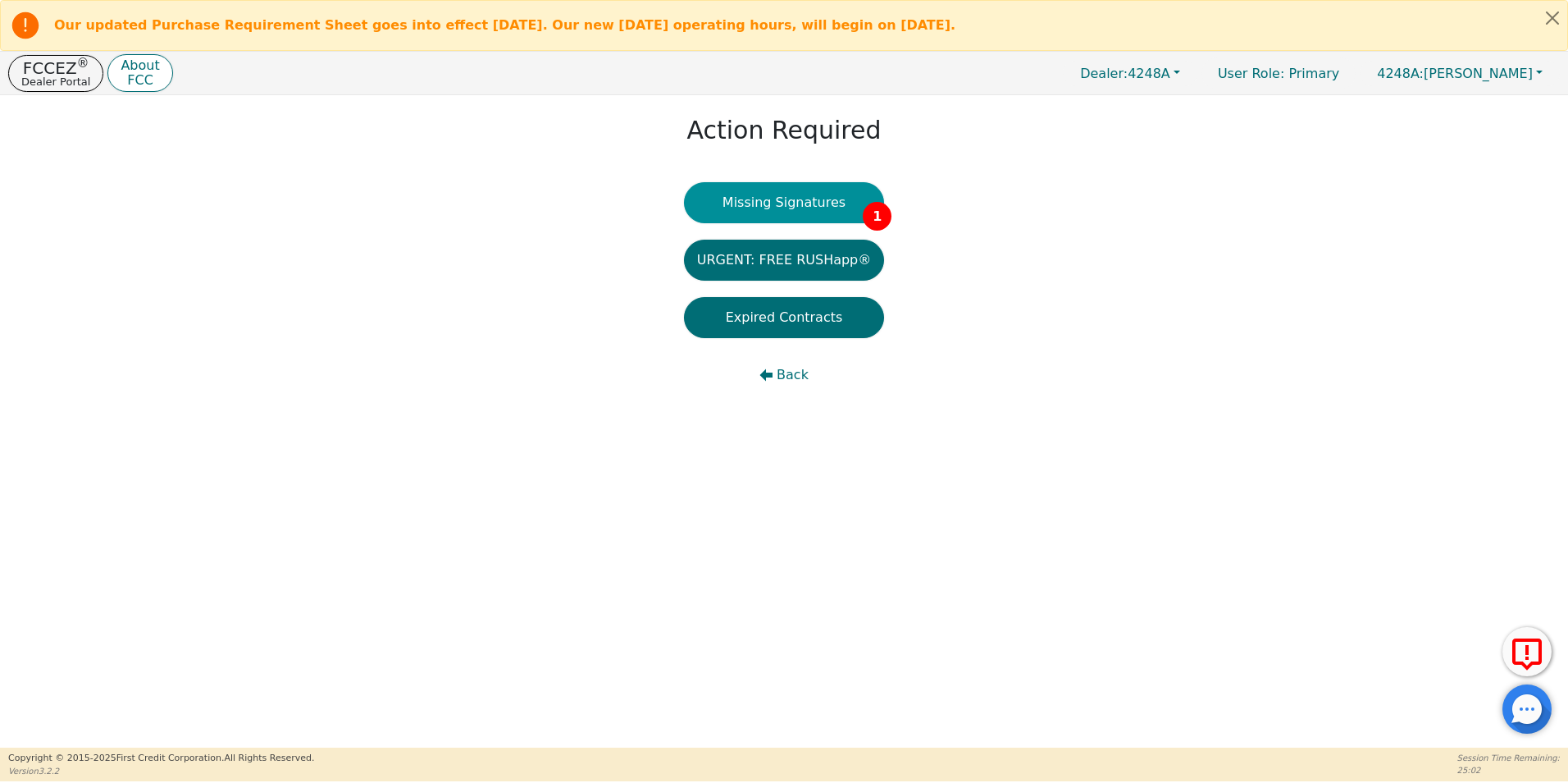
click at [774, 211] on button "Missing Signatures 1" at bounding box center [784, 202] width 201 height 41
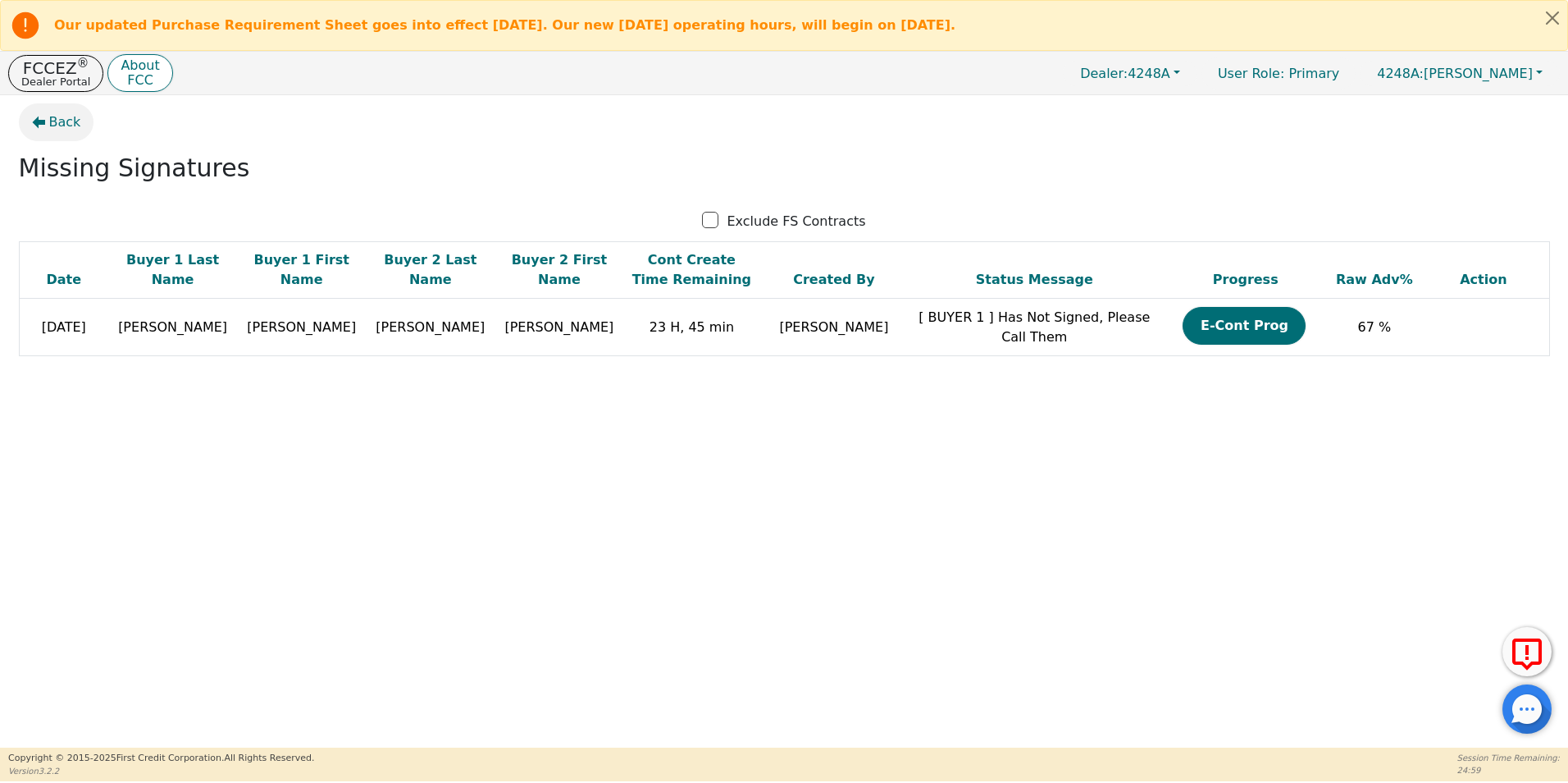
click at [61, 117] on span "Back" at bounding box center [65, 122] width 32 height 19
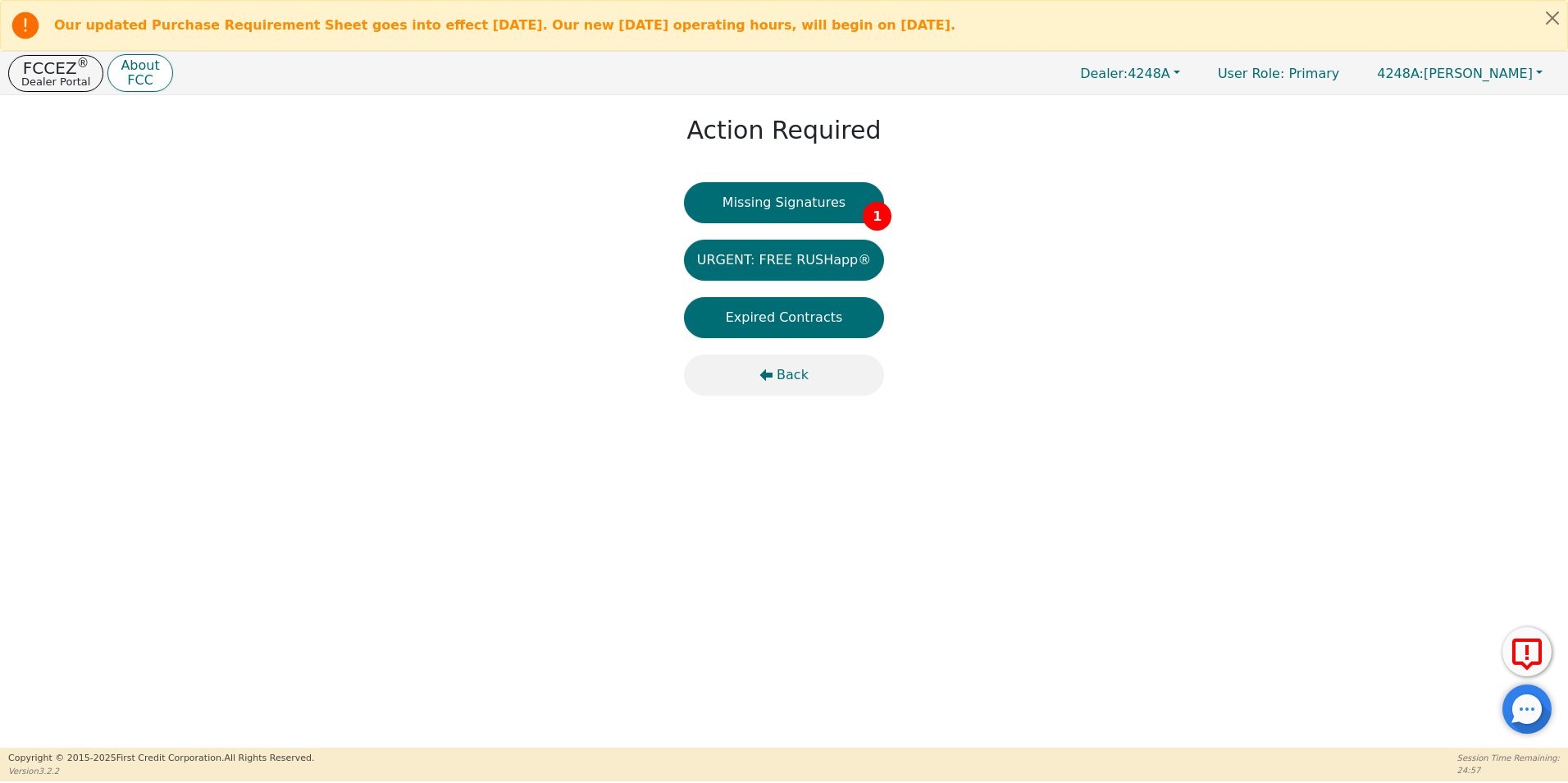
click at [777, 370] on button "Back" at bounding box center [784, 375] width 201 height 41
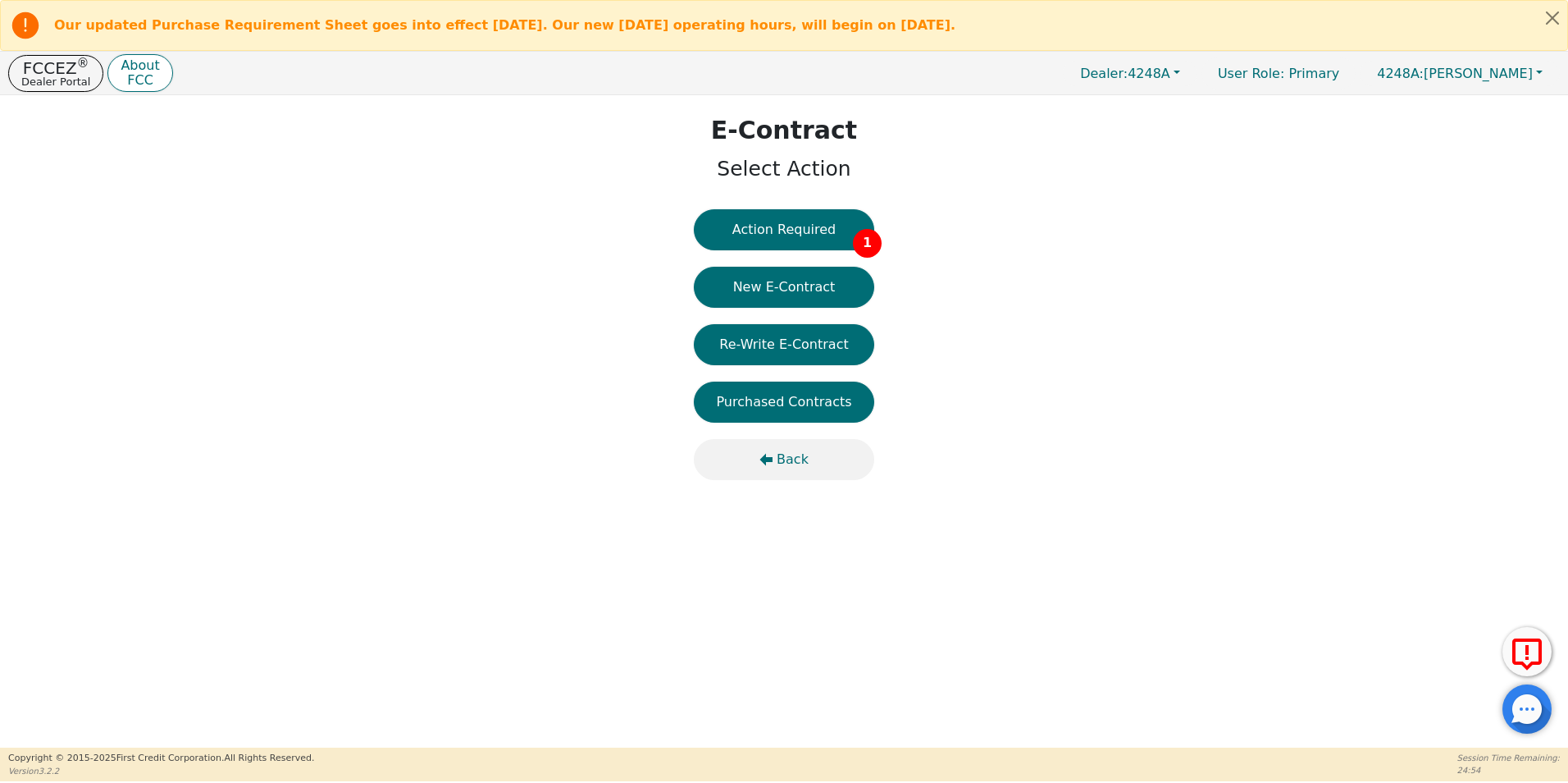
click at [781, 455] on span "Back" at bounding box center [792, 459] width 32 height 19
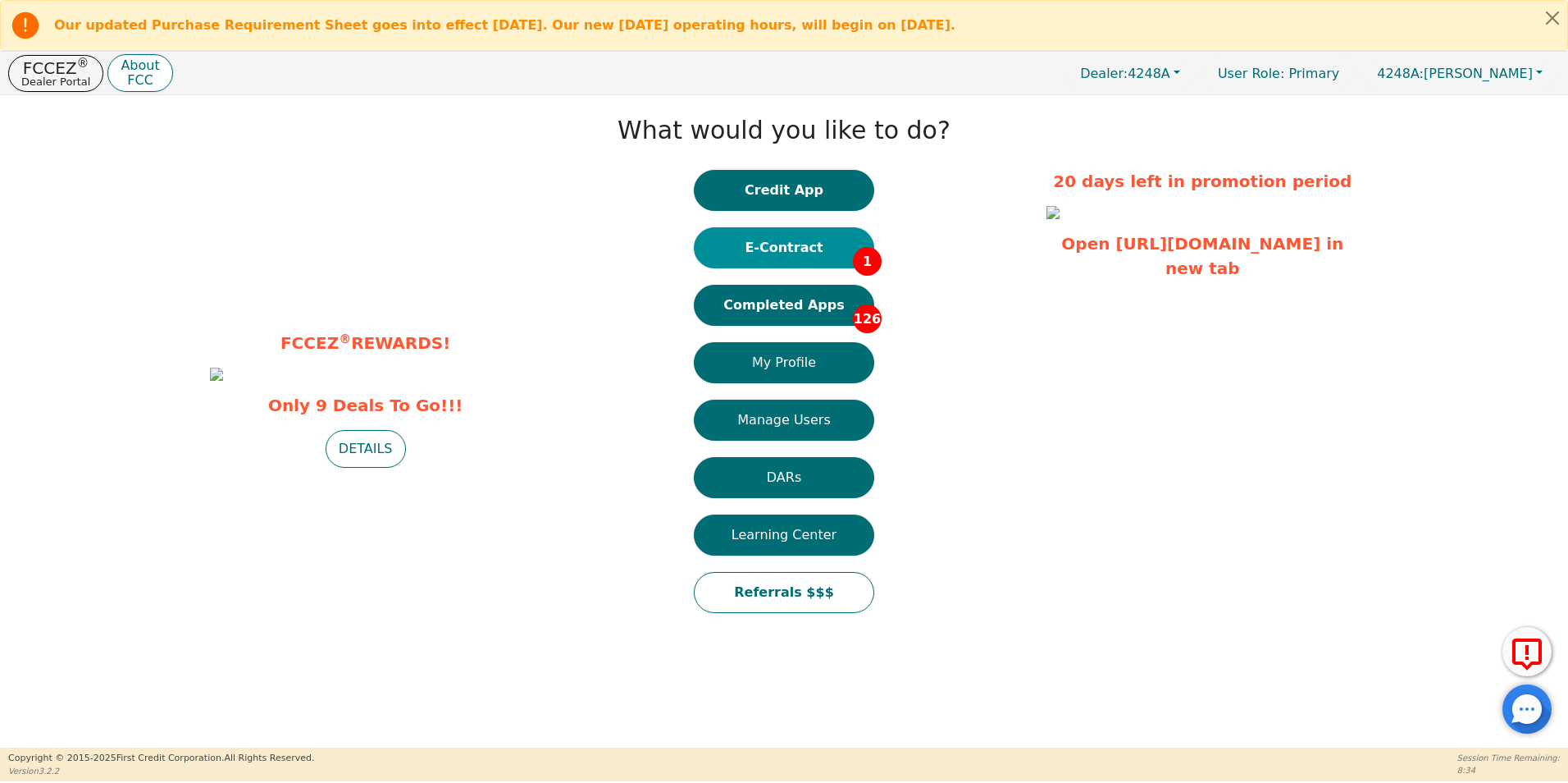
click at [767, 249] on button "E-Contract 1" at bounding box center [784, 247] width 180 height 41
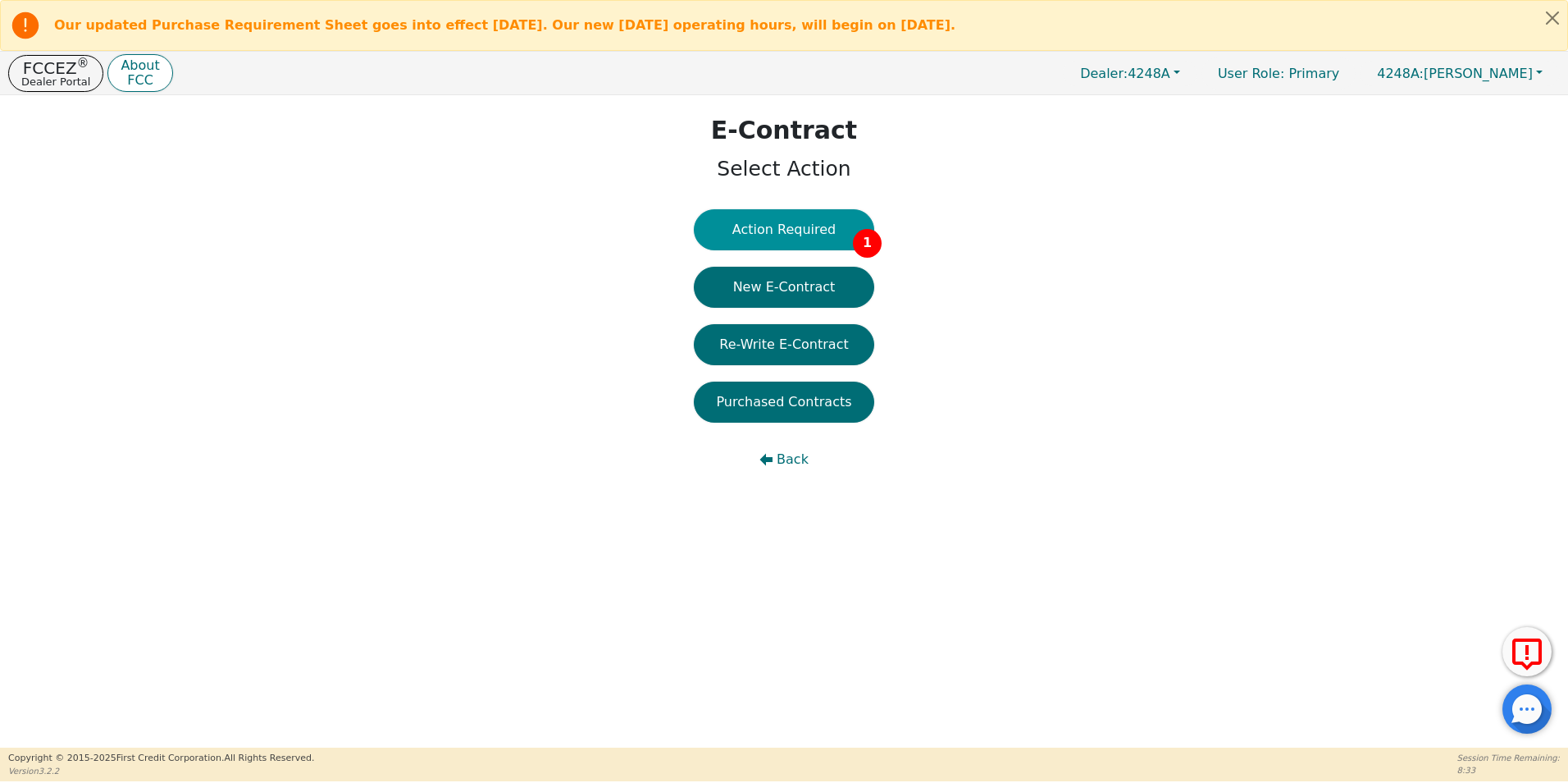
click at [800, 229] on button "Action Required 1" at bounding box center [784, 230] width 180 height 41
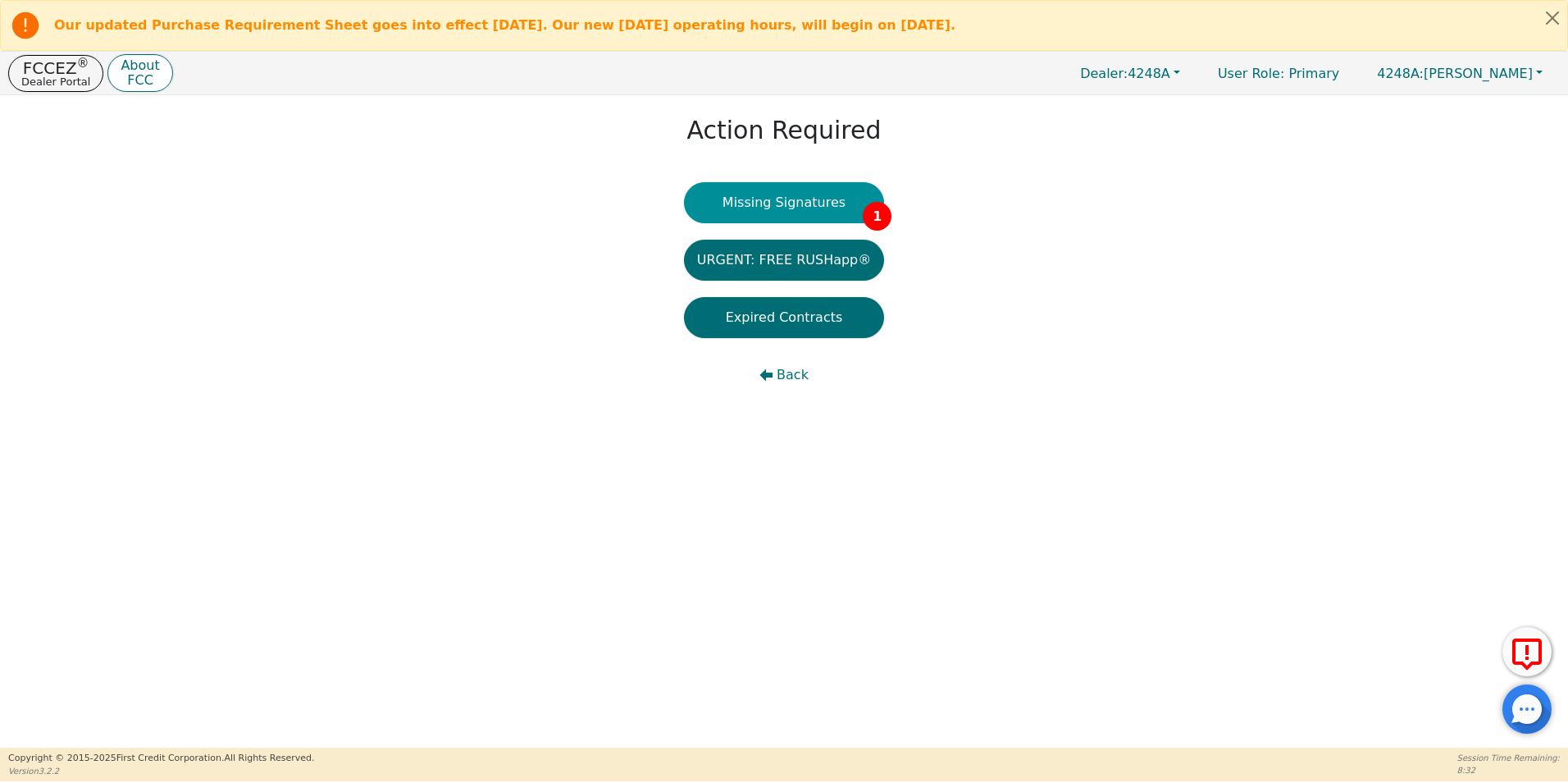
click at [797, 208] on button "Missing Signatures 1" at bounding box center [784, 202] width 201 height 41
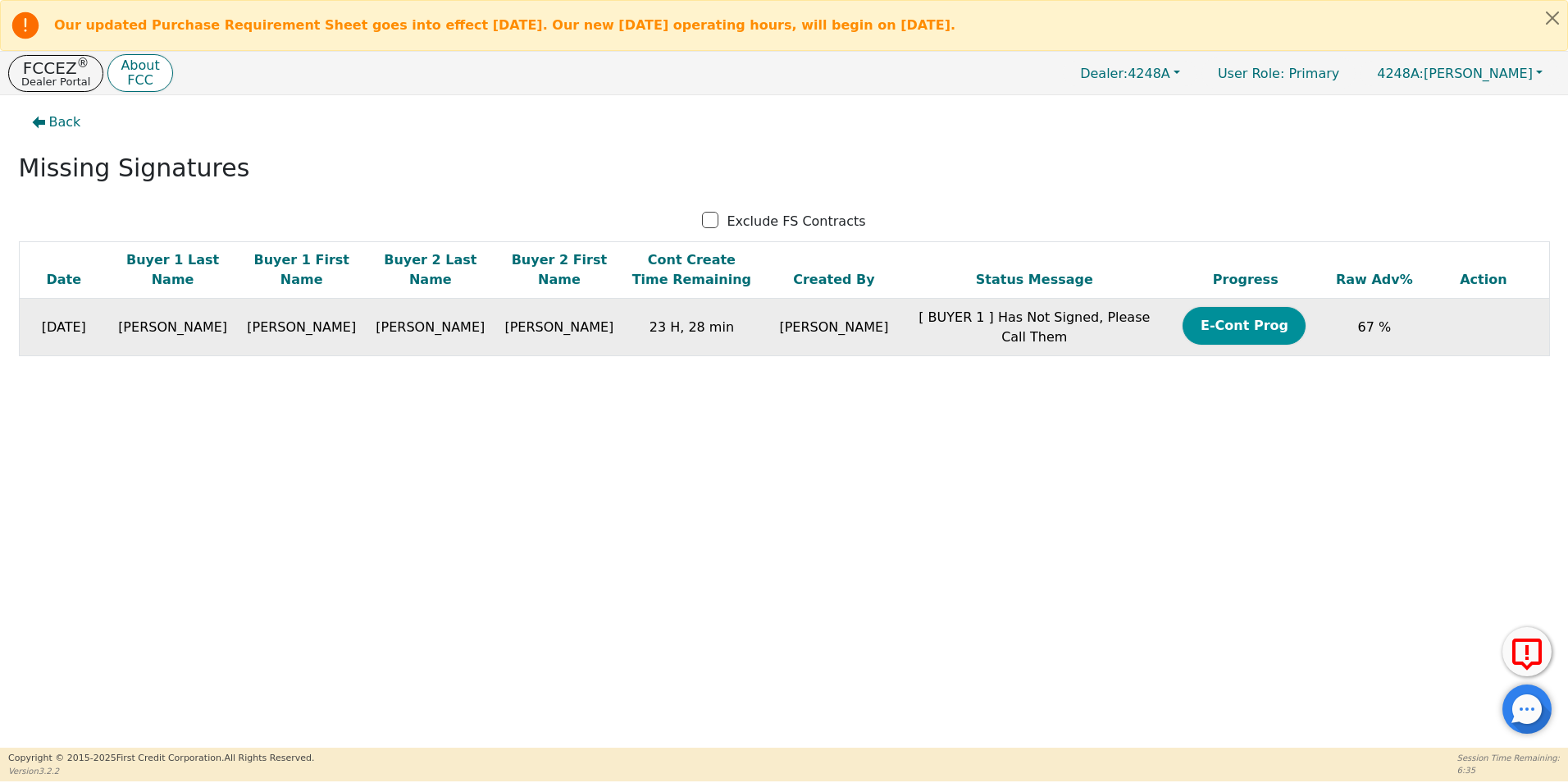
click at [1194, 329] on button "E-Cont Prog" at bounding box center [1244, 326] width 123 height 38
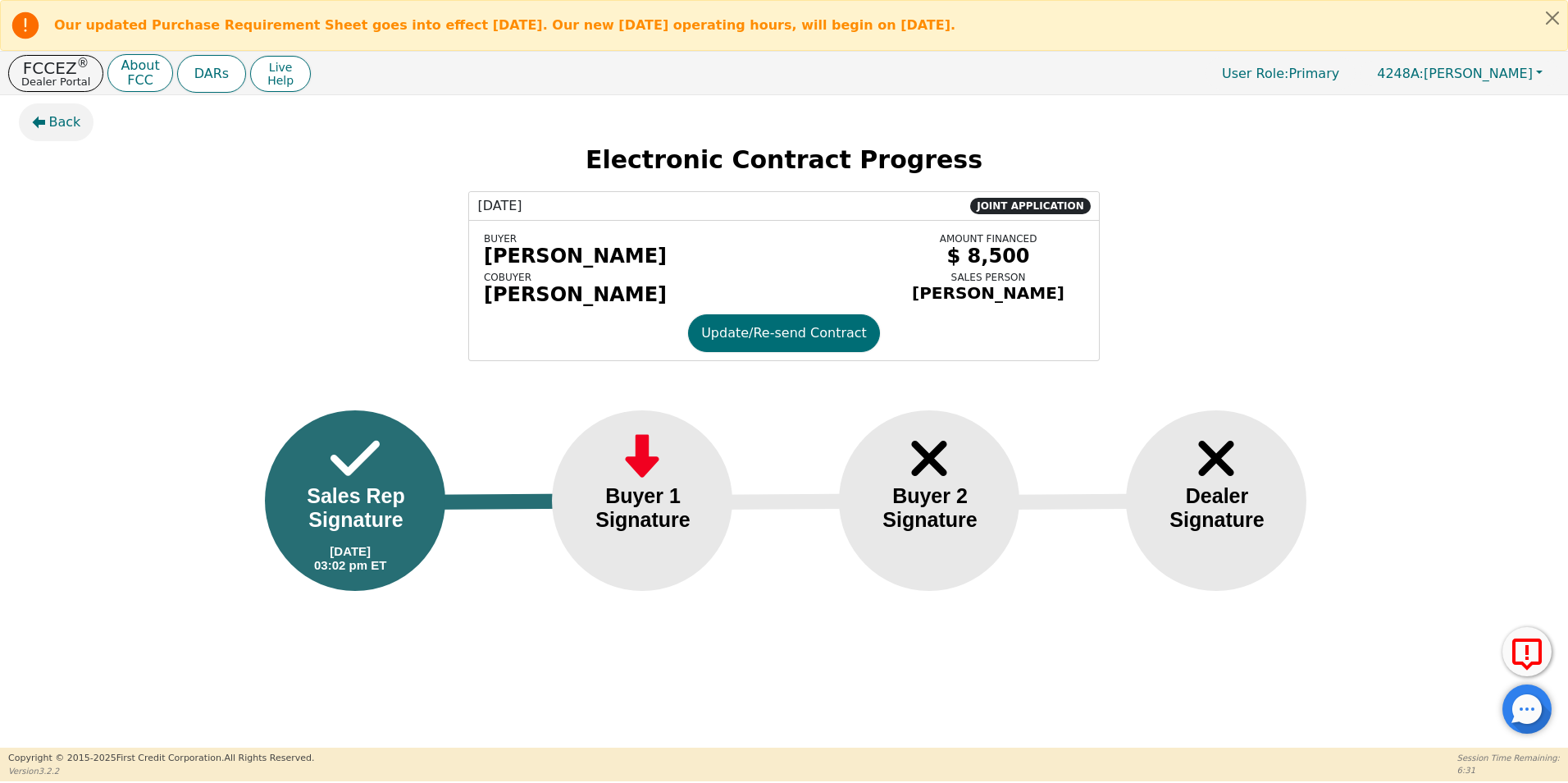
click at [61, 121] on span "Back" at bounding box center [65, 122] width 32 height 19
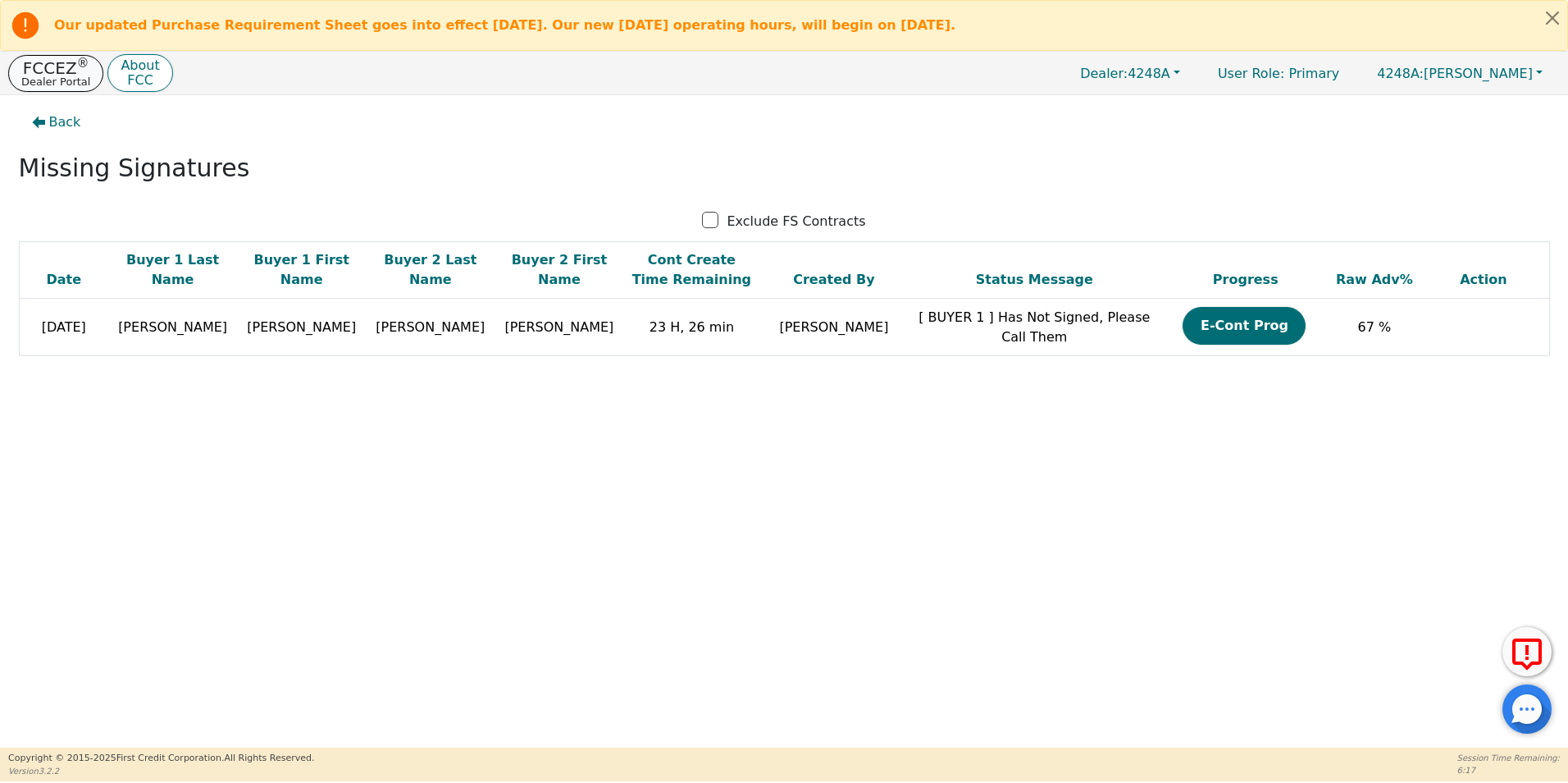
click at [46, 77] on p "Dealer Portal" at bounding box center [55, 82] width 69 height 11
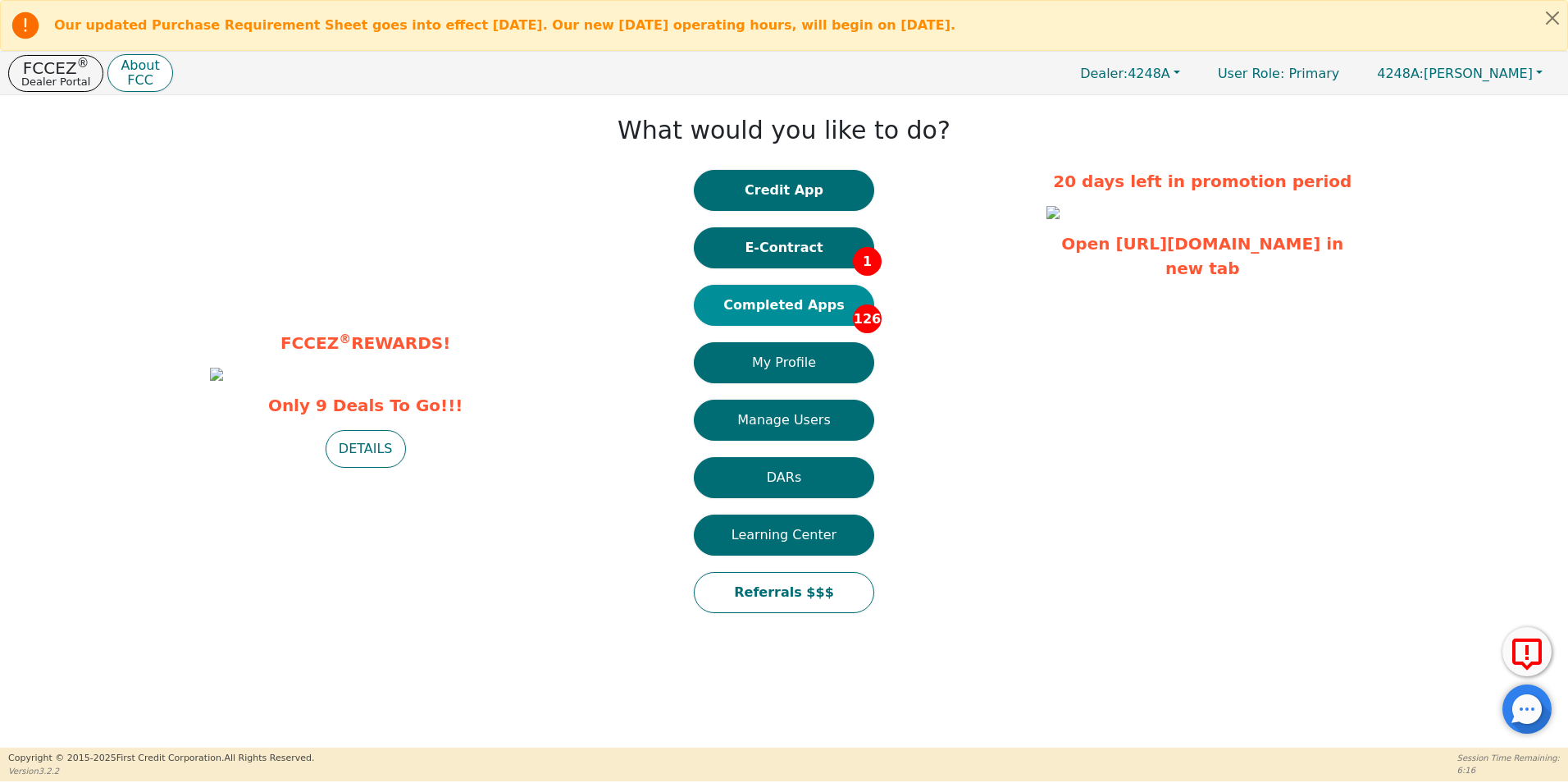
click at [771, 304] on button "Completed Apps 126" at bounding box center [784, 305] width 180 height 41
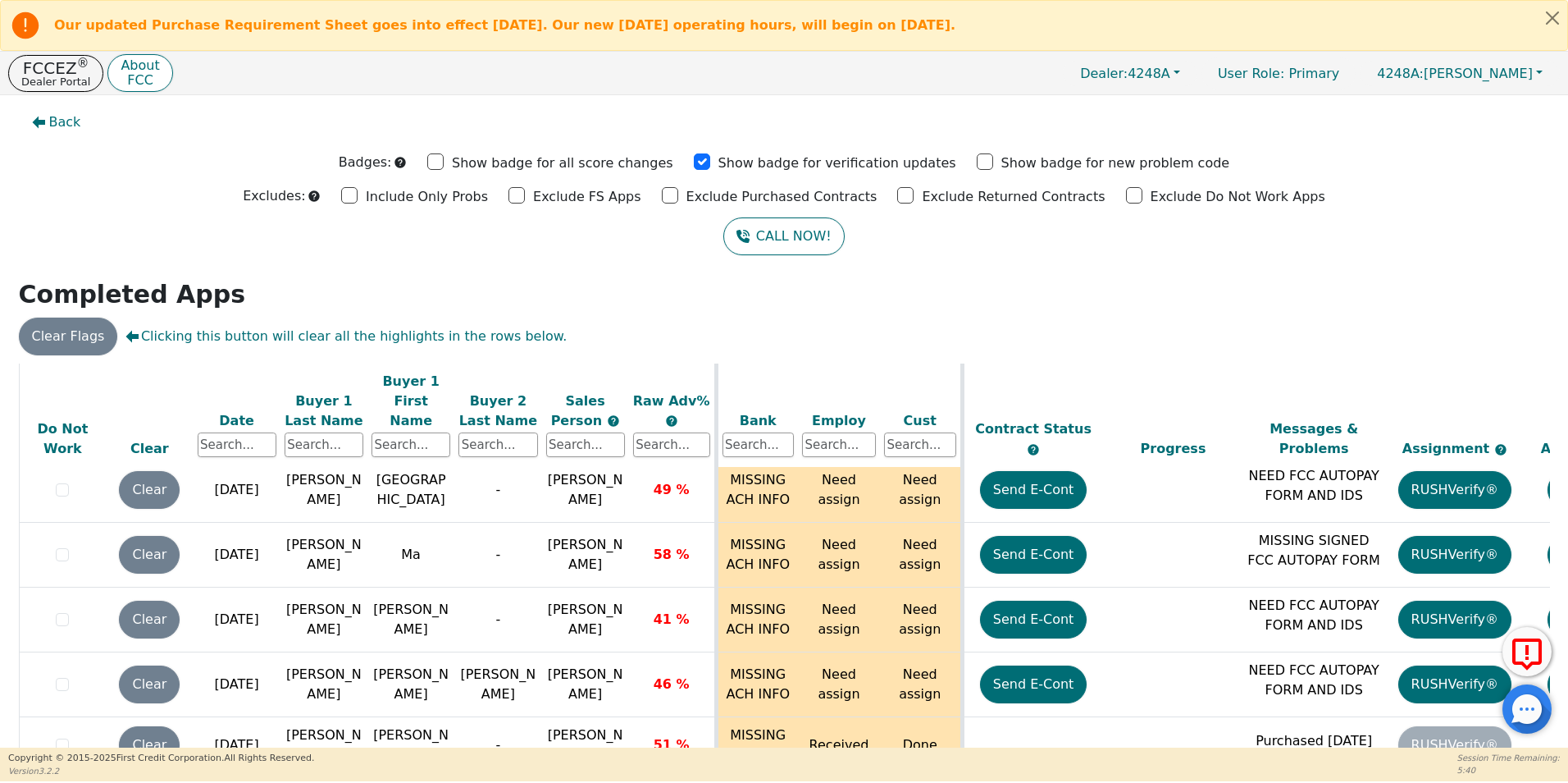
scroll to position [7778, 0]
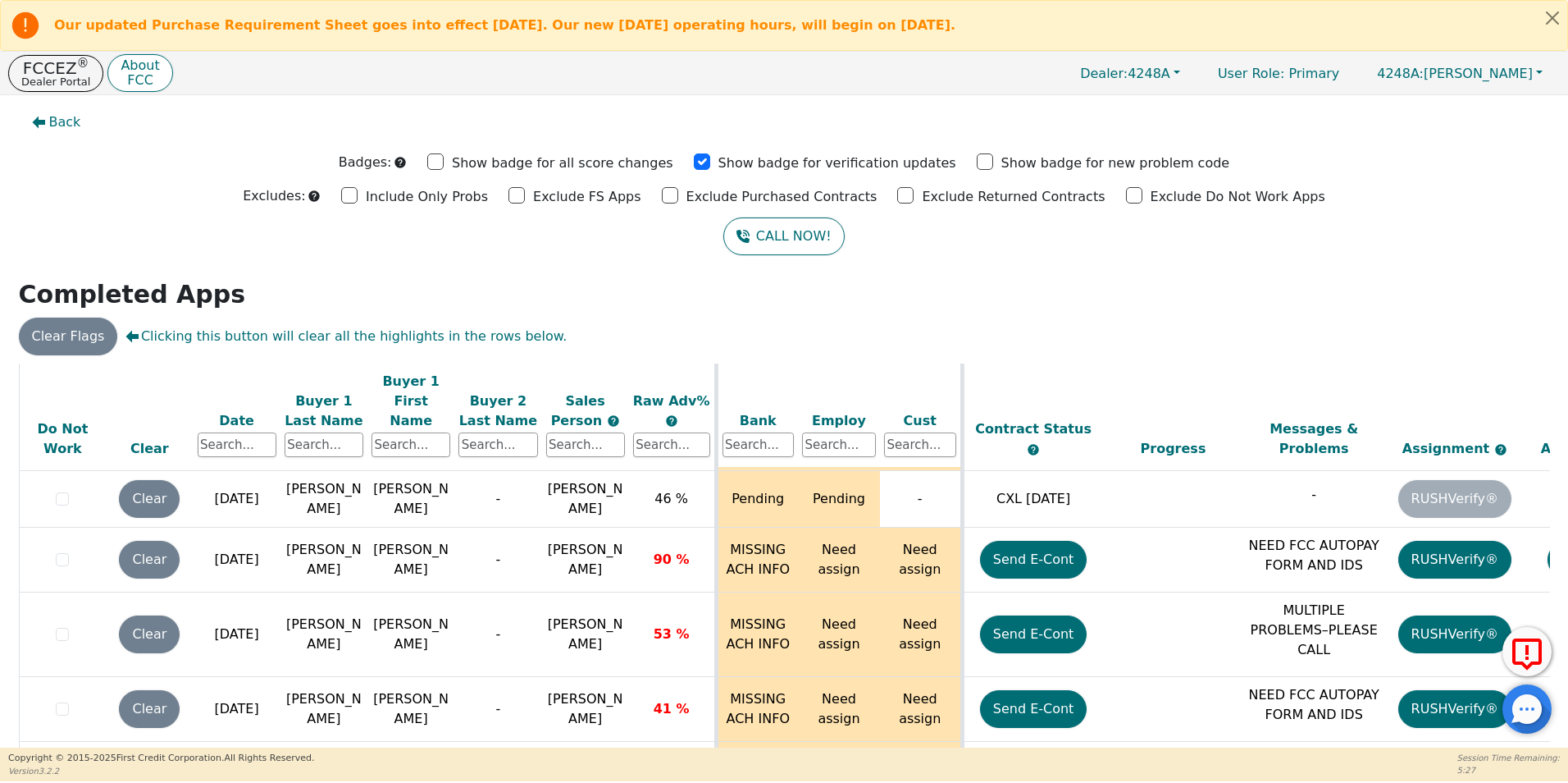
click at [1548, 677] on div "ALL VALUES ON THIS PAGE ARE UPDATED IN REAL TIME VERIFICATION STATUS Do Not Wor…" at bounding box center [784, 600] width 1543 height 473
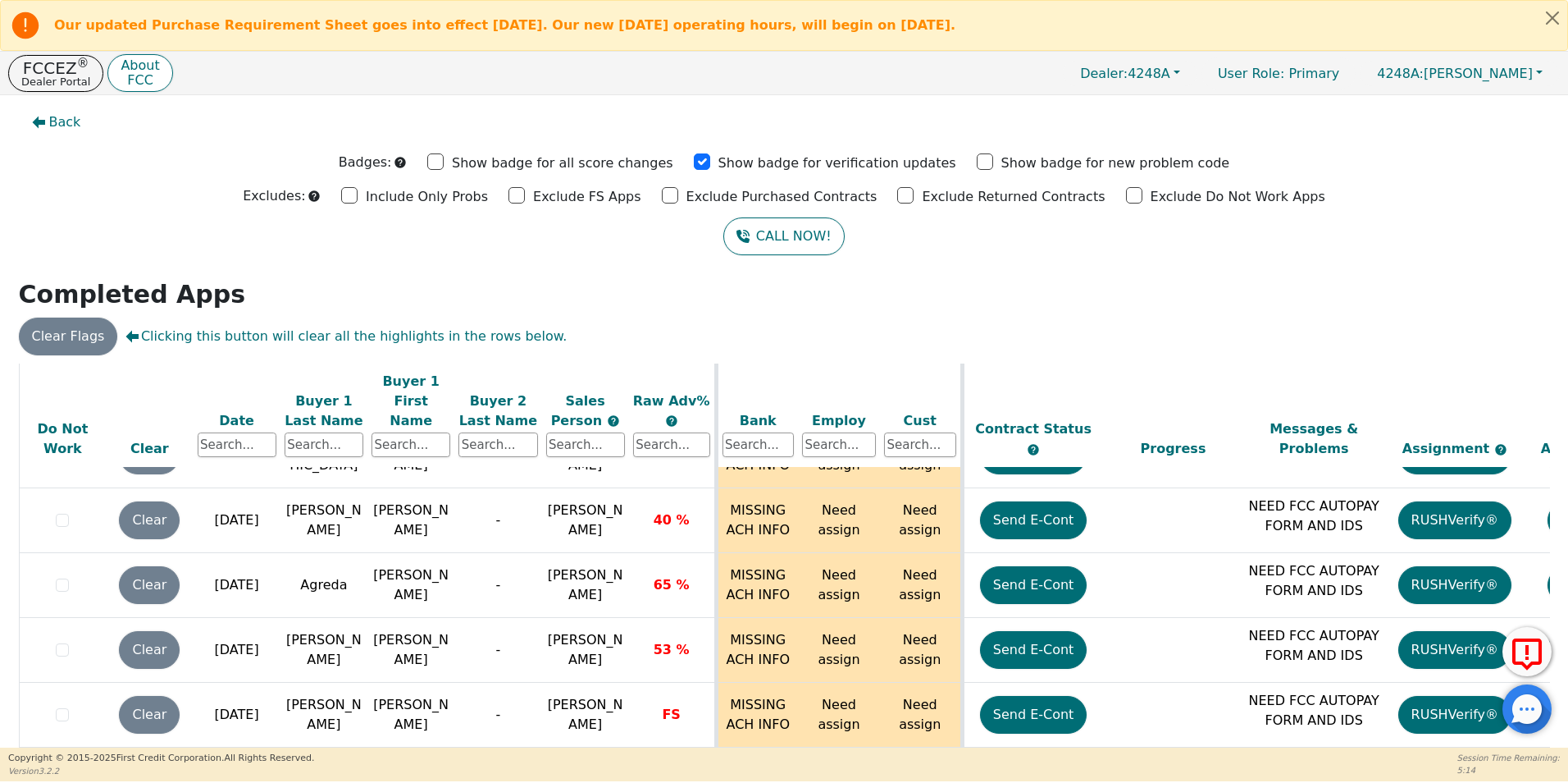
click at [1558, 733] on div "Back Badges: Show badge for all score changes Show badge for verification updat…" at bounding box center [784, 421] width 1568 height 652
click at [259, 274] on div "Back Badges: Show badge for all score changes Show badge for verification updat…" at bounding box center [784, 421] width 1568 height 652
click at [37, 79] on p "Dealer Portal" at bounding box center [55, 82] width 69 height 11
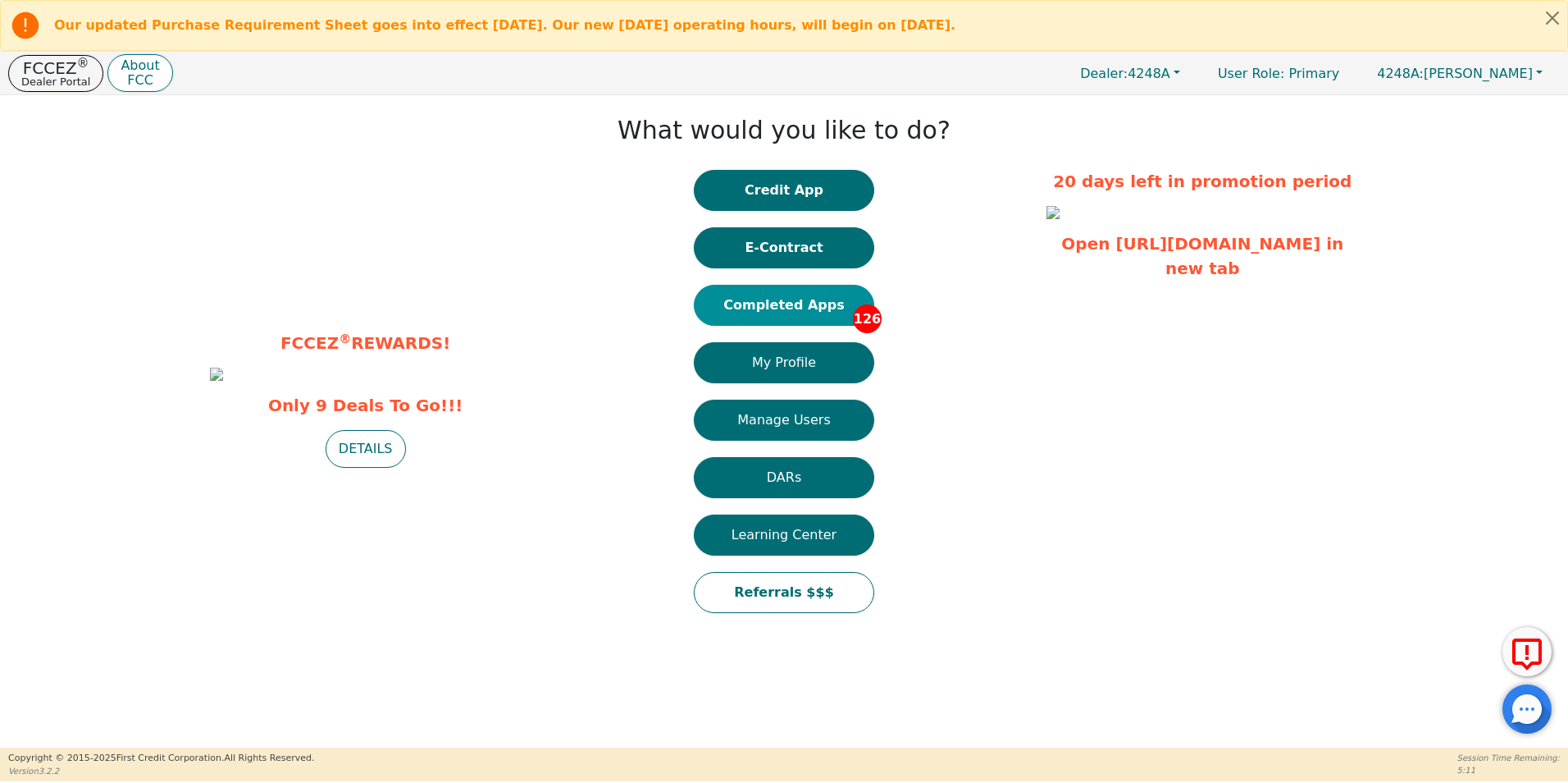
click at [806, 305] on button "Completed Apps 126" at bounding box center [784, 305] width 180 height 41
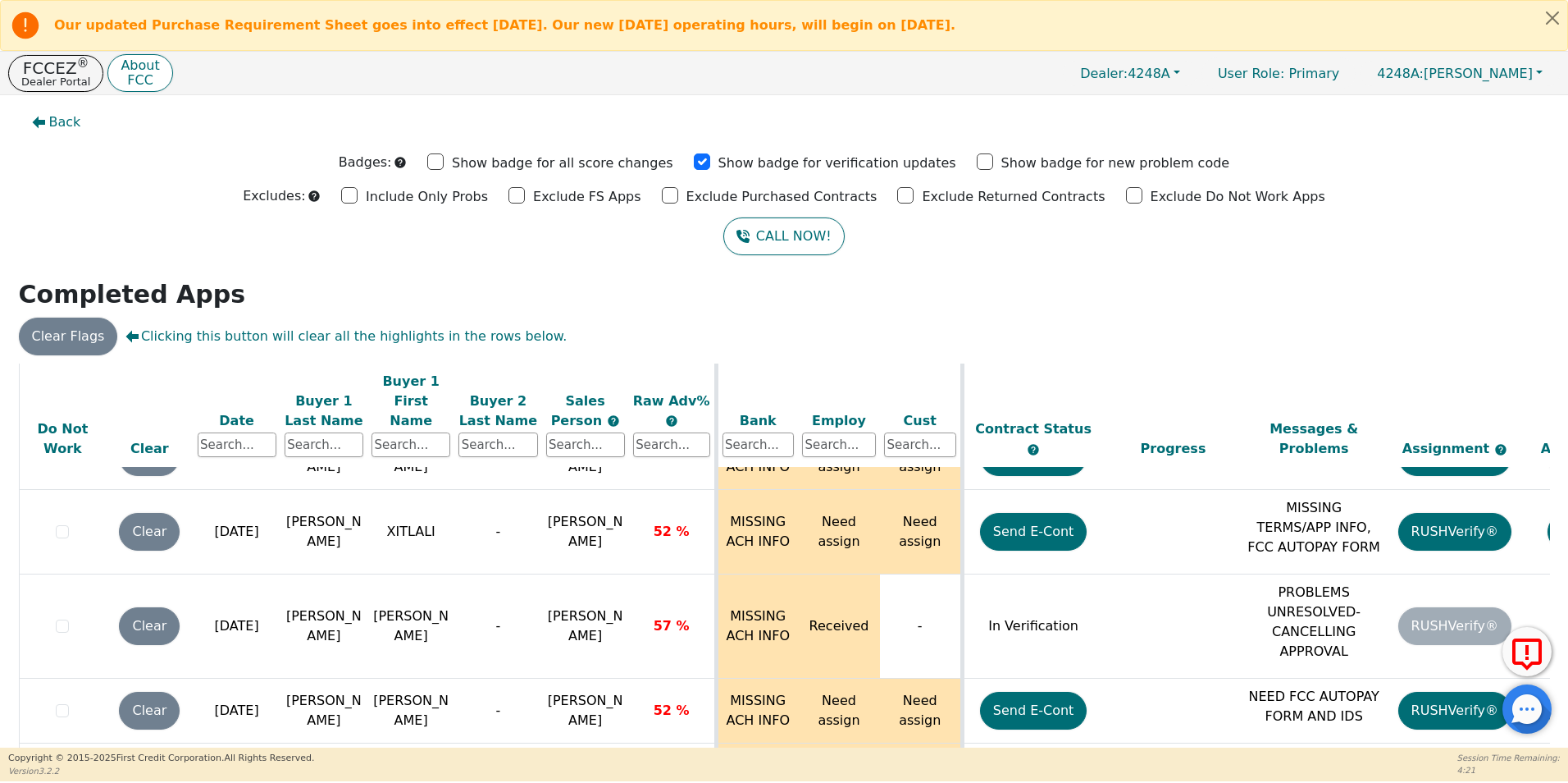
scroll to position [2618, 0]
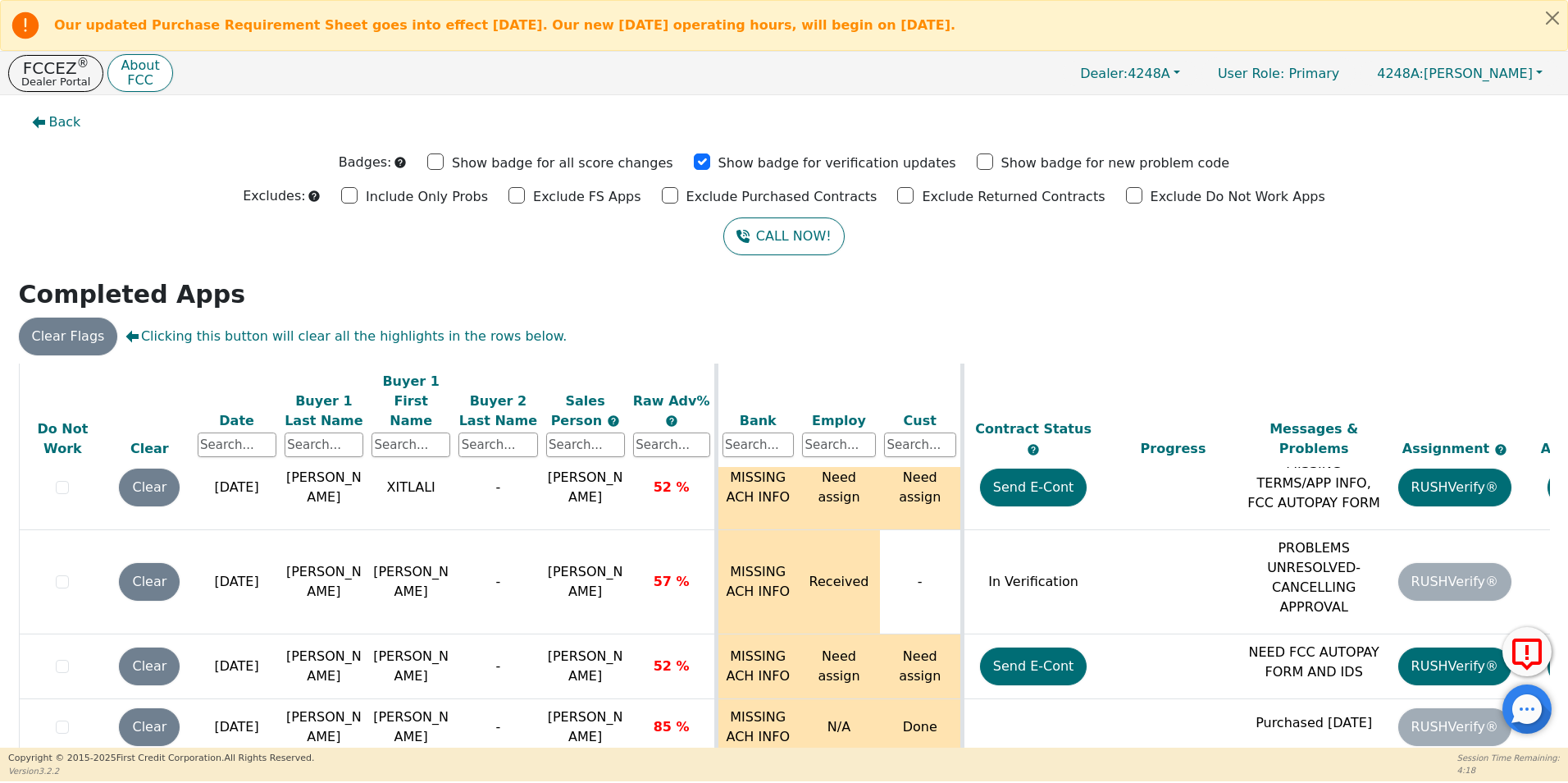
click at [909, 756] on td "Need assign" at bounding box center [921, 788] width 82 height 65
click at [882, 756] on td "Need assign" at bounding box center [921, 788] width 82 height 65
click at [1032, 756] on td at bounding box center [1032, 788] width 141 height 65
drag, startPoint x: 1563, startPoint y: 640, endPoint x: 1554, endPoint y: 688, distance: 48.8
click at [1554, 688] on div "Back Badges: Show badge for all score changes Show badge for verification updat…" at bounding box center [784, 421] width 1568 height 652
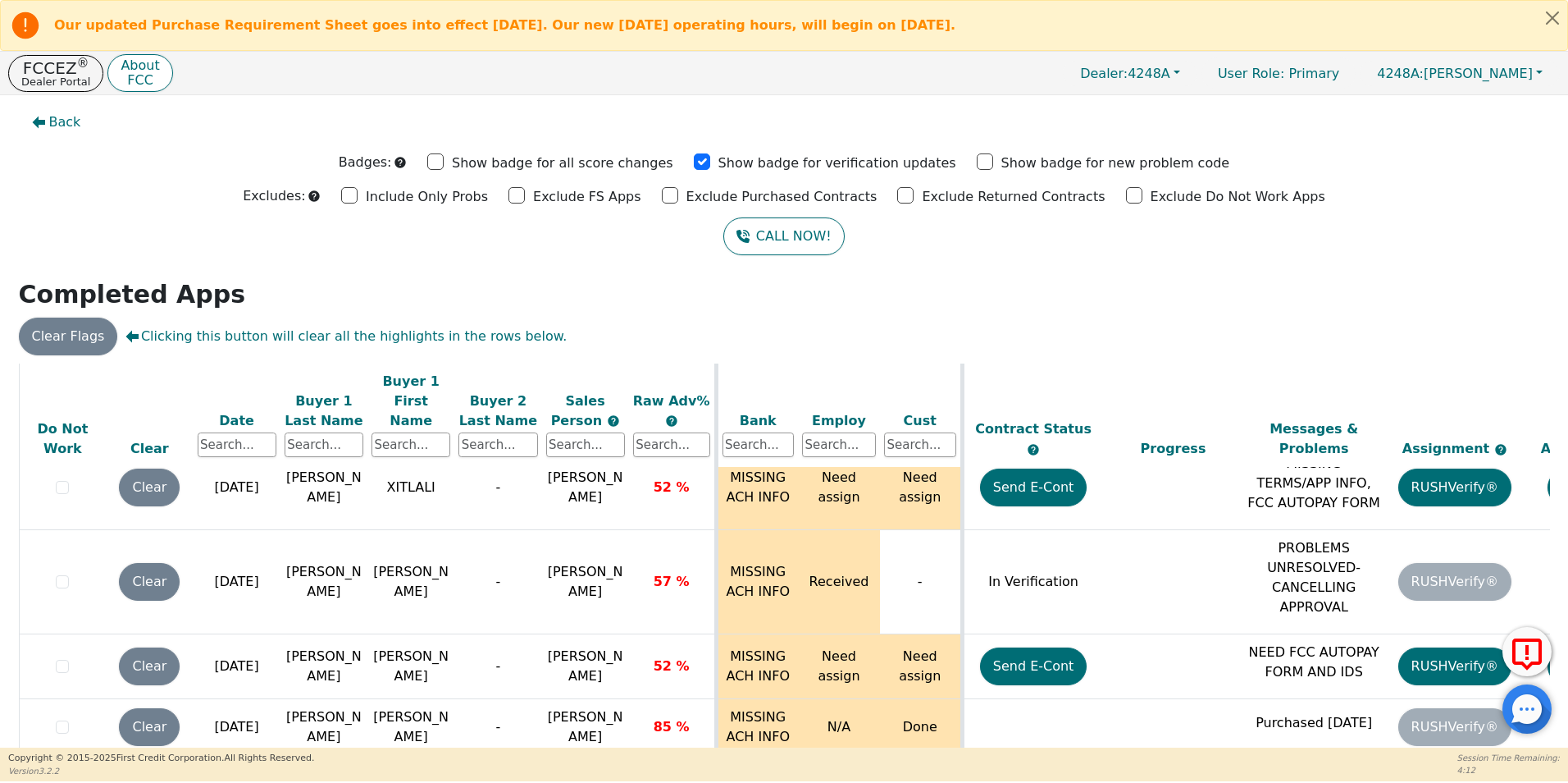
click at [1171, 756] on td at bounding box center [1173, 788] width 141 height 65
click at [505, 756] on td "[PERSON_NAME]" at bounding box center [498, 788] width 87 height 65
click at [1026, 756] on td at bounding box center [1032, 788] width 141 height 65
click at [50, 70] on p "FCCEZ ®" at bounding box center [55, 68] width 69 height 17
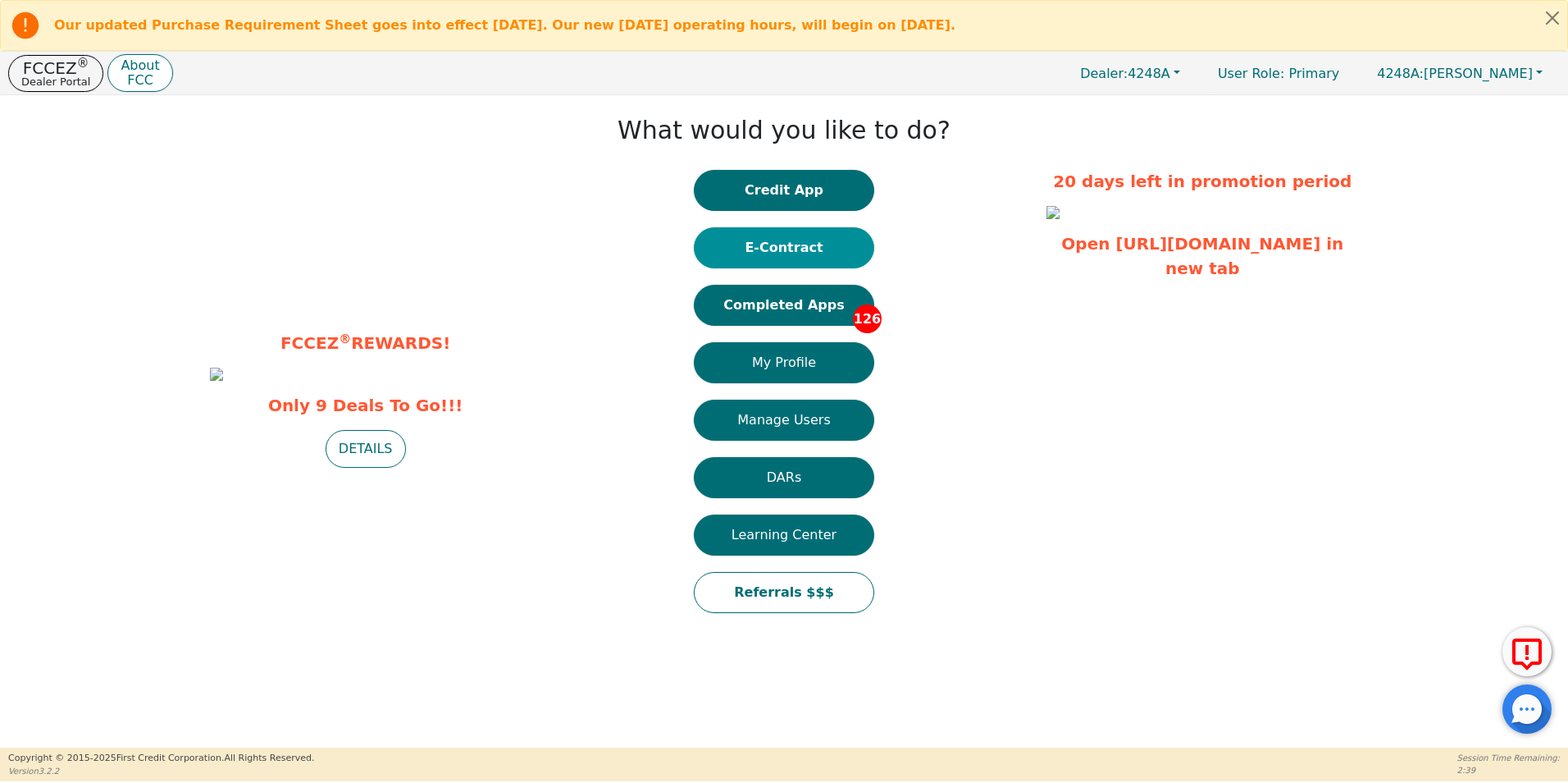
click at [806, 245] on button "E-Contract" at bounding box center [784, 247] width 180 height 41
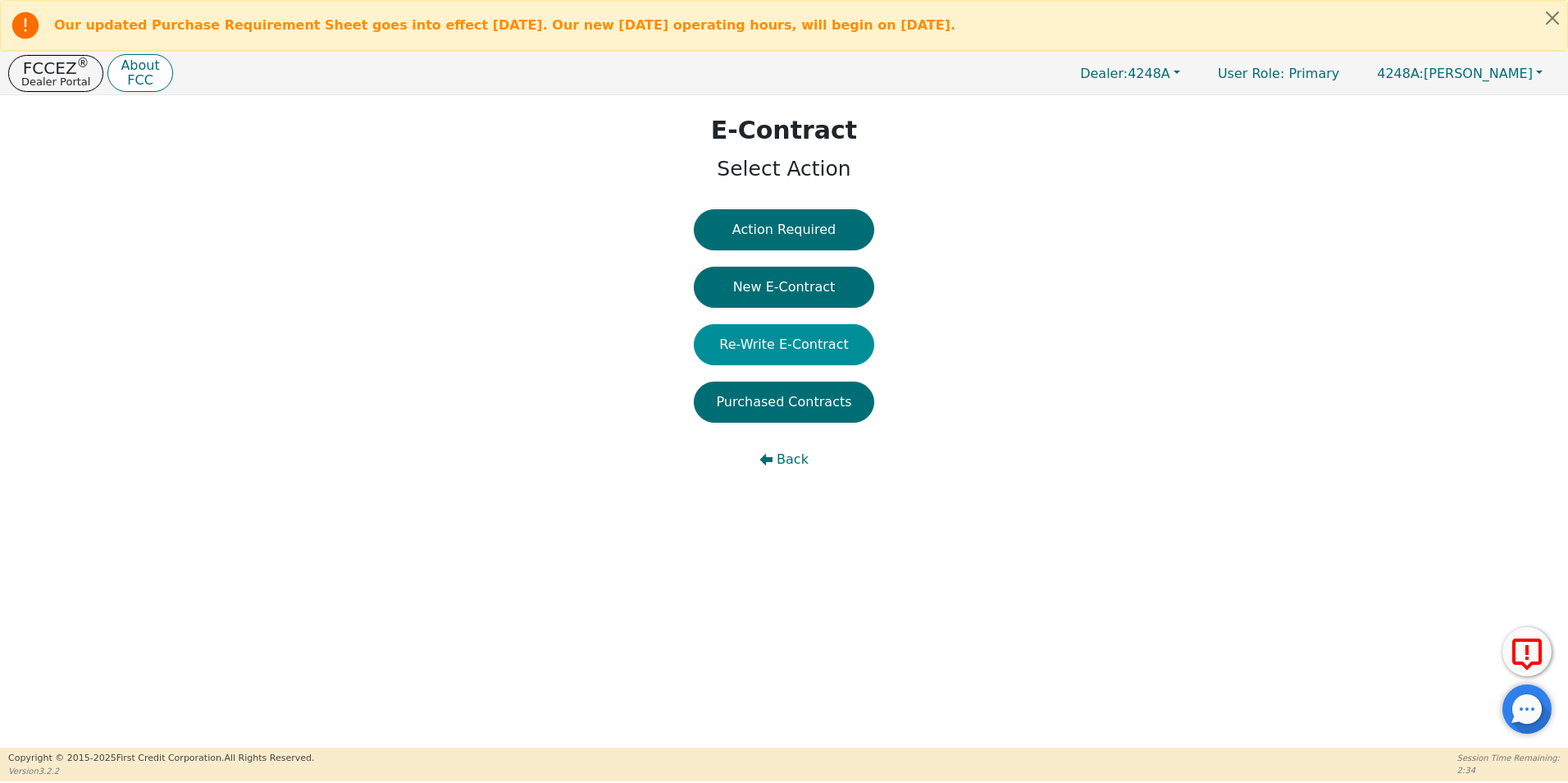
click at [798, 348] on button "Re-Write E-Contract" at bounding box center [784, 344] width 180 height 41
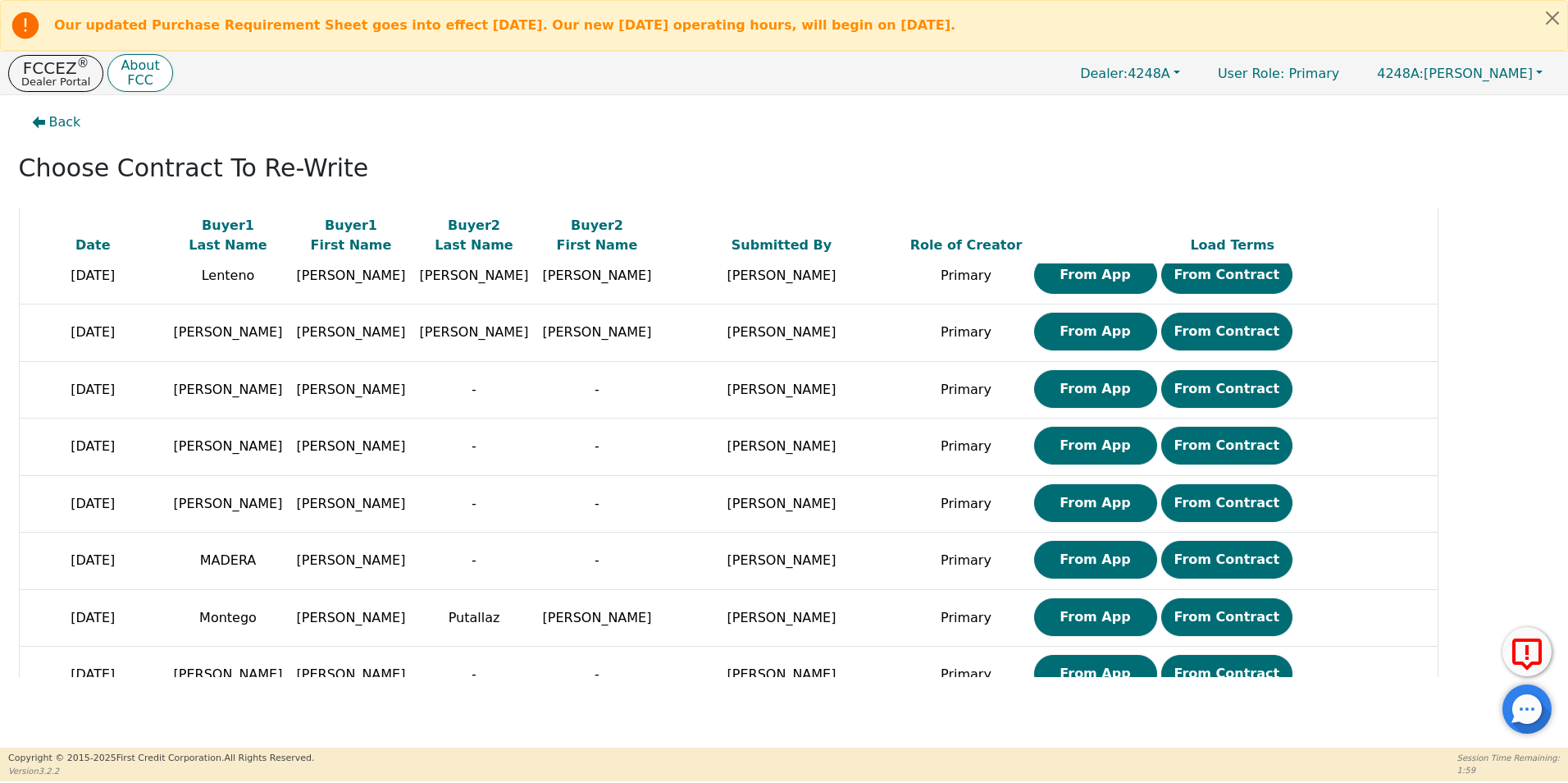
scroll to position [1312, 0]
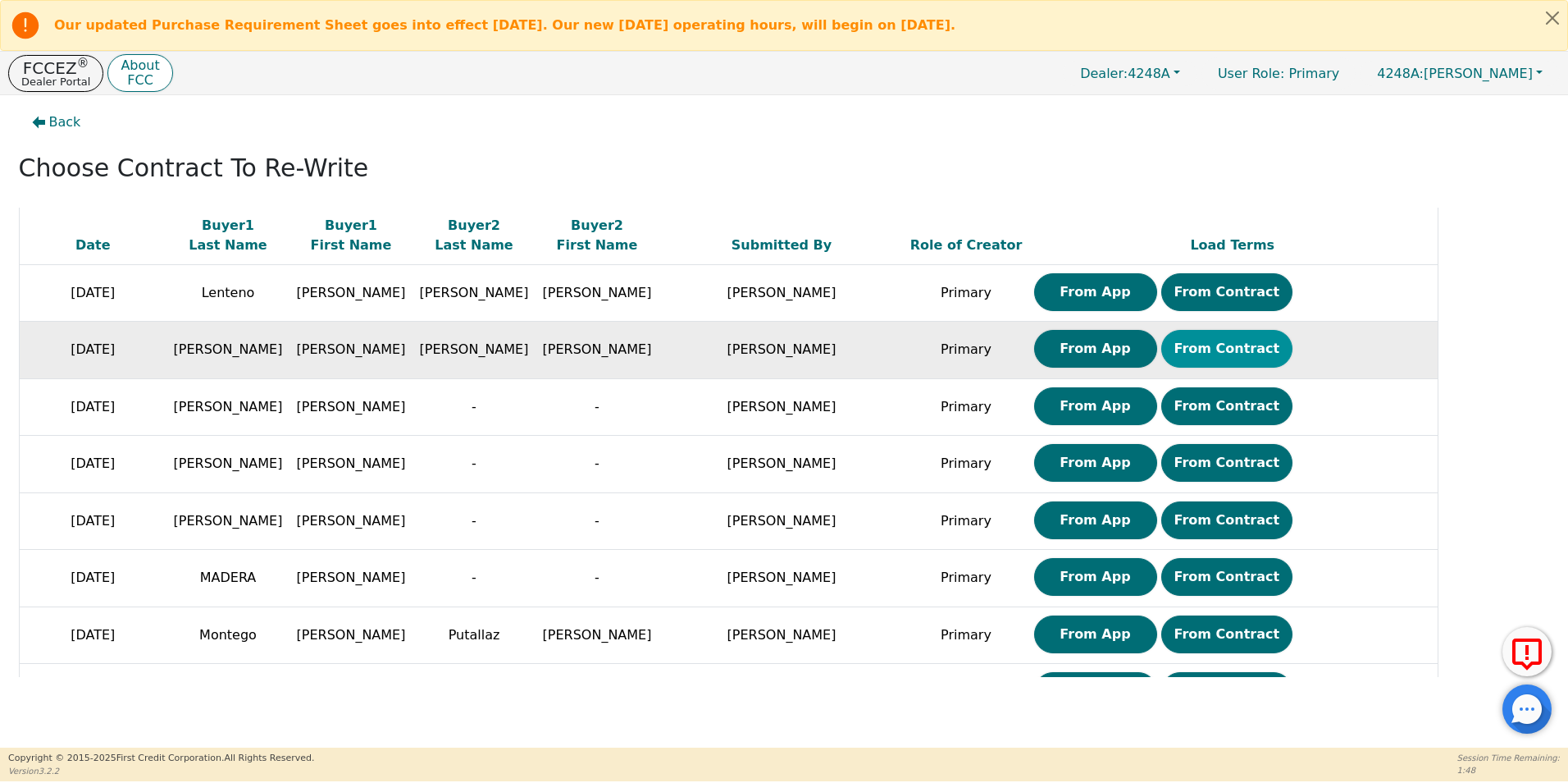
click at [1201, 348] on button "From Contract" at bounding box center [1227, 348] width 132 height 38
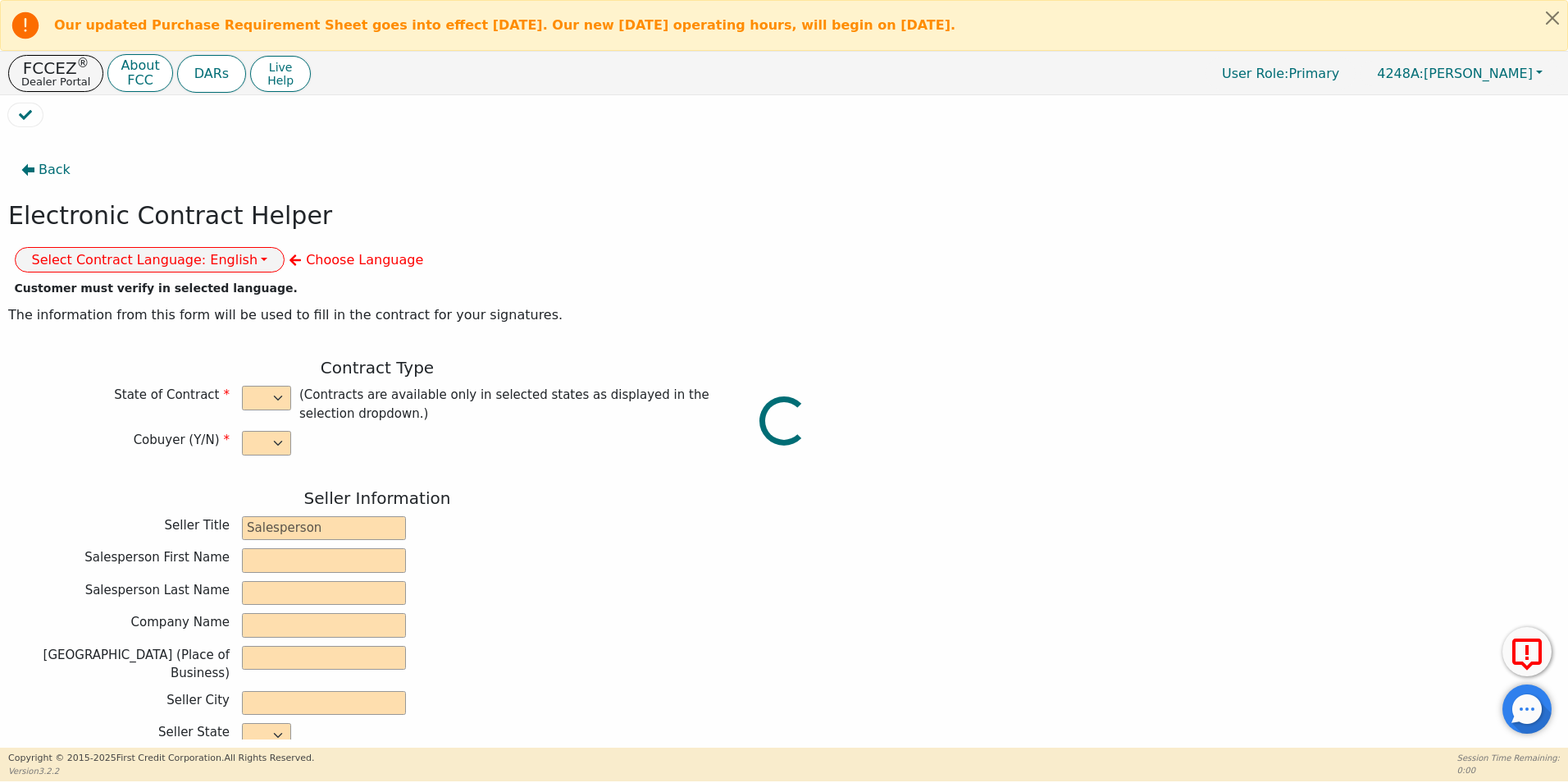
select select "y"
type input "owner"
type input "[PERSON_NAME]"
type input "[GEOGRAPHIC_DATA]"
type input "AQUA REMACH LLC"
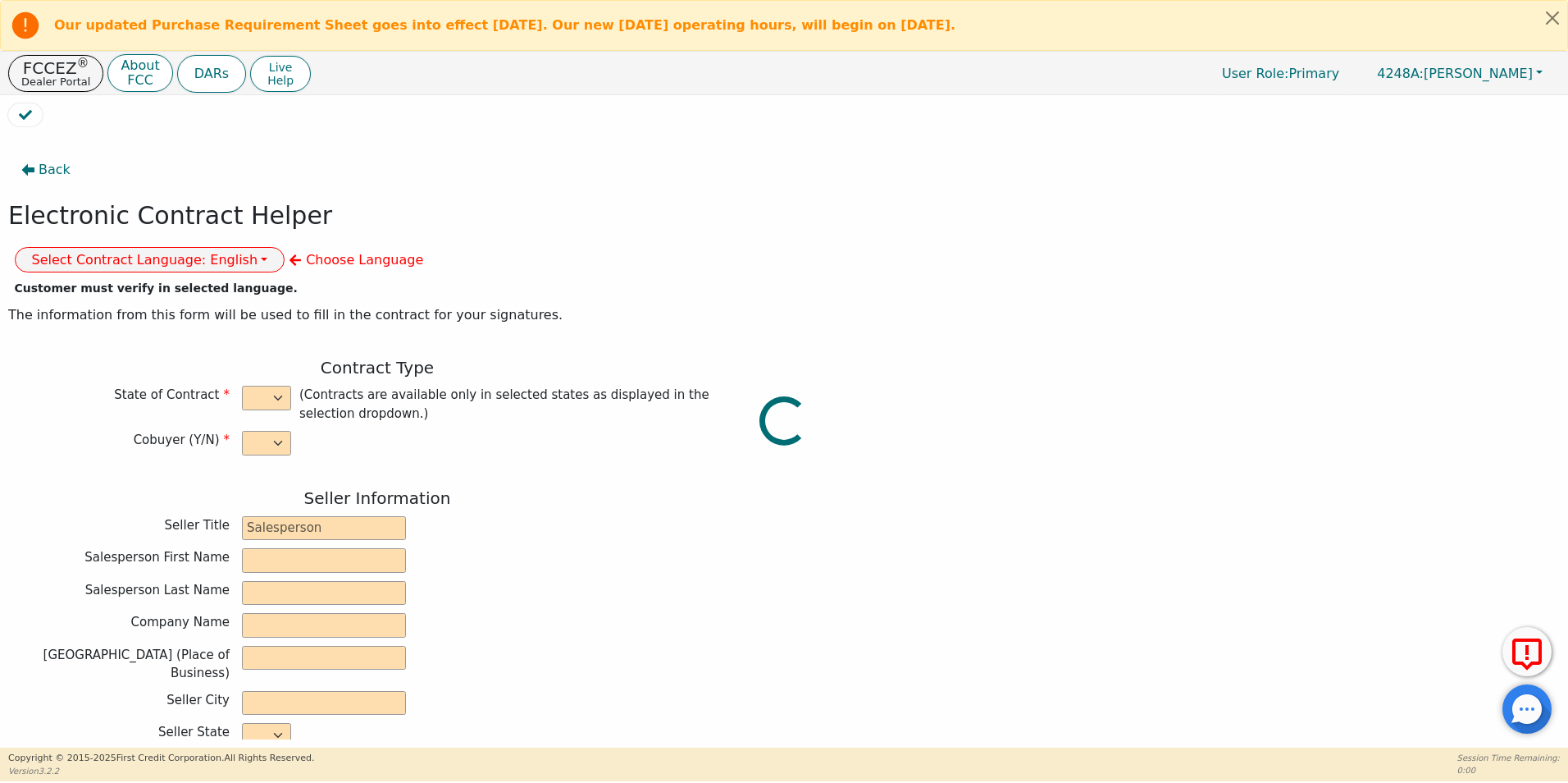
type input "13746 OFFICE PARK DR"
type input "HOUSTON"
select select "TX"
type input "77070"
type input "WATER SYSTEM"
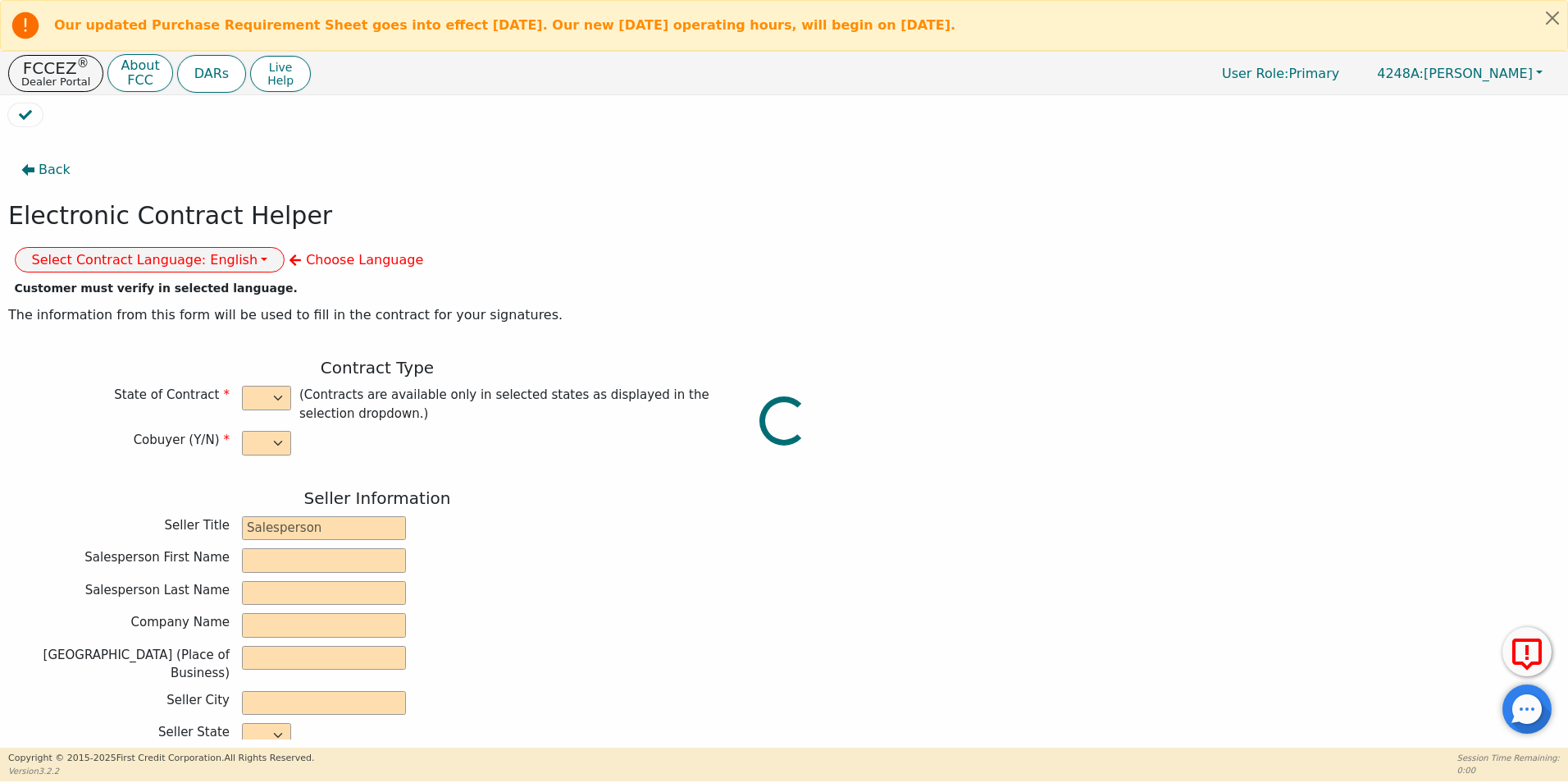
type input "6 P"
type input "S2134523"
type input "[PERSON_NAME]"
type input "rivasemia@gmail.com"
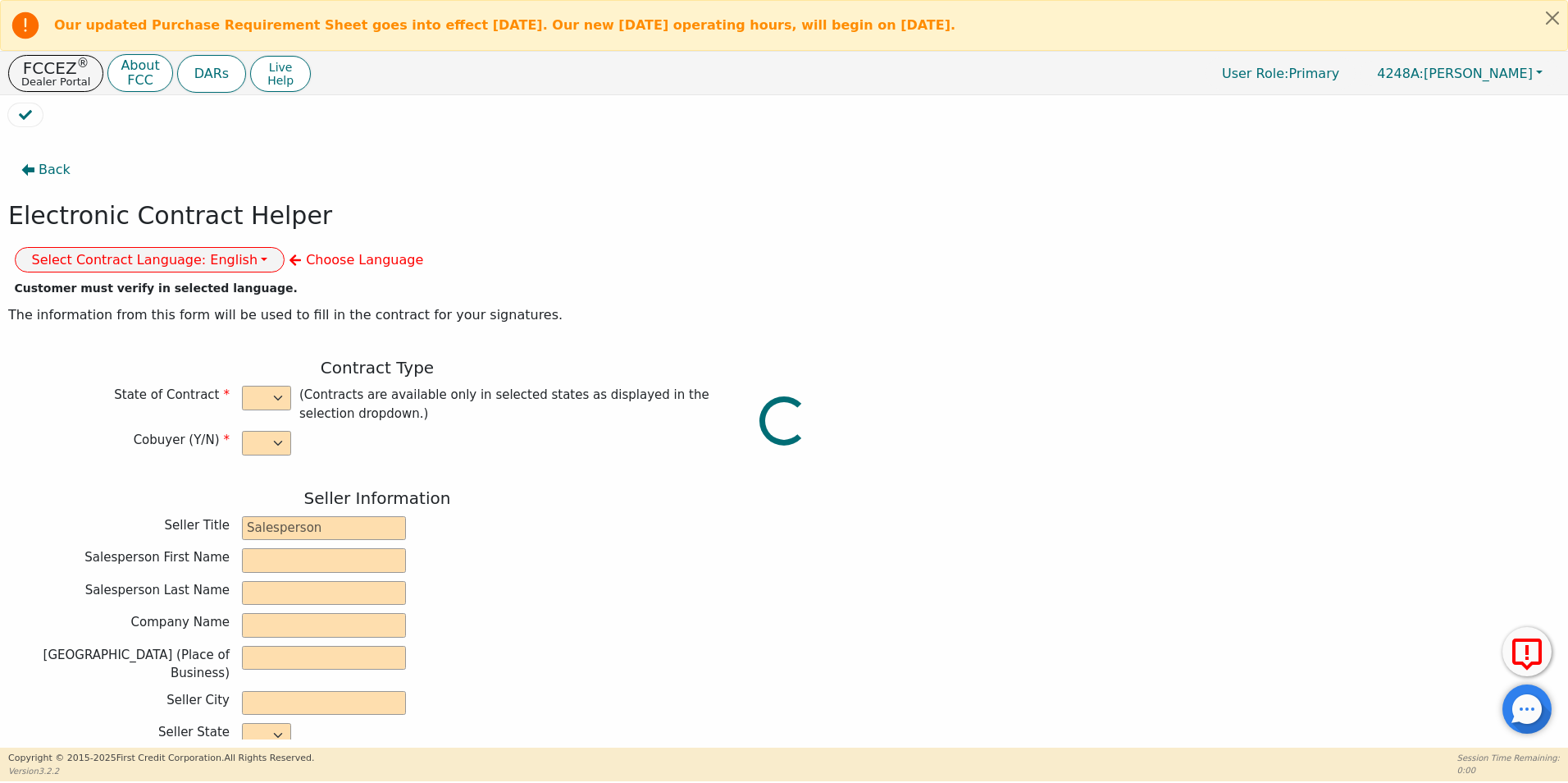
type input "rivasemia@gmail.com"
type input "[PERSON_NAME]"
type input "yiyi351@yahoo.com"
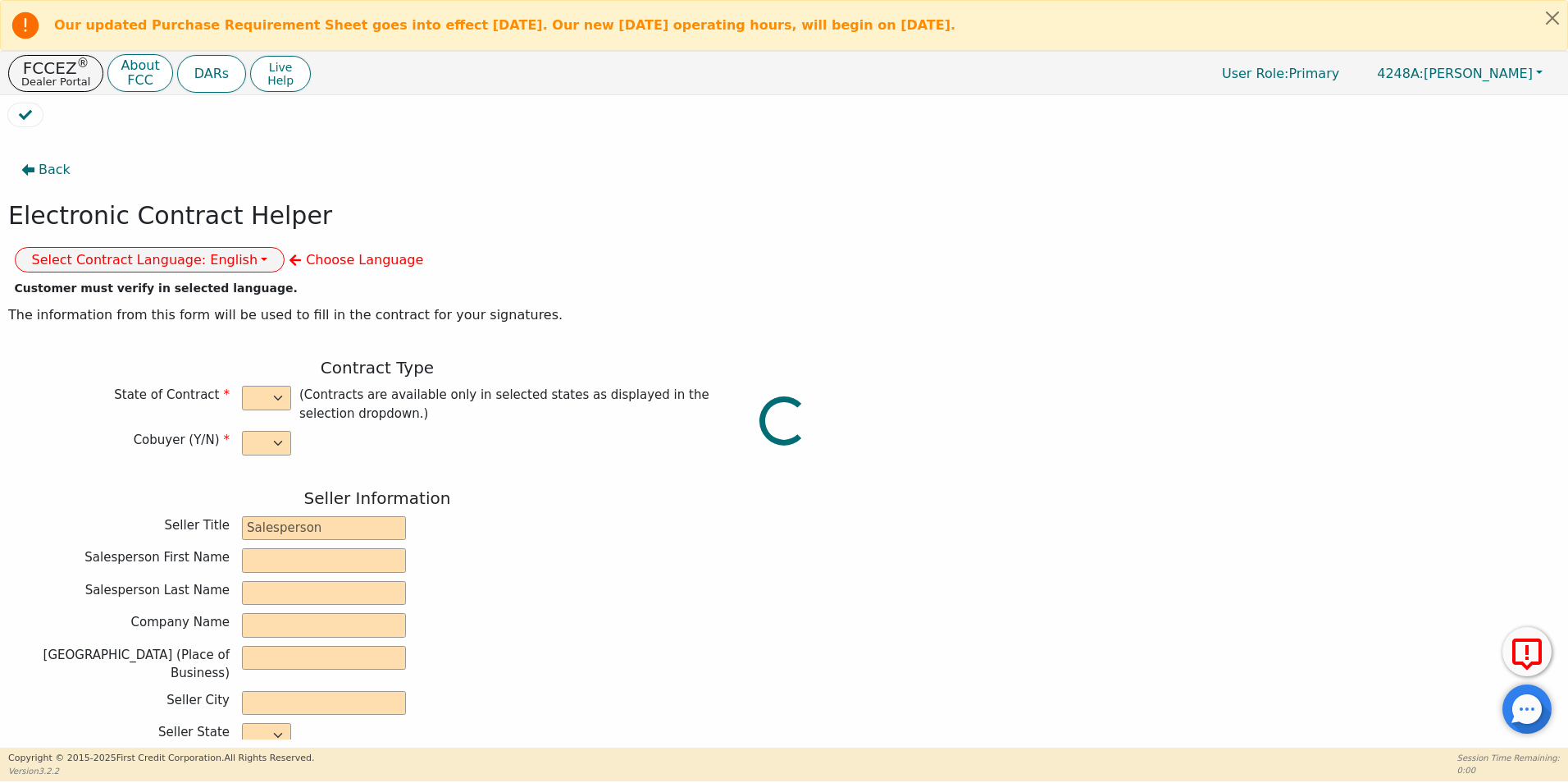
type input "7002 windvine dr"
type input "Houston"
type input "Liberty"
select select "TX"
type input "77072"
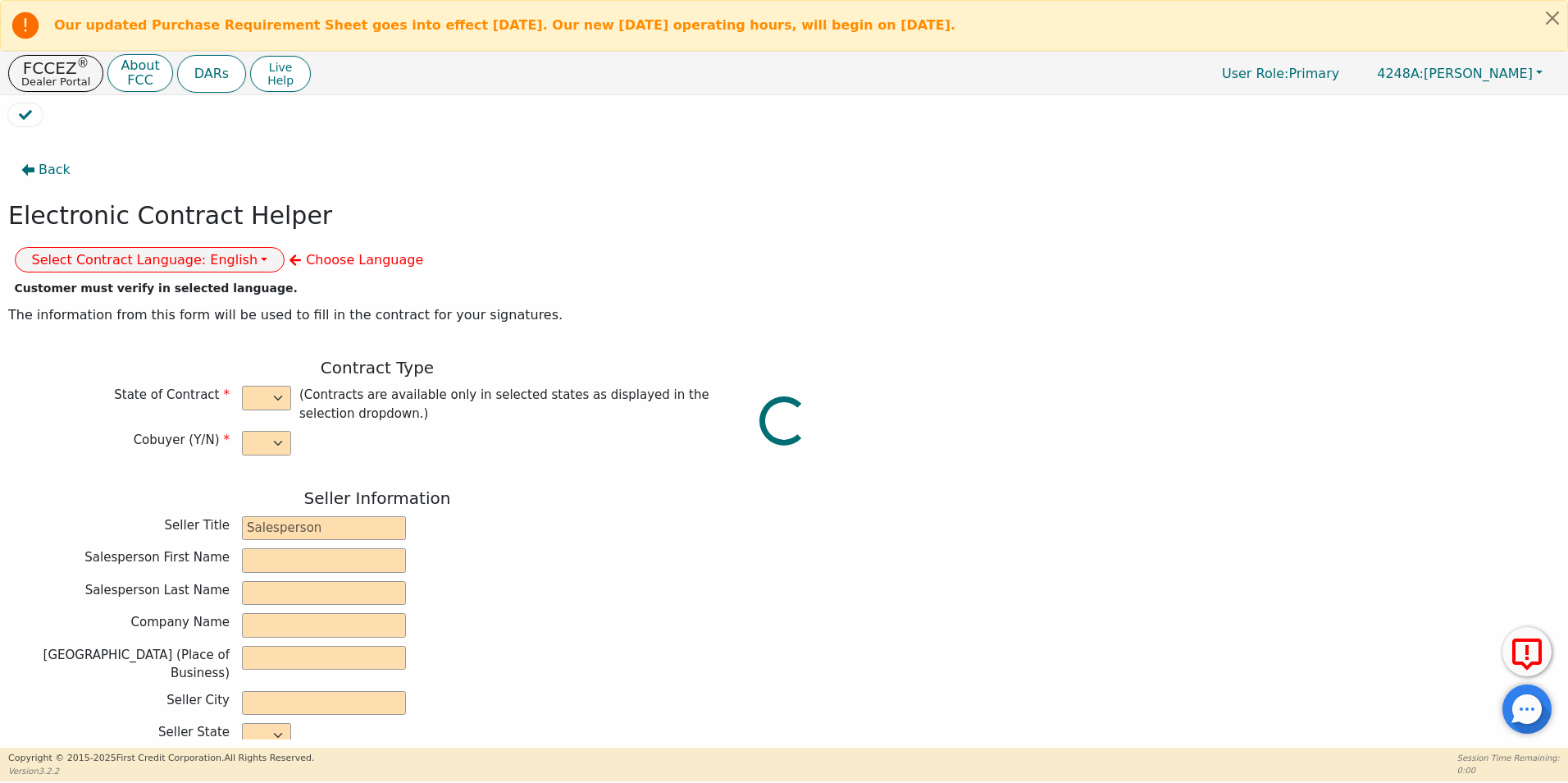
type input "[DATE]"
type input "17.99"
type input "2025-10-28"
type input "60"
type input "0"
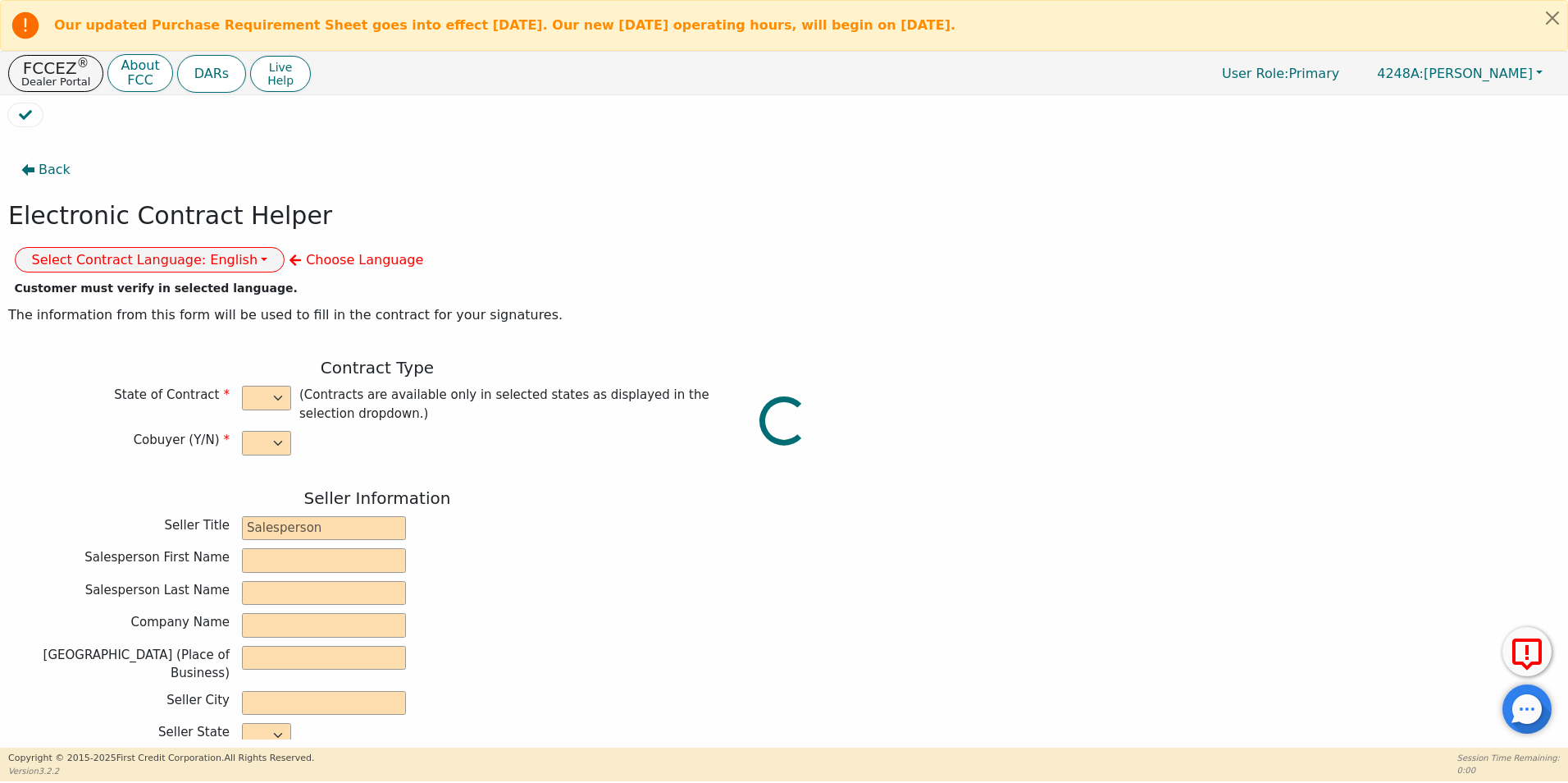
type input "8500.00"
type input "0.00"
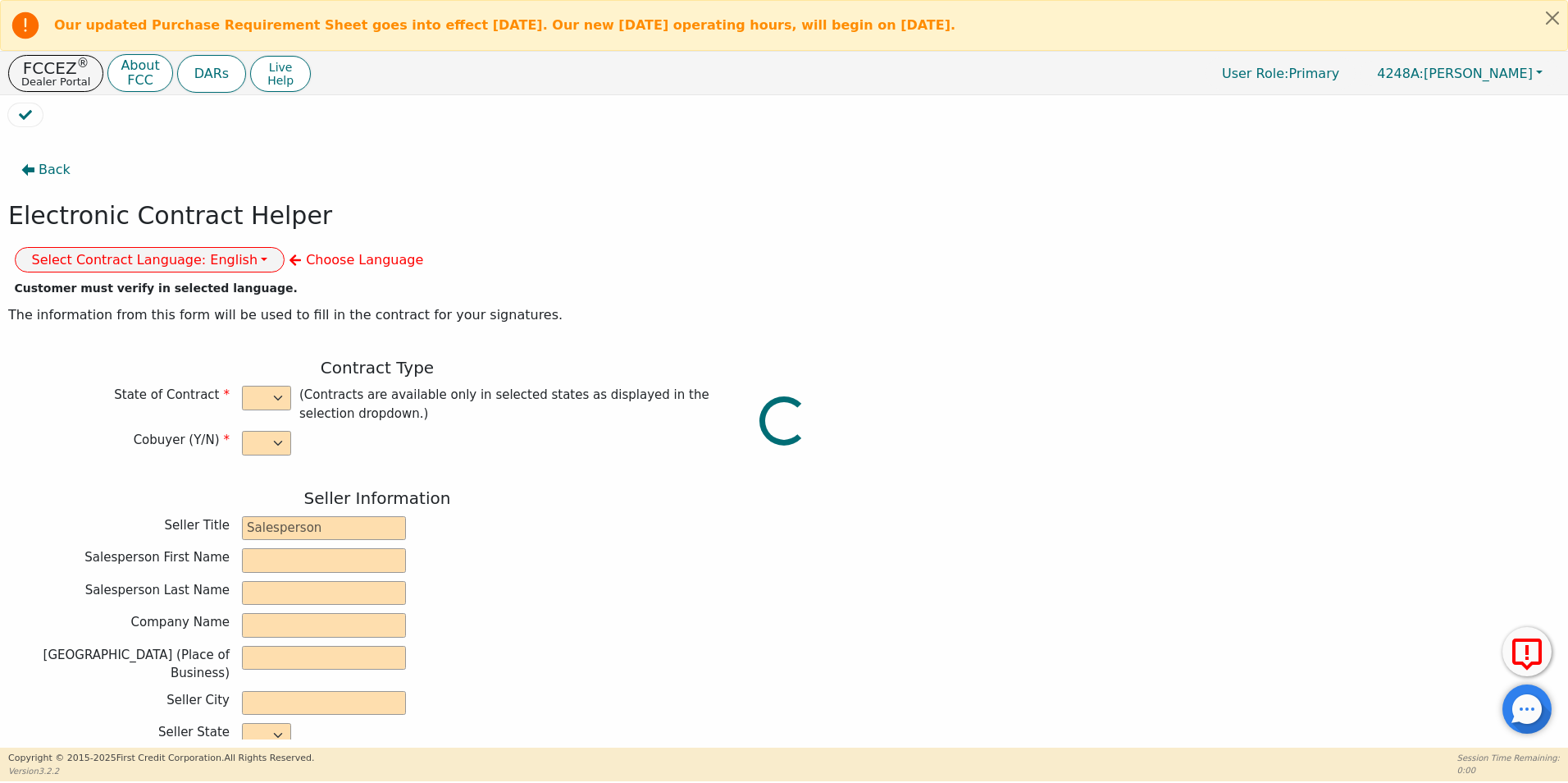
type input "8500.00"
type input "12948.00"
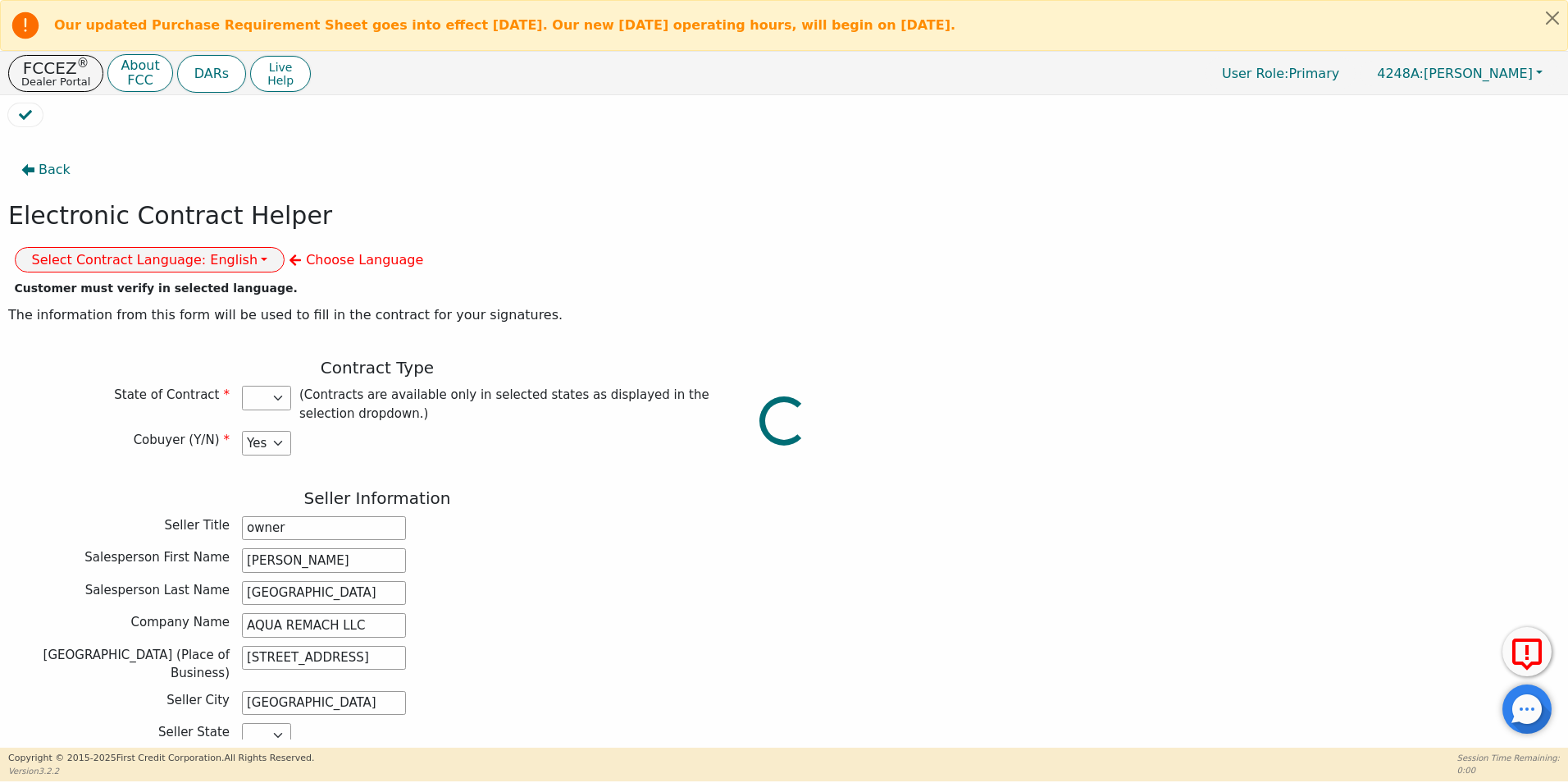
select select "TX"
click at [285, 247] on button "Select Contract Language: English" at bounding box center [150, 260] width 271 height 26
click at [145, 307] on link "Spanish" at bounding box center [80, 318] width 129 height 22
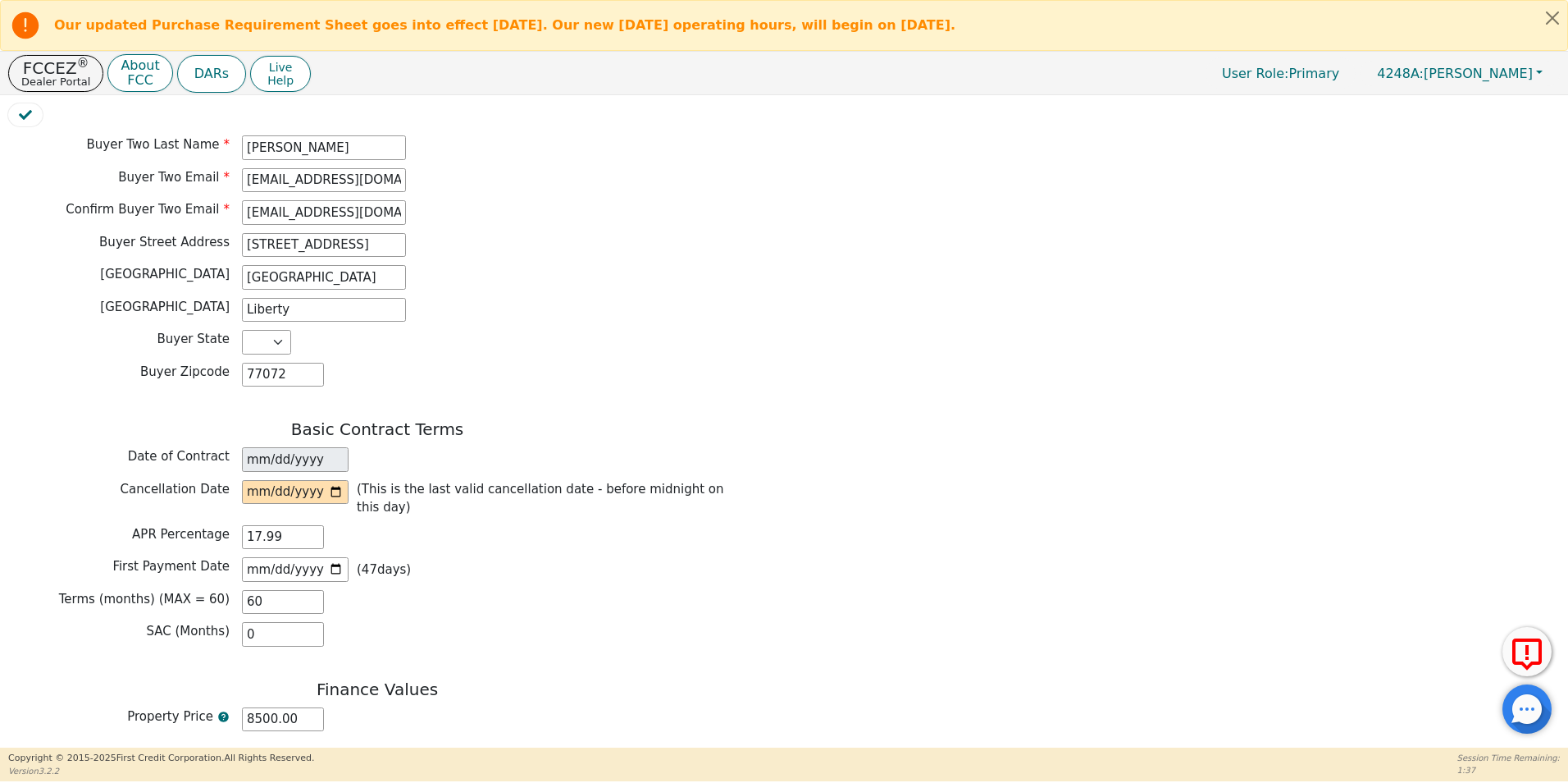
scroll to position [1025, 0]
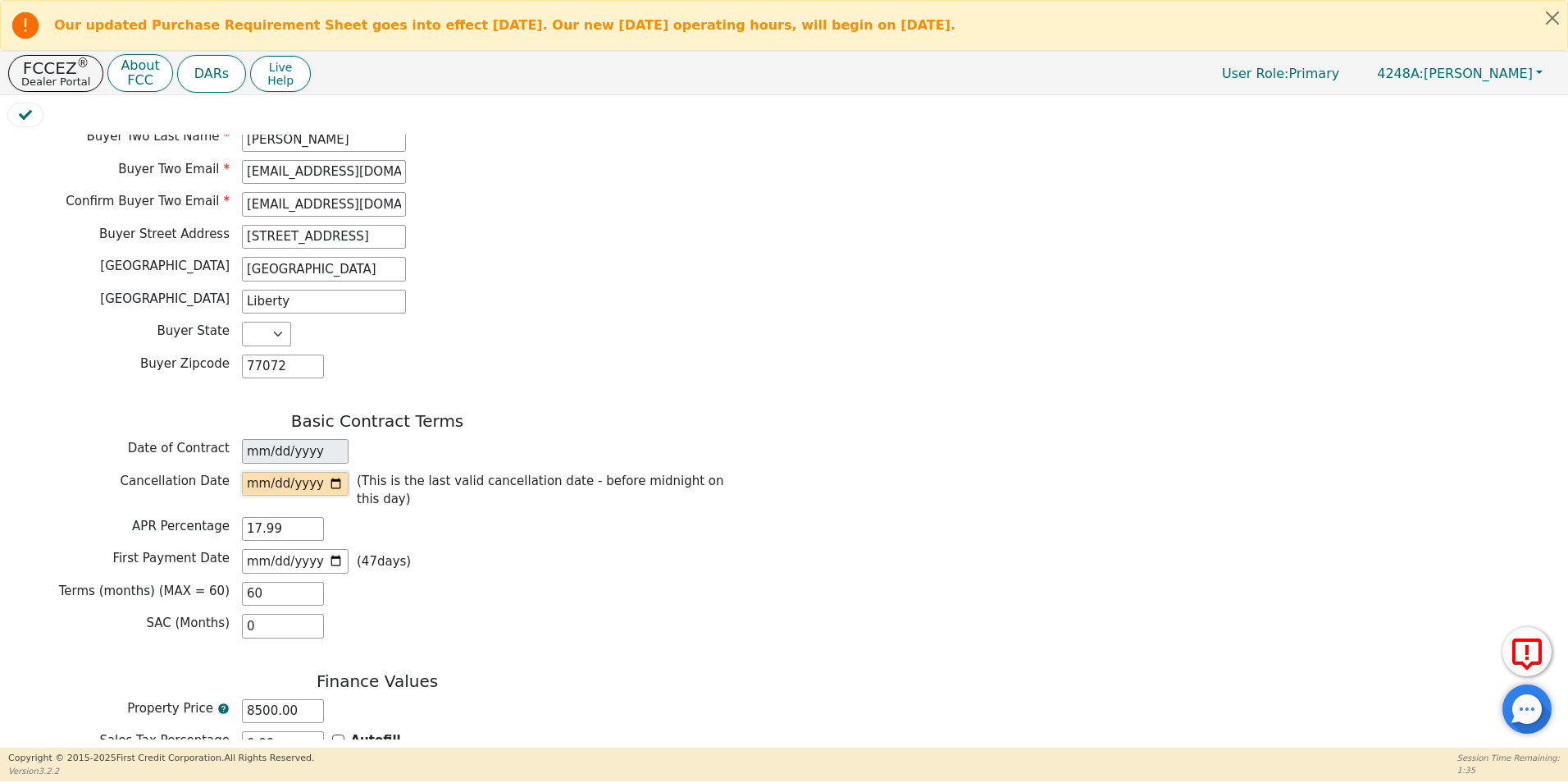
click at [337, 472] on input "date" at bounding box center [295, 484] width 106 height 25
type input "2025-09-15"
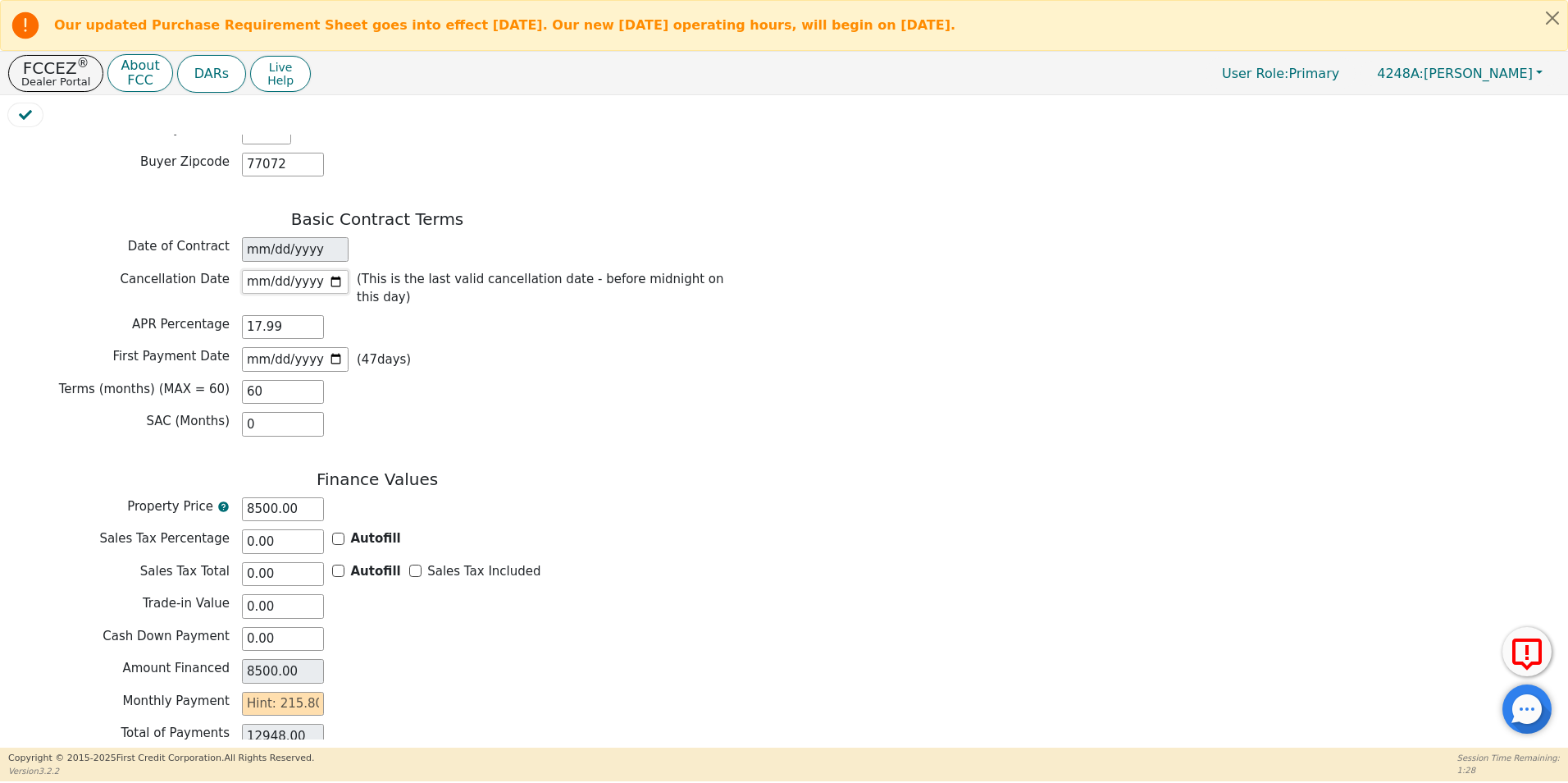
scroll to position [1259, 0]
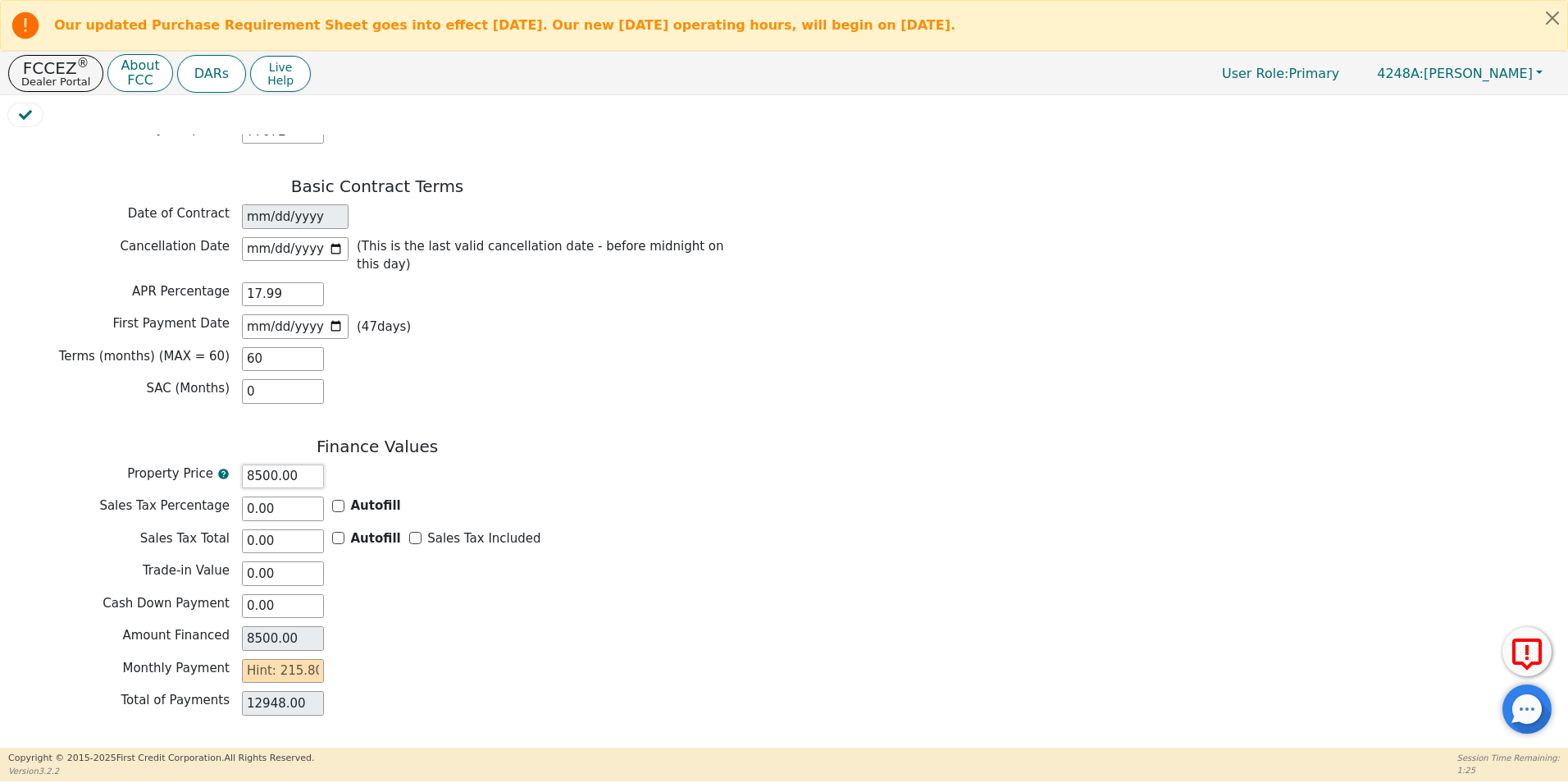
drag, startPoint x: 306, startPoint y: 414, endPoint x: 233, endPoint y: 421, distance: 73.3
click at [233, 465] on div "Property Price 8500.00" at bounding box center [376, 477] width 738 height 25
type input "0.00"
type input "7"
type input "7.00"
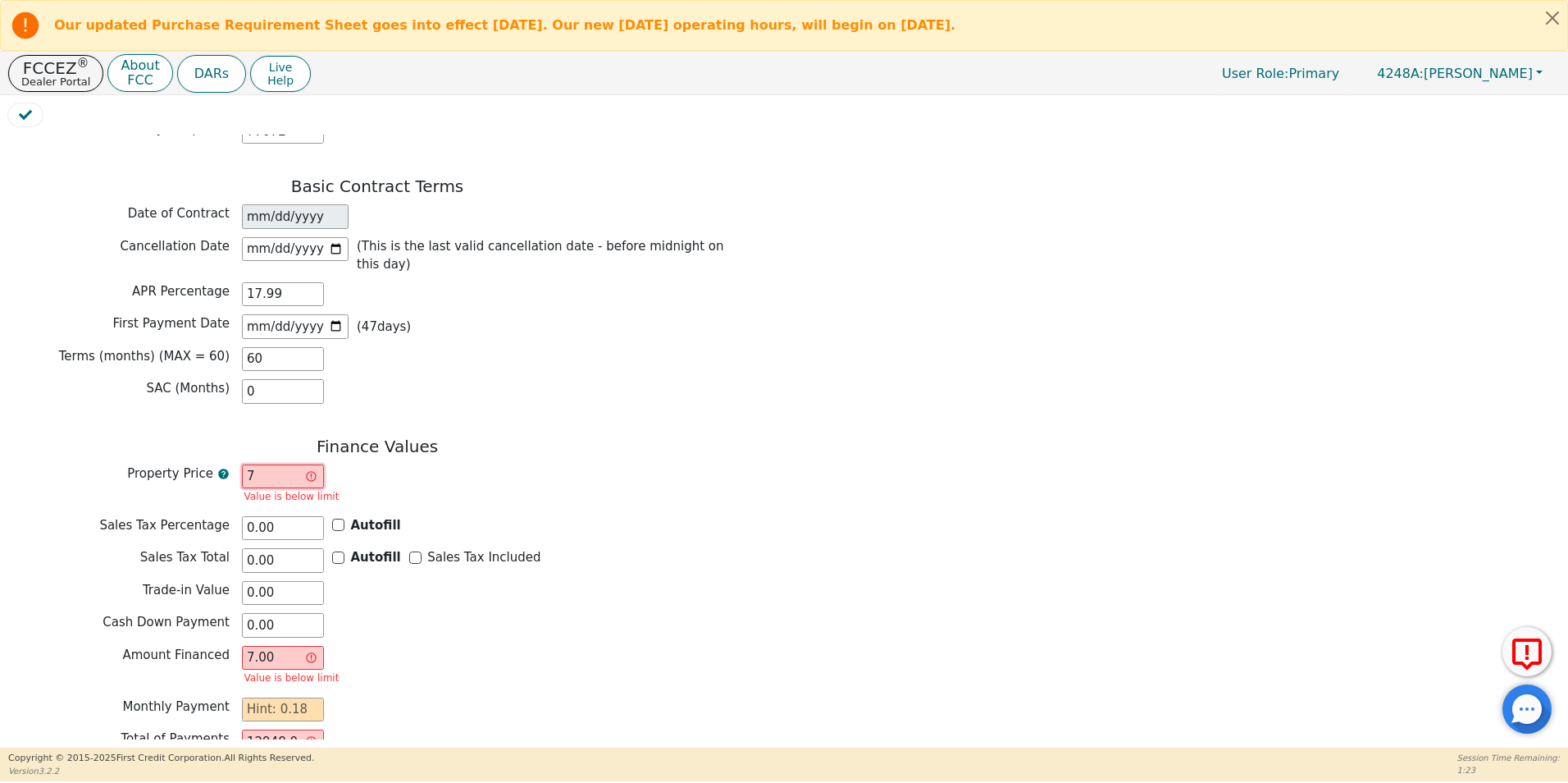
type input "75"
type input "75.00"
type input "750"
type input "750.00"
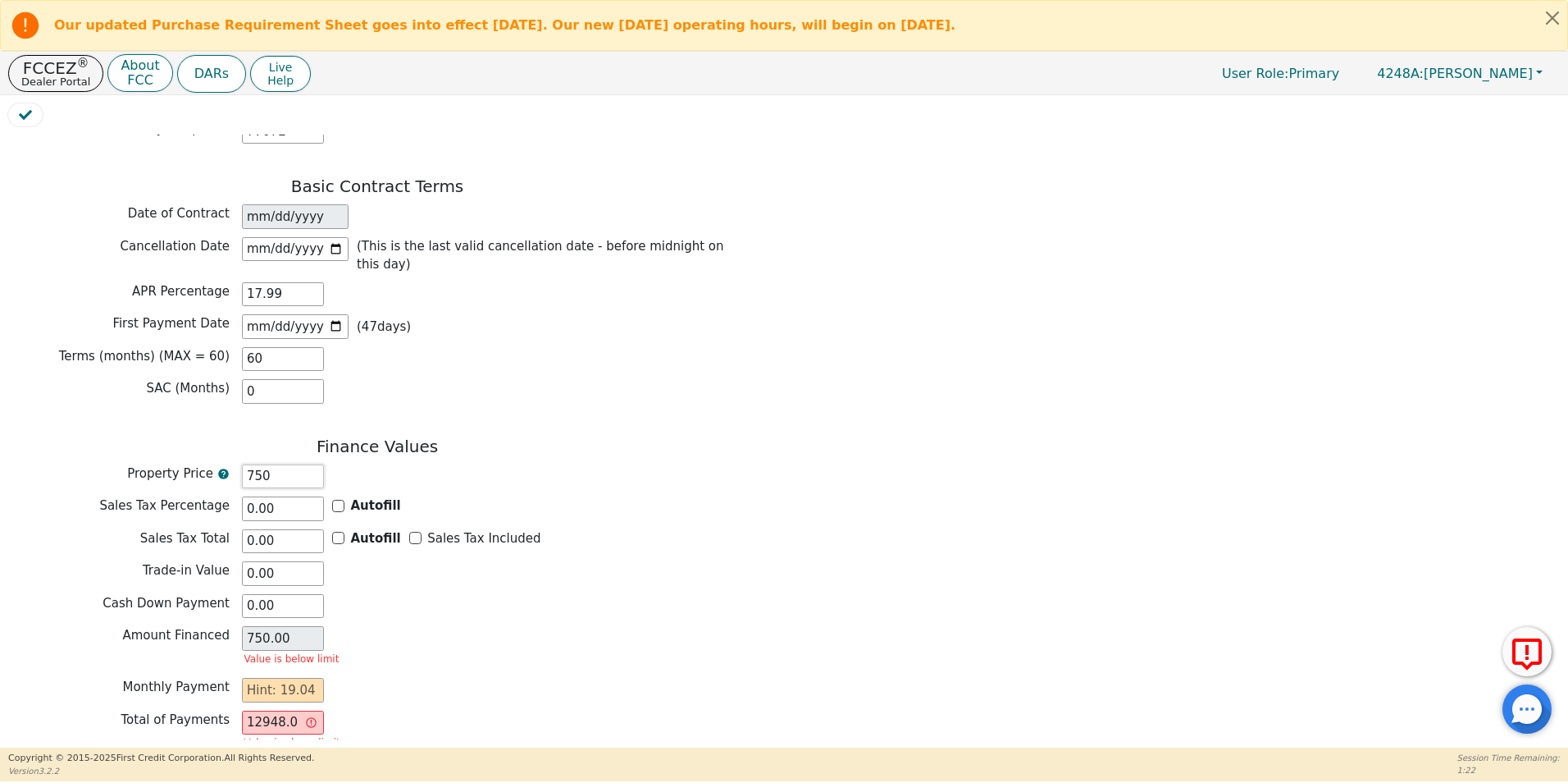
type input "7500"
type input "7500.00"
click at [740, 496] on div "Sales Tax Percentage 0.00 Autofill" at bounding box center [376, 509] width 738 height 25
click at [252, 659] on input "text" at bounding box center [282, 671] width 82 height 25
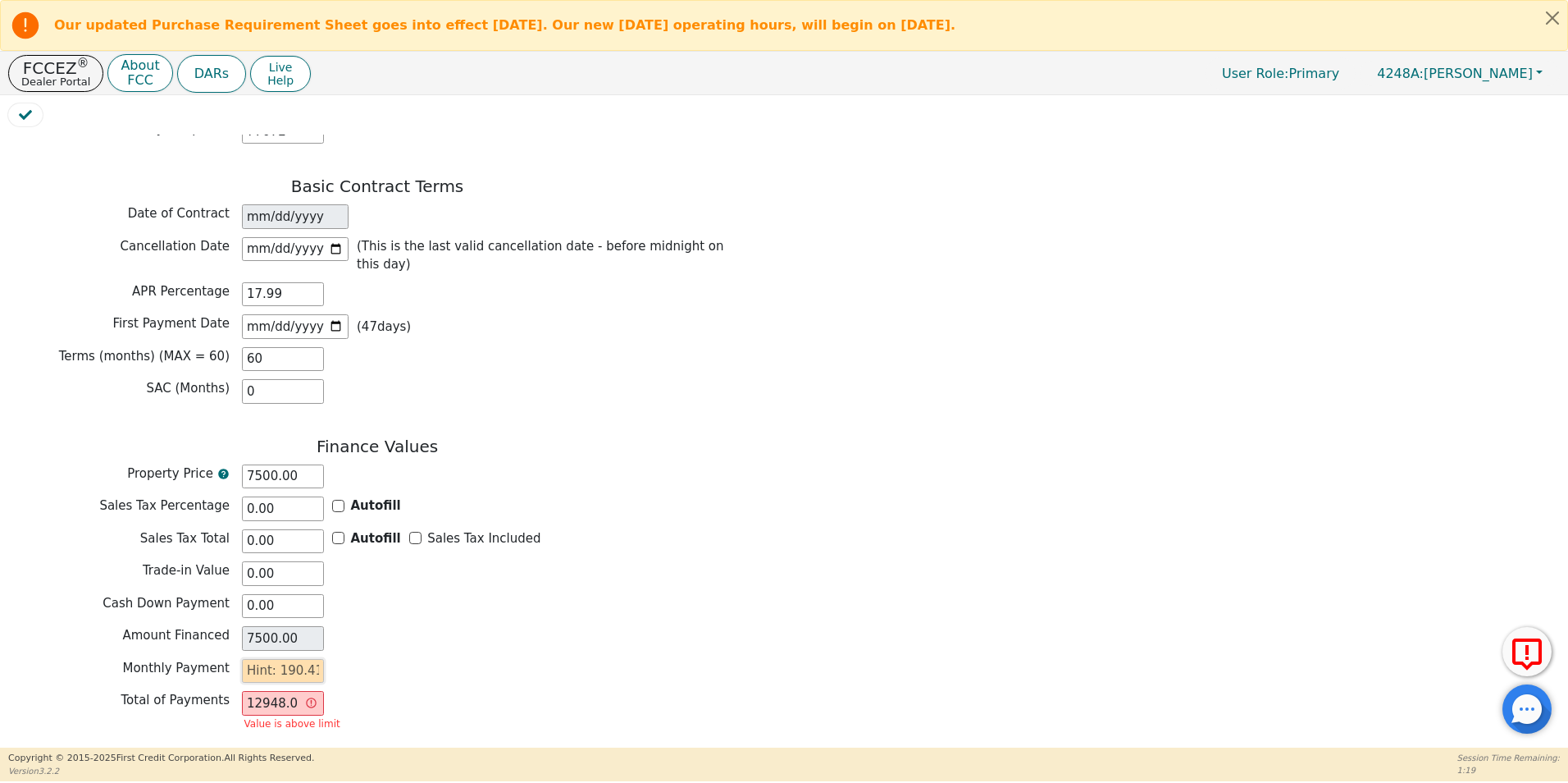
type input "1"
type input "60.00"
type input "19"
type input "1140.00"
type input "190"
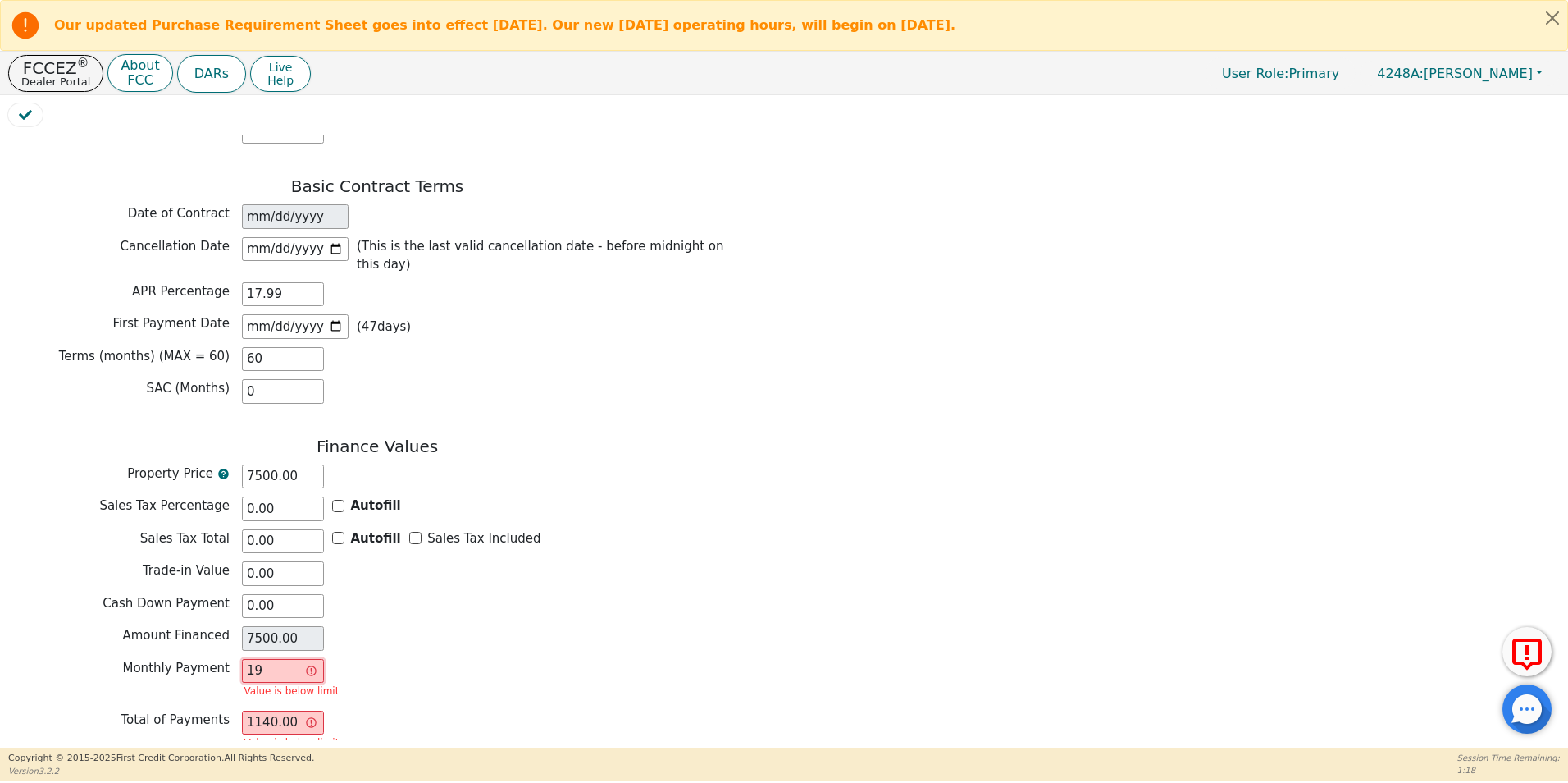
type input "11400.00"
type input "190.4"
type input "11424.00"
type input "190.41"
type input "11424.60"
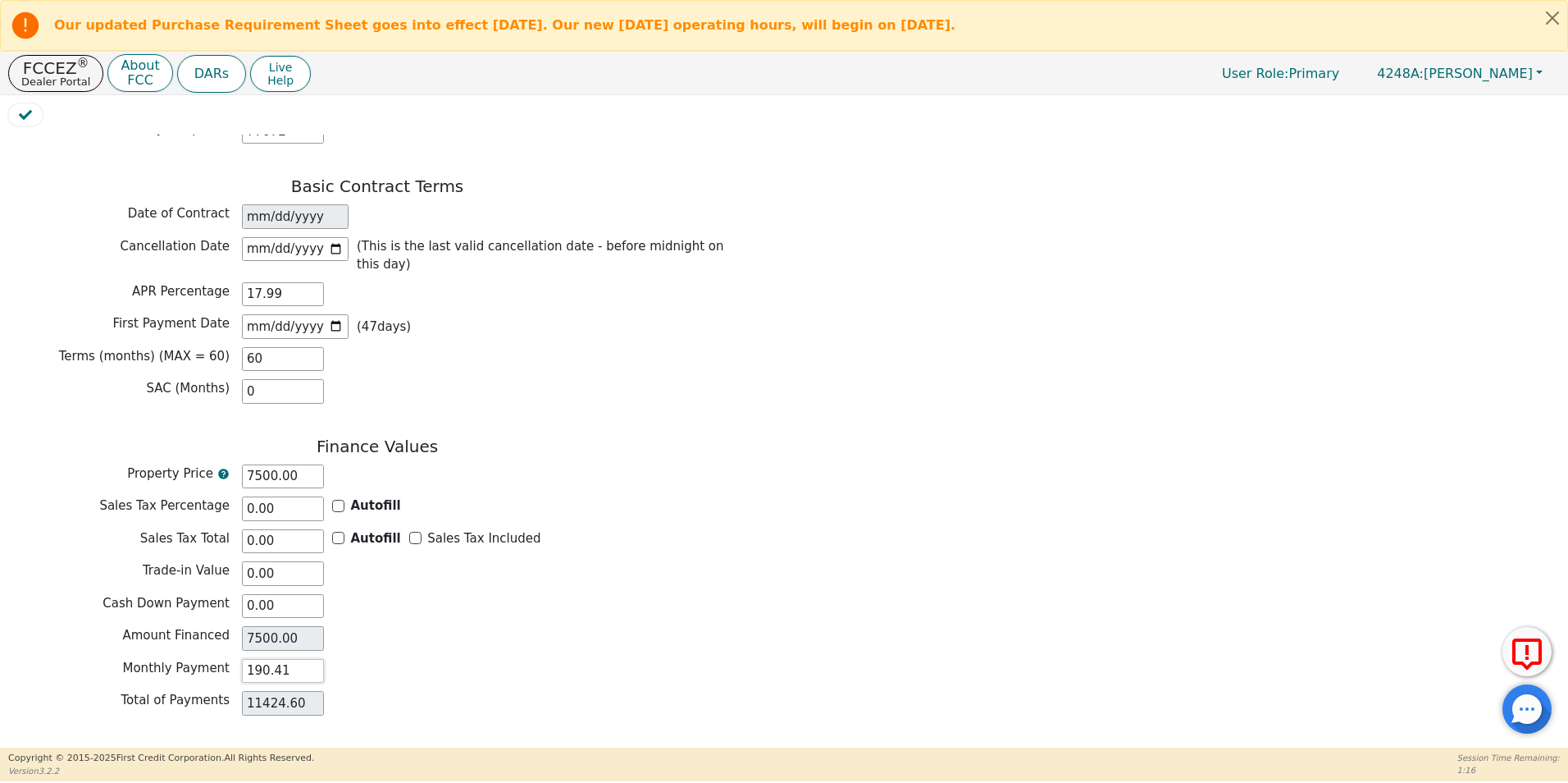
type input "190.41"
drag, startPoint x: 547, startPoint y: 638, endPoint x: 531, endPoint y: 638, distance: 16.0
click at [538, 691] on div "Total of Payments 11424.60" at bounding box center [376, 703] width 738 height 25
click at [132, 748] on button "Review & Begin Contract" at bounding box center [102, 766] width 189 height 38
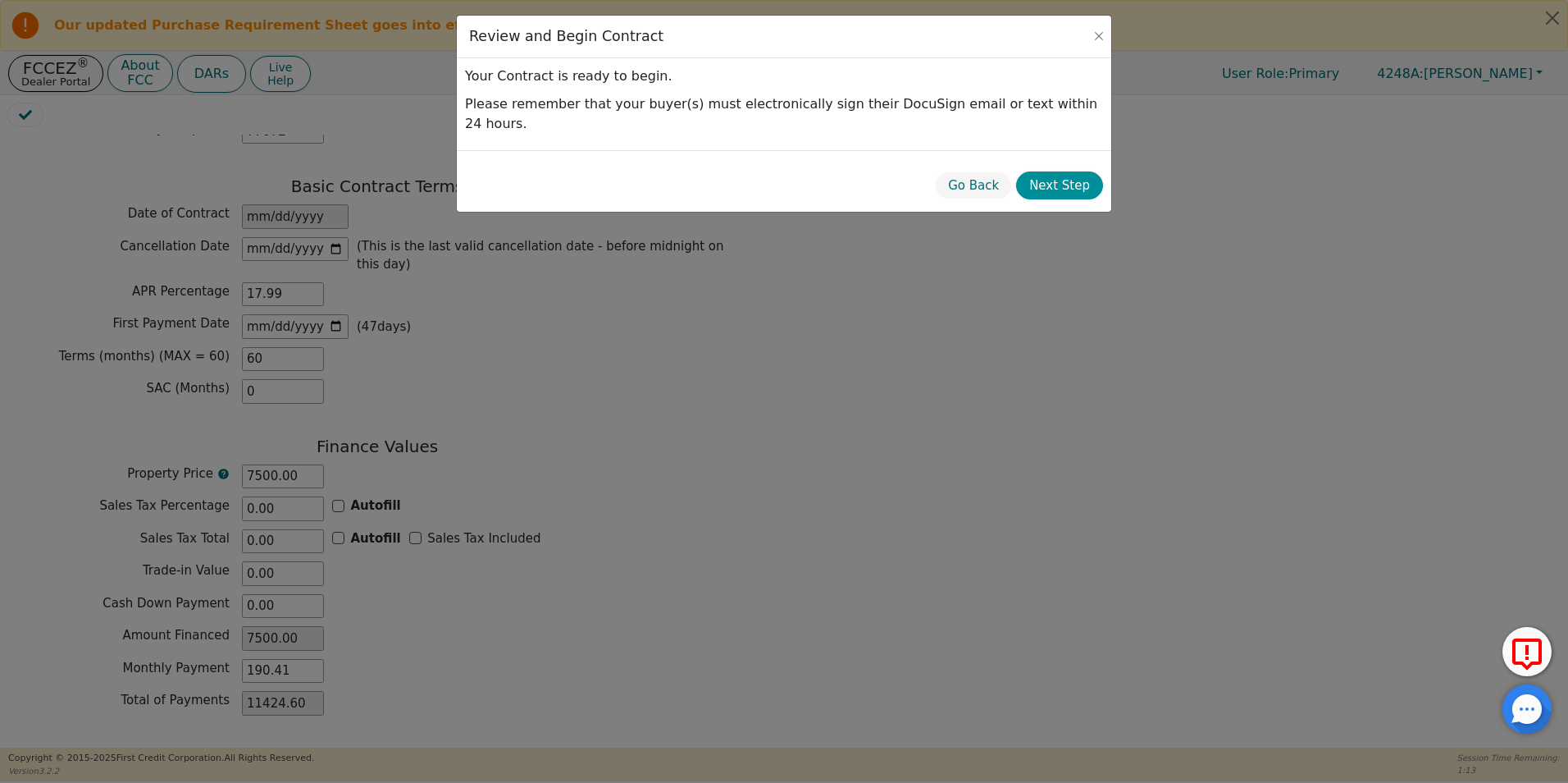
click at [1062, 172] on button "Next Step" at bounding box center [1059, 186] width 87 height 29
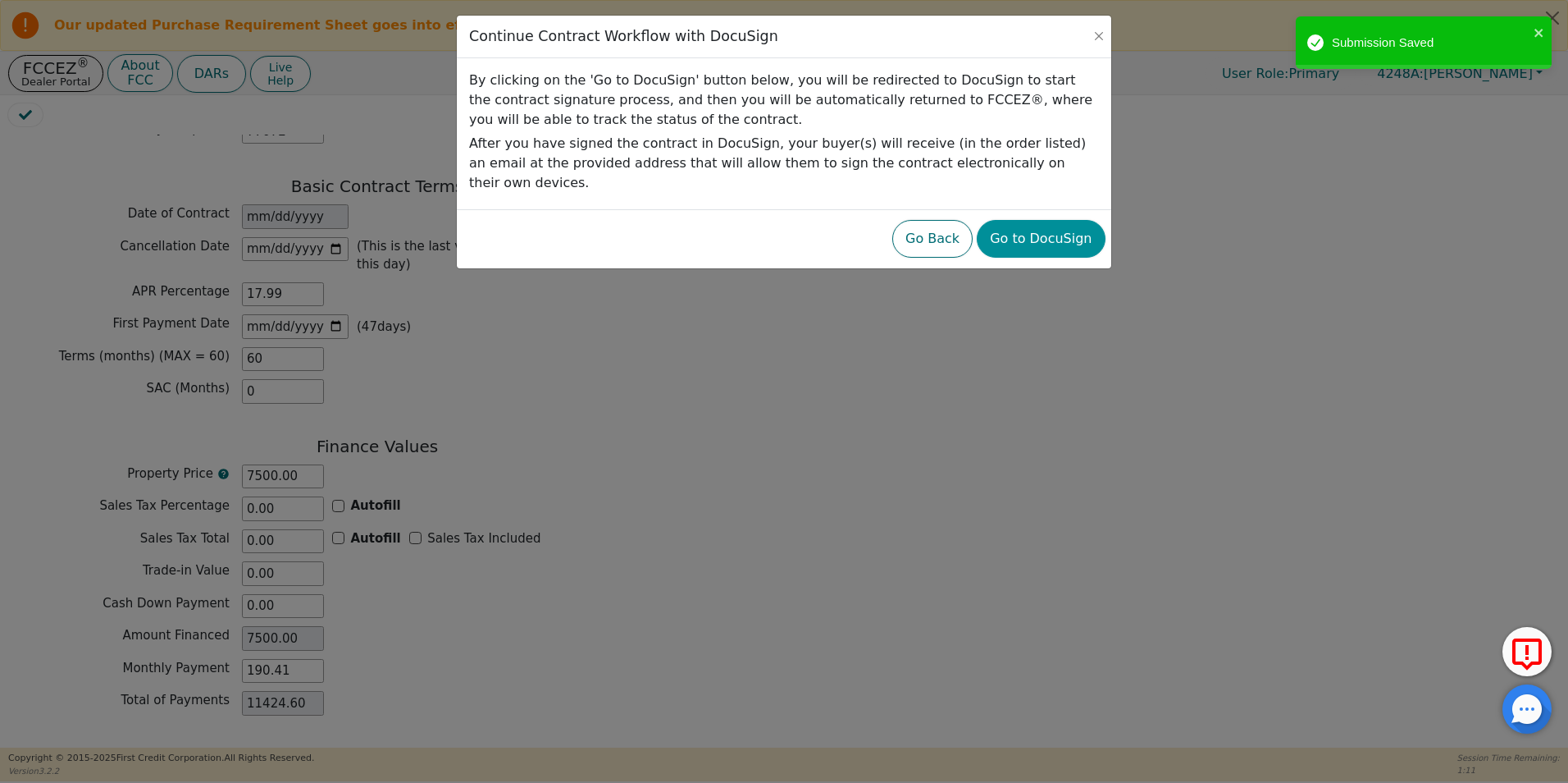
click at [1067, 222] on button "Go to DocuSign" at bounding box center [1040, 238] width 128 height 38
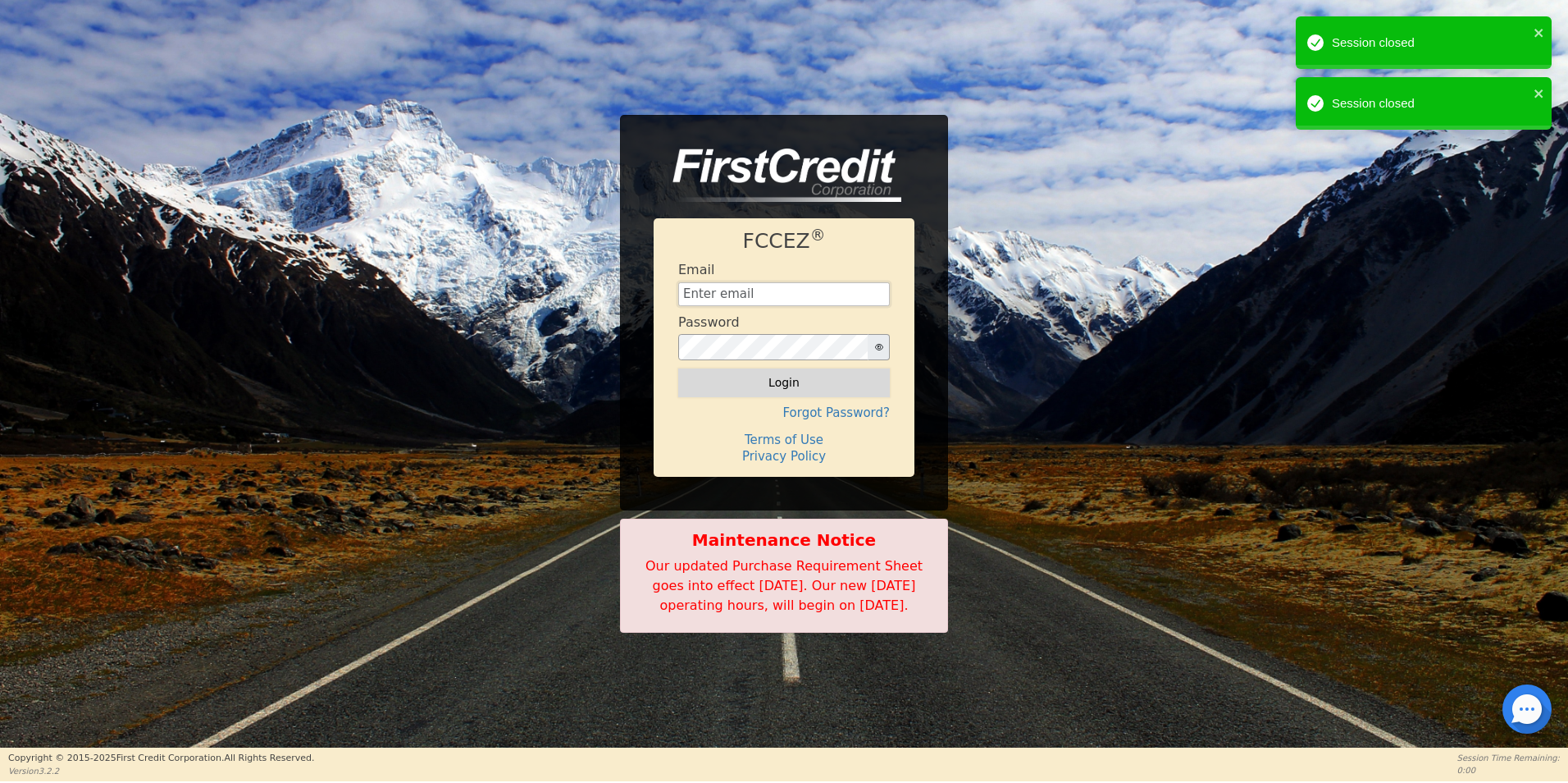
type input "[EMAIL_ADDRESS][DOMAIN_NAME]"
click at [789, 375] on button "Login" at bounding box center [784, 383] width 212 height 28
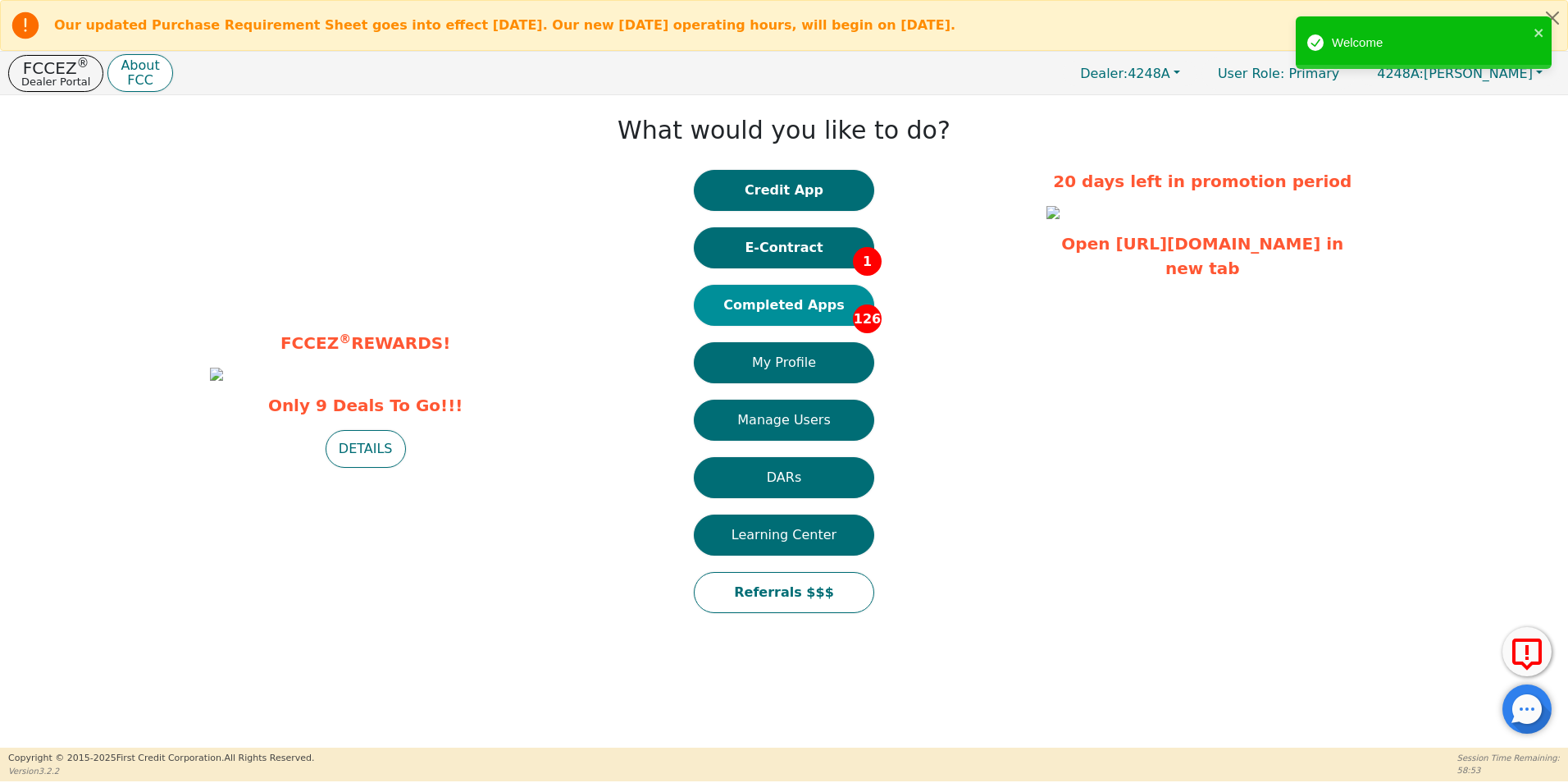
click at [803, 312] on button "Completed Apps 126" at bounding box center [784, 305] width 180 height 41
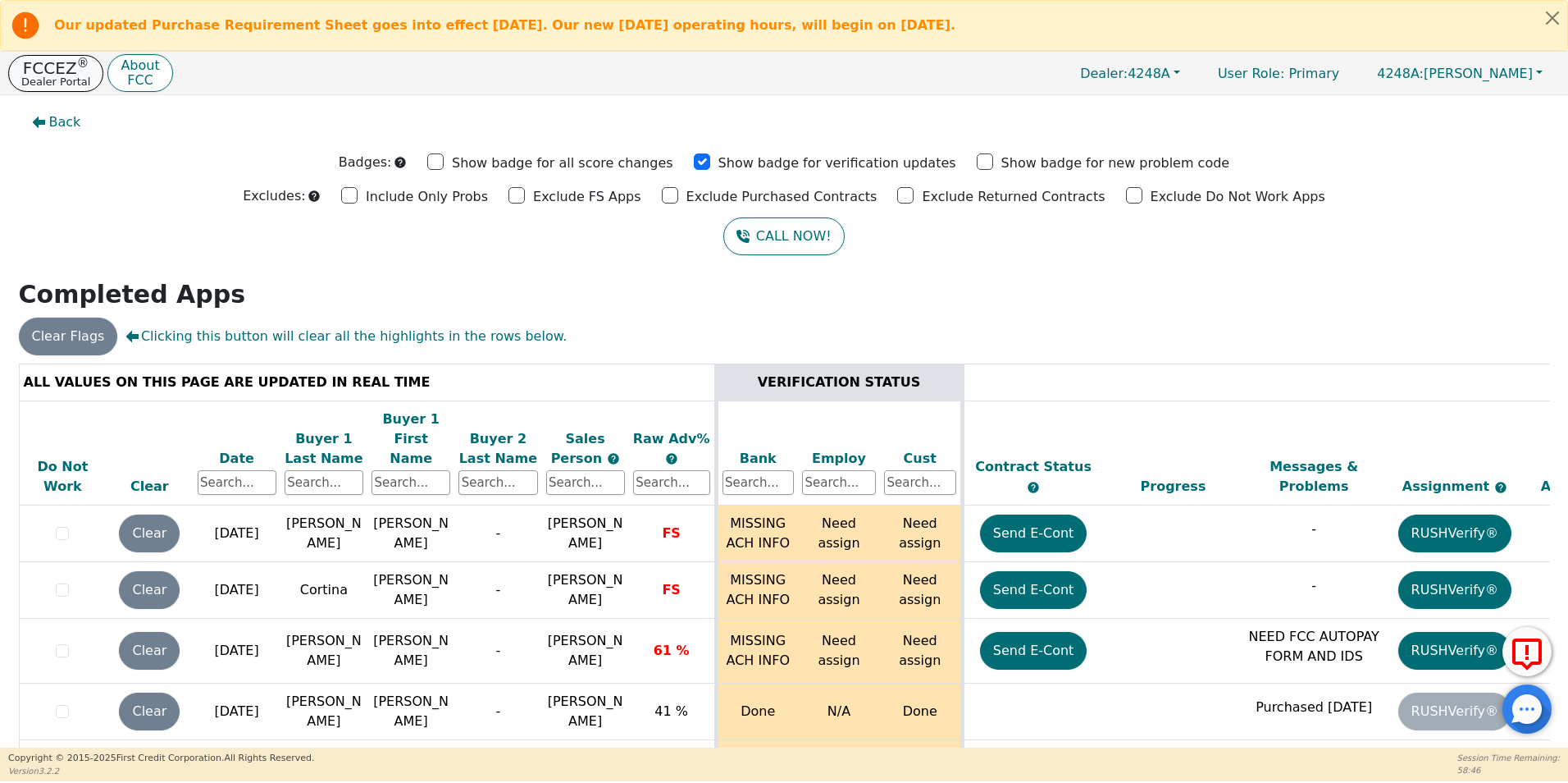
click at [59, 72] on p "FCCEZ ®" at bounding box center [55, 68] width 69 height 17
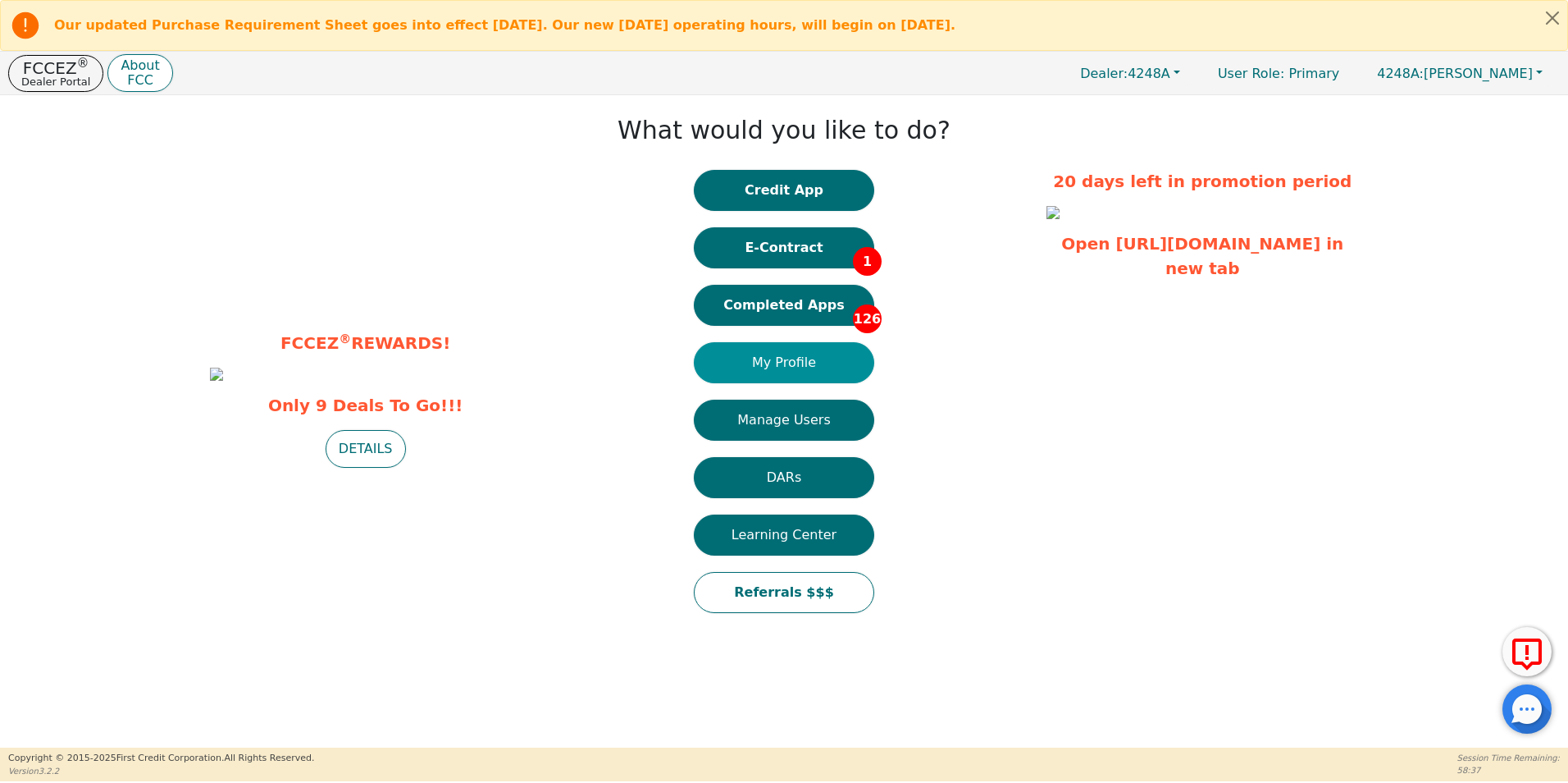
click at [805, 366] on button "My Profile" at bounding box center [784, 362] width 180 height 41
click at [778, 418] on button "Manage Users" at bounding box center [784, 420] width 180 height 41
click at [807, 415] on button "Manage Users" at bounding box center [784, 420] width 180 height 41
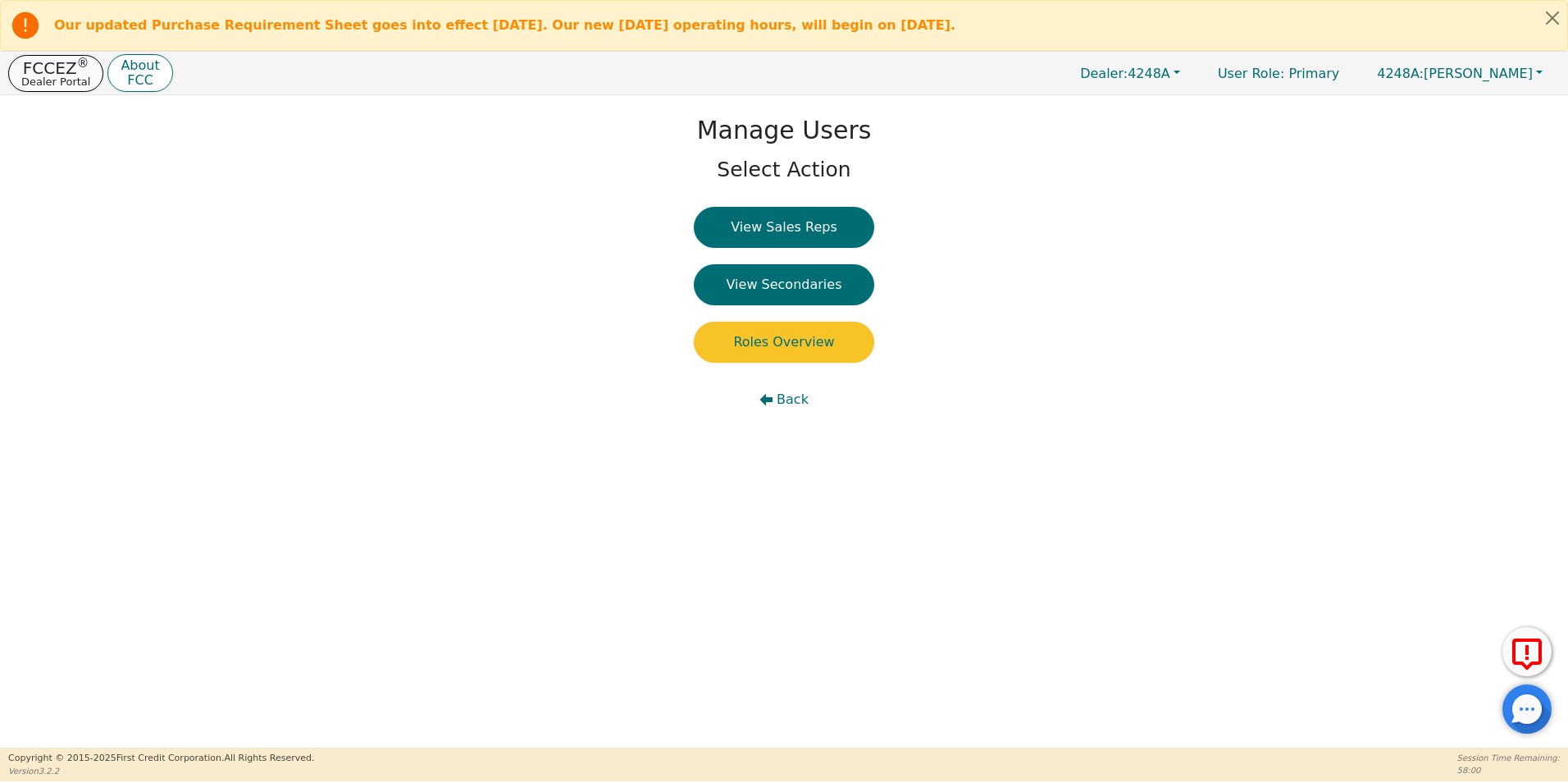
click at [58, 67] on p "FCCEZ ®" at bounding box center [55, 68] width 69 height 17
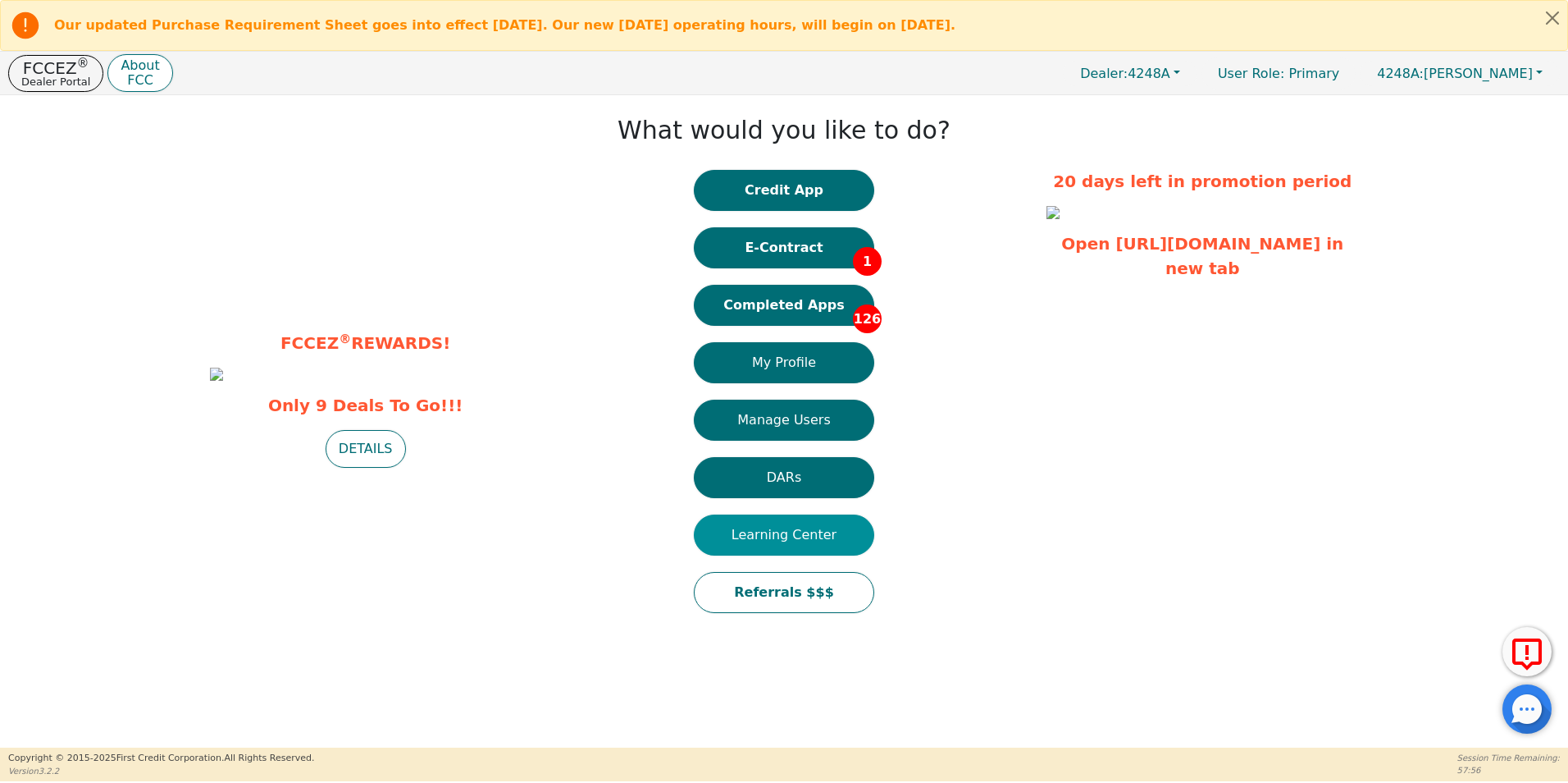
click at [795, 533] on button "Learning Center" at bounding box center [784, 535] width 180 height 41
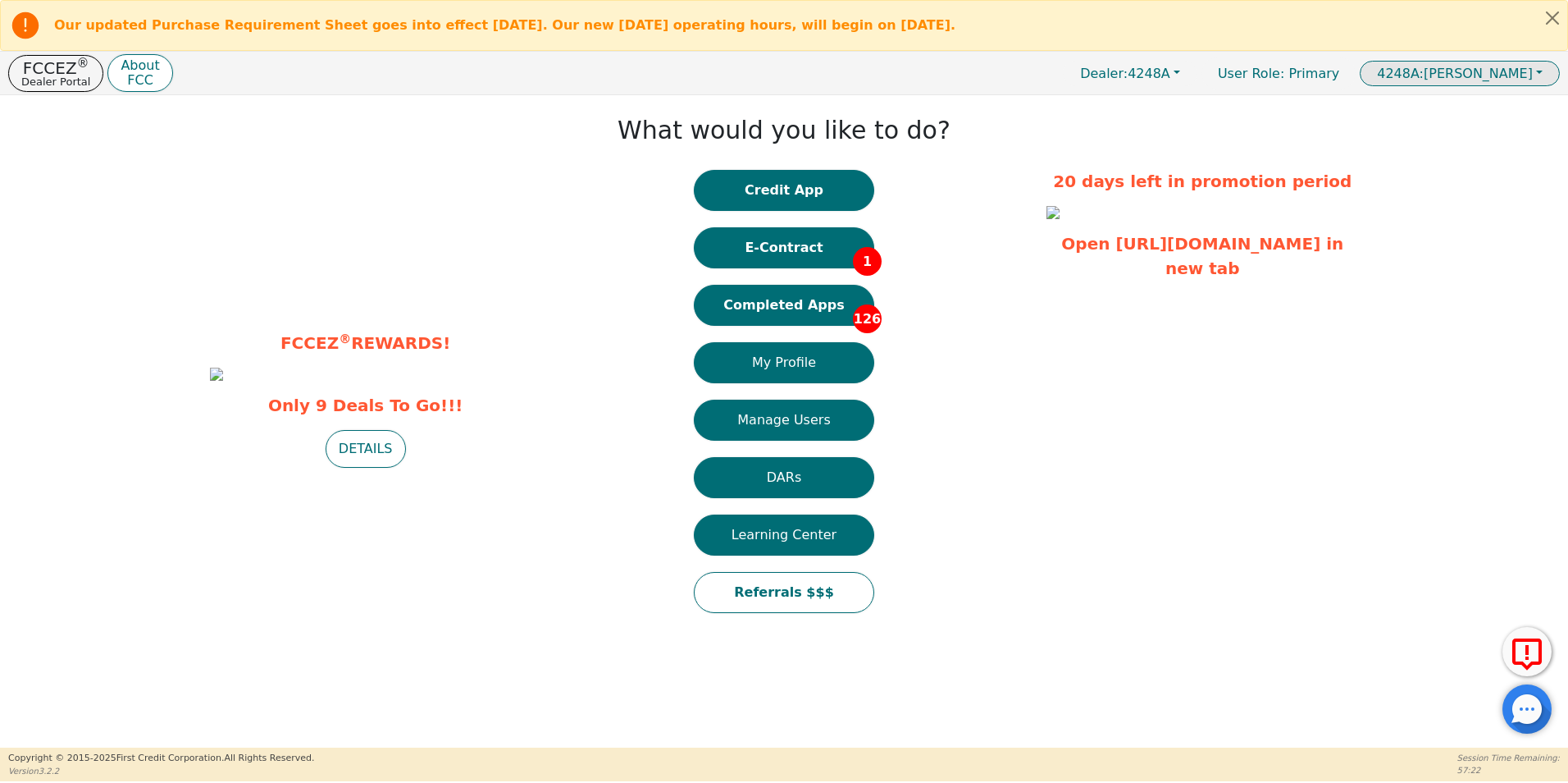
click at [1460, 79] on span "4248A: [PERSON_NAME]" at bounding box center [1455, 74] width 156 height 16
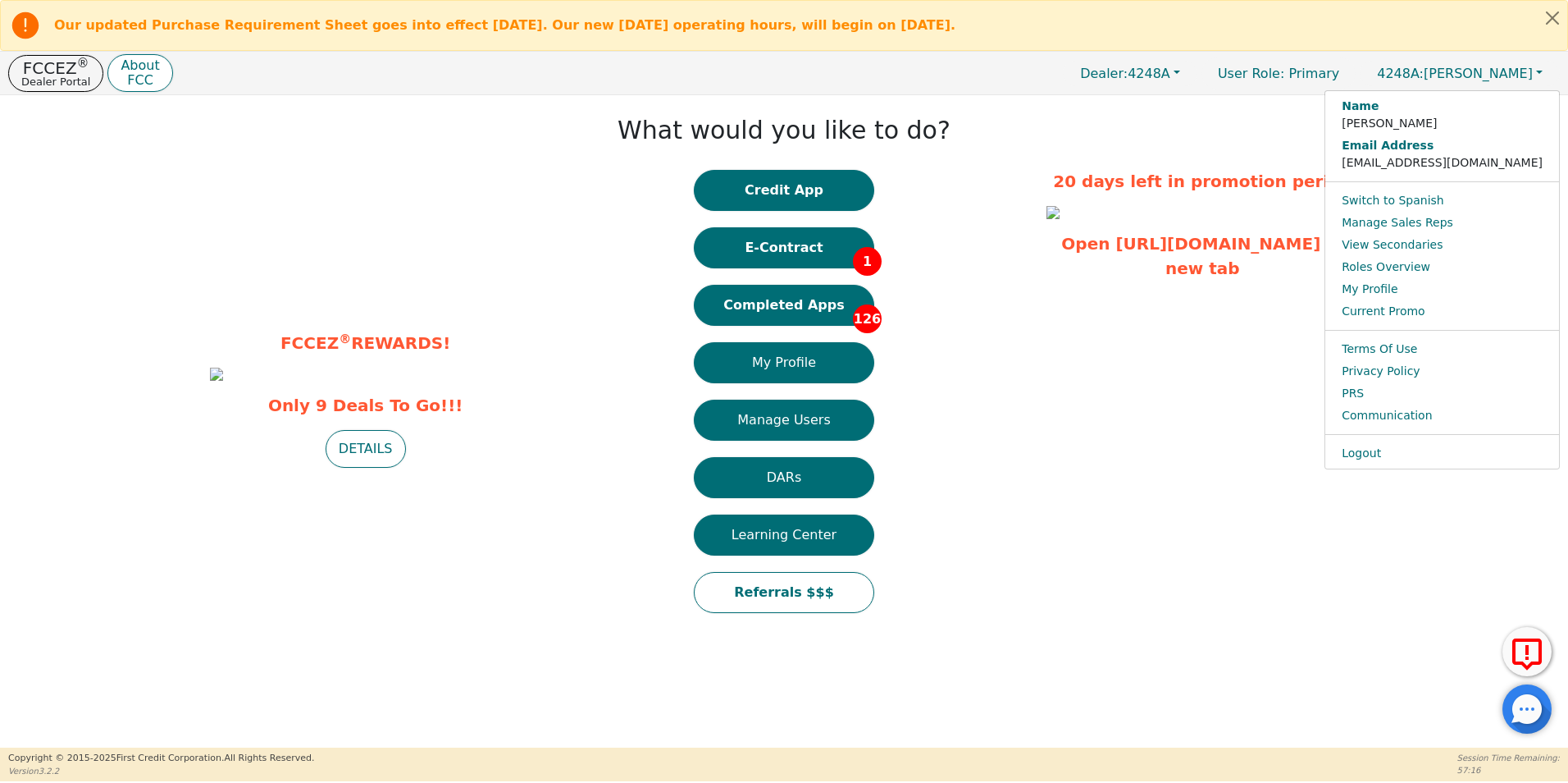
drag, startPoint x: 952, startPoint y: 170, endPoint x: 963, endPoint y: 170, distance: 11.0
click at [954, 170] on div "What would you like to do? Credit App E-Contract 1 Completed Apps 126 My Profil…" at bounding box center [784, 366] width 509 height 526
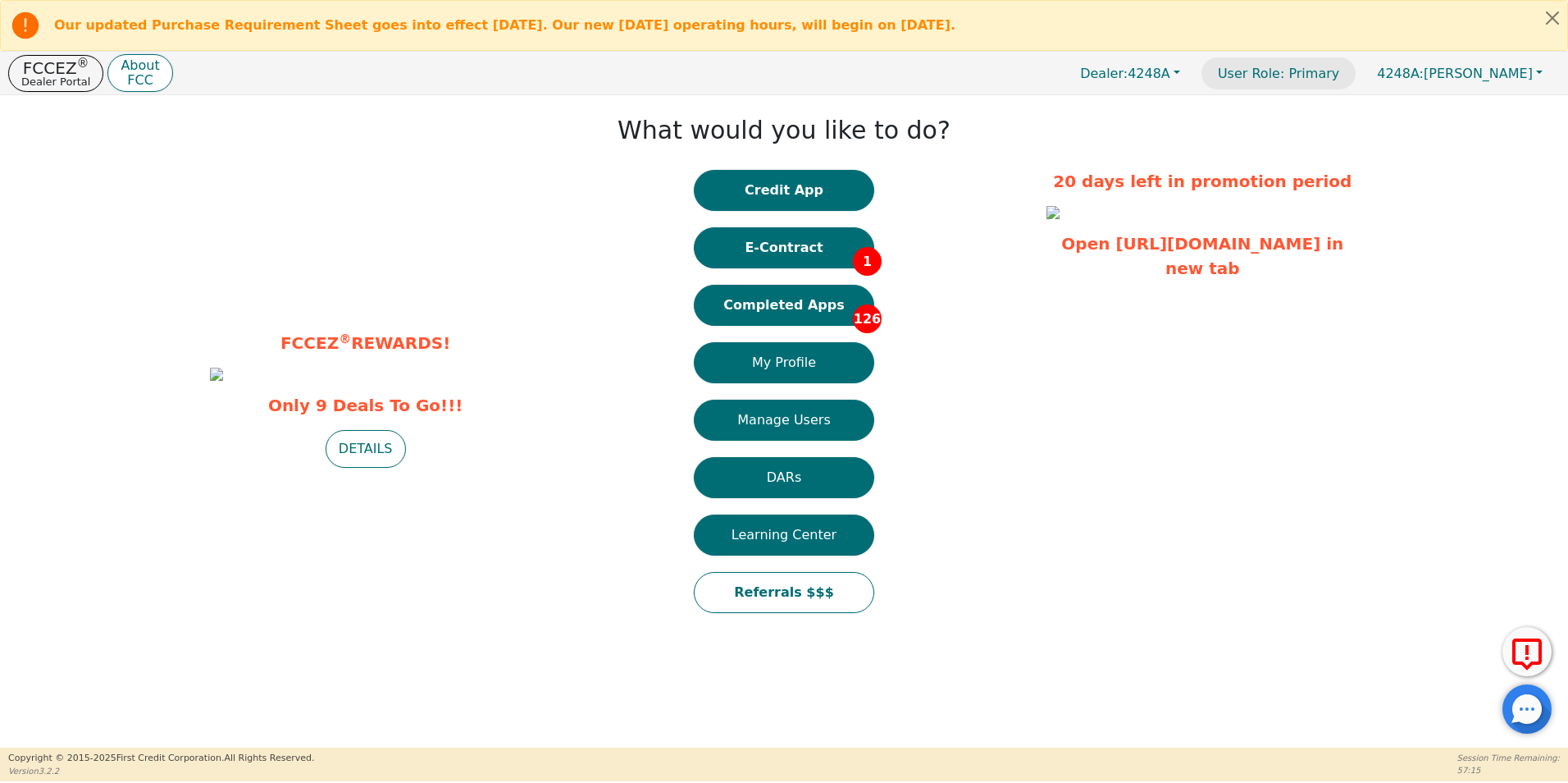
click at [1326, 74] on p "User Role : Primary" at bounding box center [1278, 73] width 154 height 32
click at [1127, 77] on span "Dealer:" at bounding box center [1104, 74] width 47 height 16
click at [965, 150] on div "What would you like to do? Credit App E-Contract 1 Completed Apps 126 My Profil…" at bounding box center [784, 366] width 509 height 526
click at [776, 191] on button "Credit App" at bounding box center [784, 190] width 180 height 41
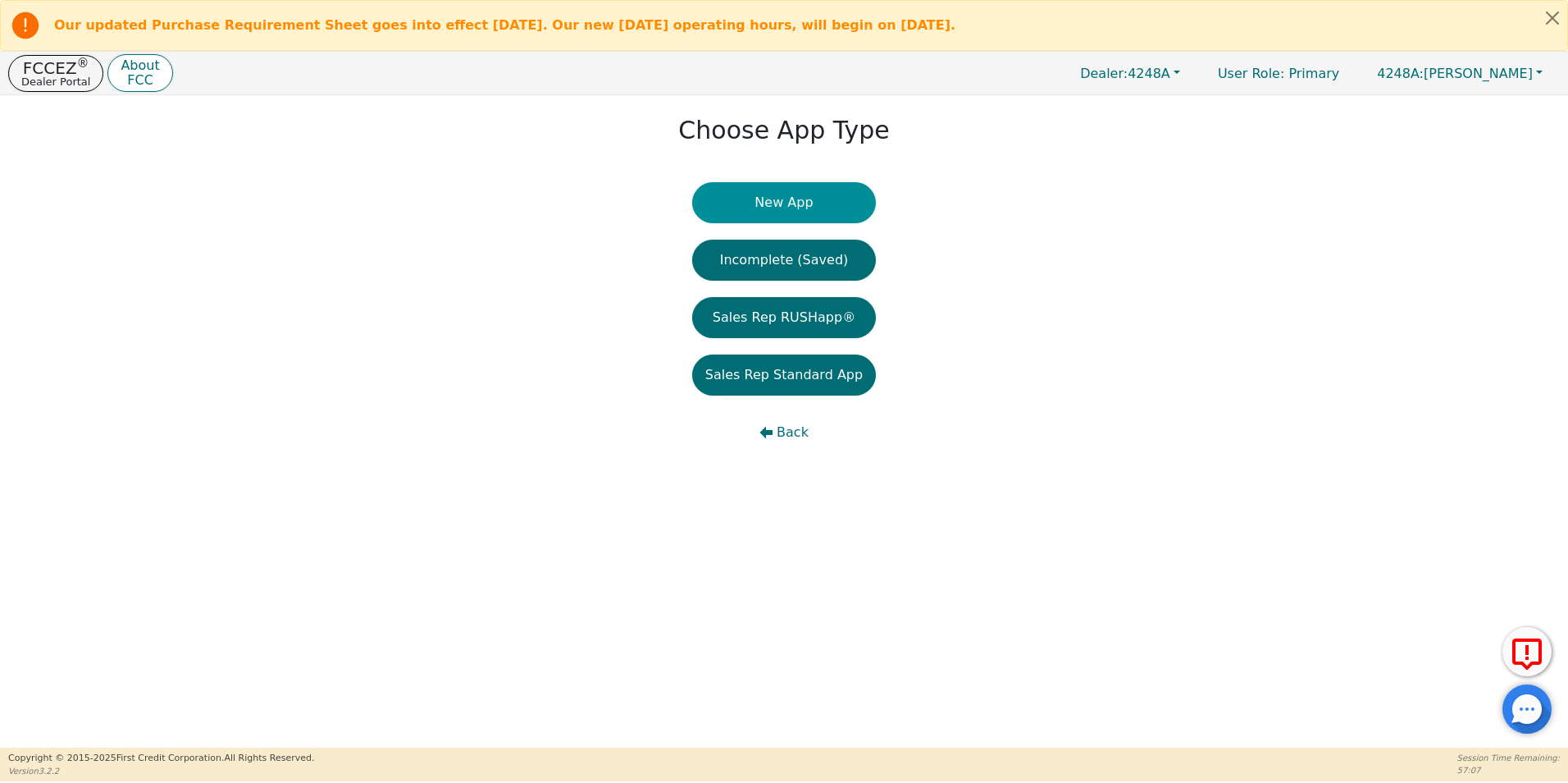
click at [799, 203] on button "New App" at bounding box center [784, 202] width 184 height 41
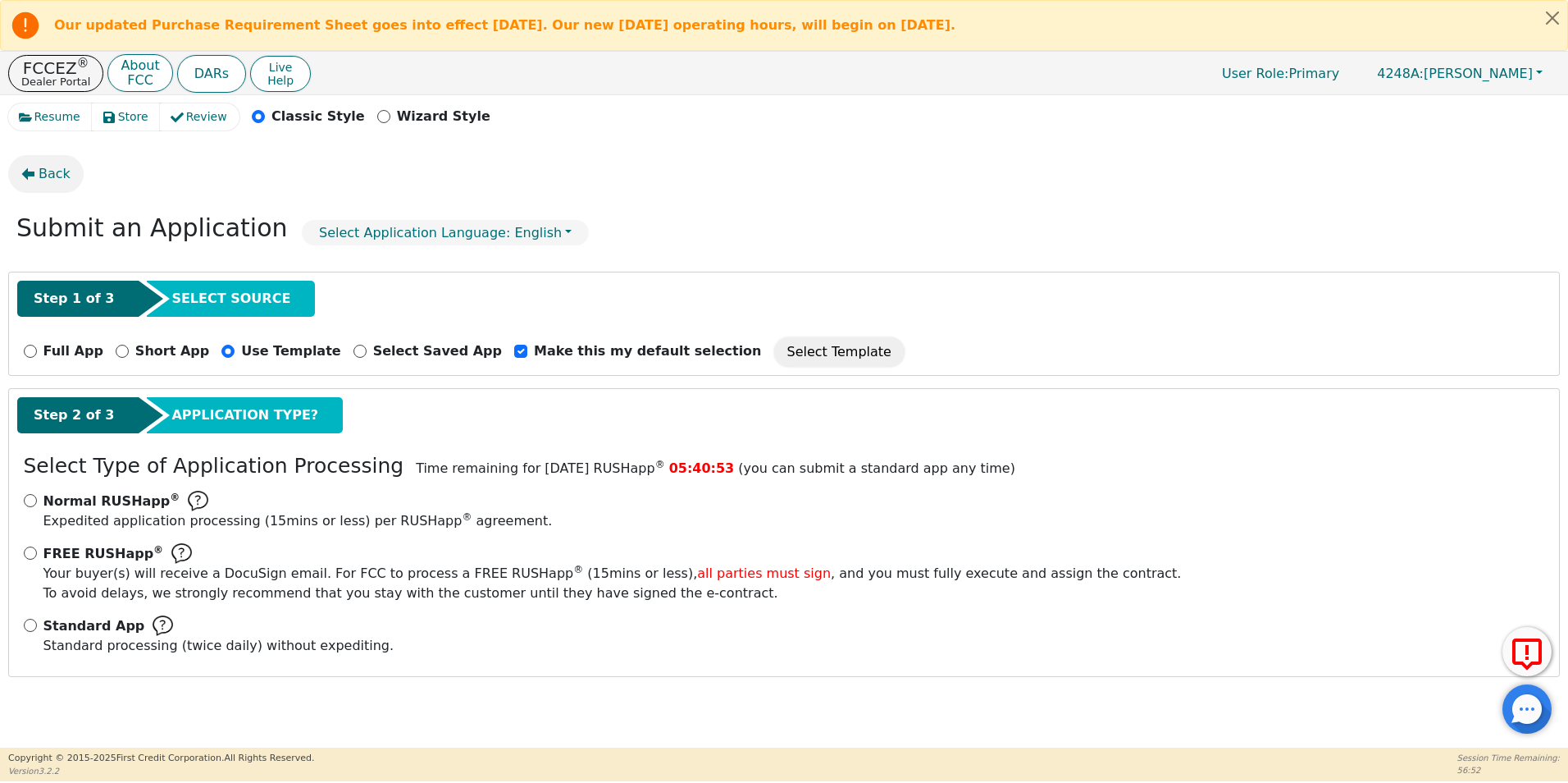
click at [38, 172] on button "Back" at bounding box center [46, 173] width 76 height 38
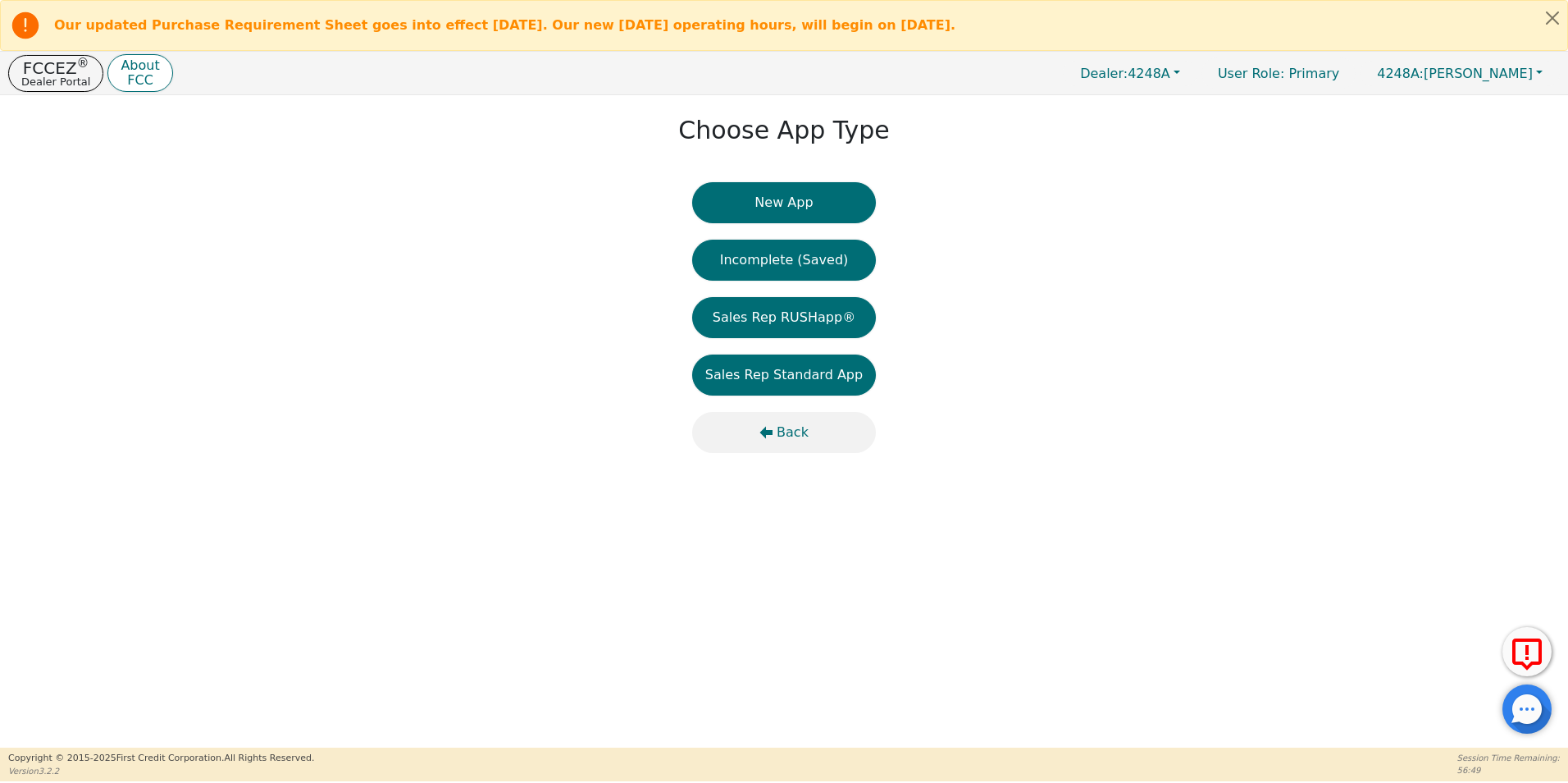
click at [776, 430] on button "Back" at bounding box center [784, 432] width 184 height 41
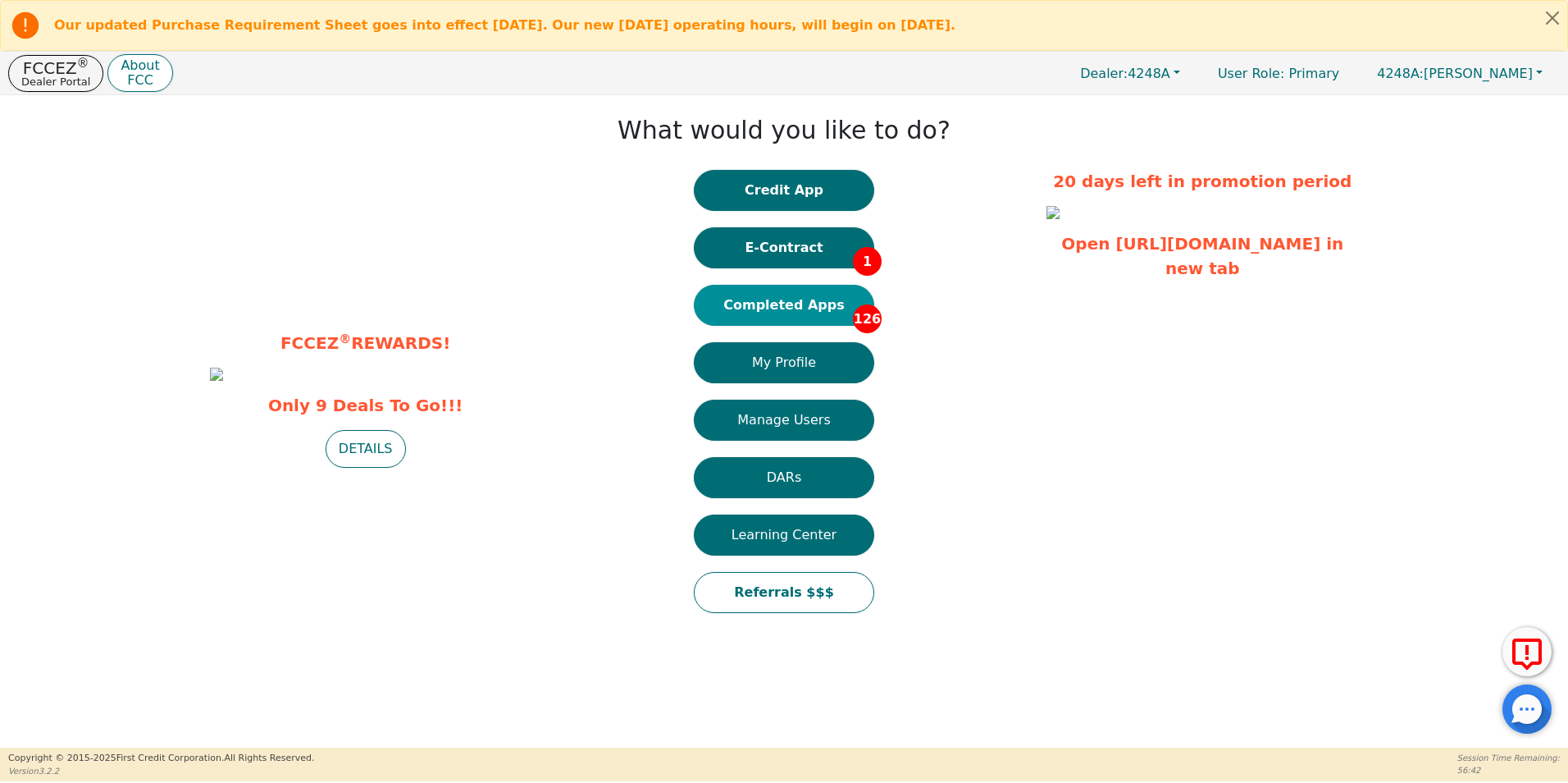
click at [768, 309] on button "Completed Apps 126" at bounding box center [784, 305] width 180 height 41
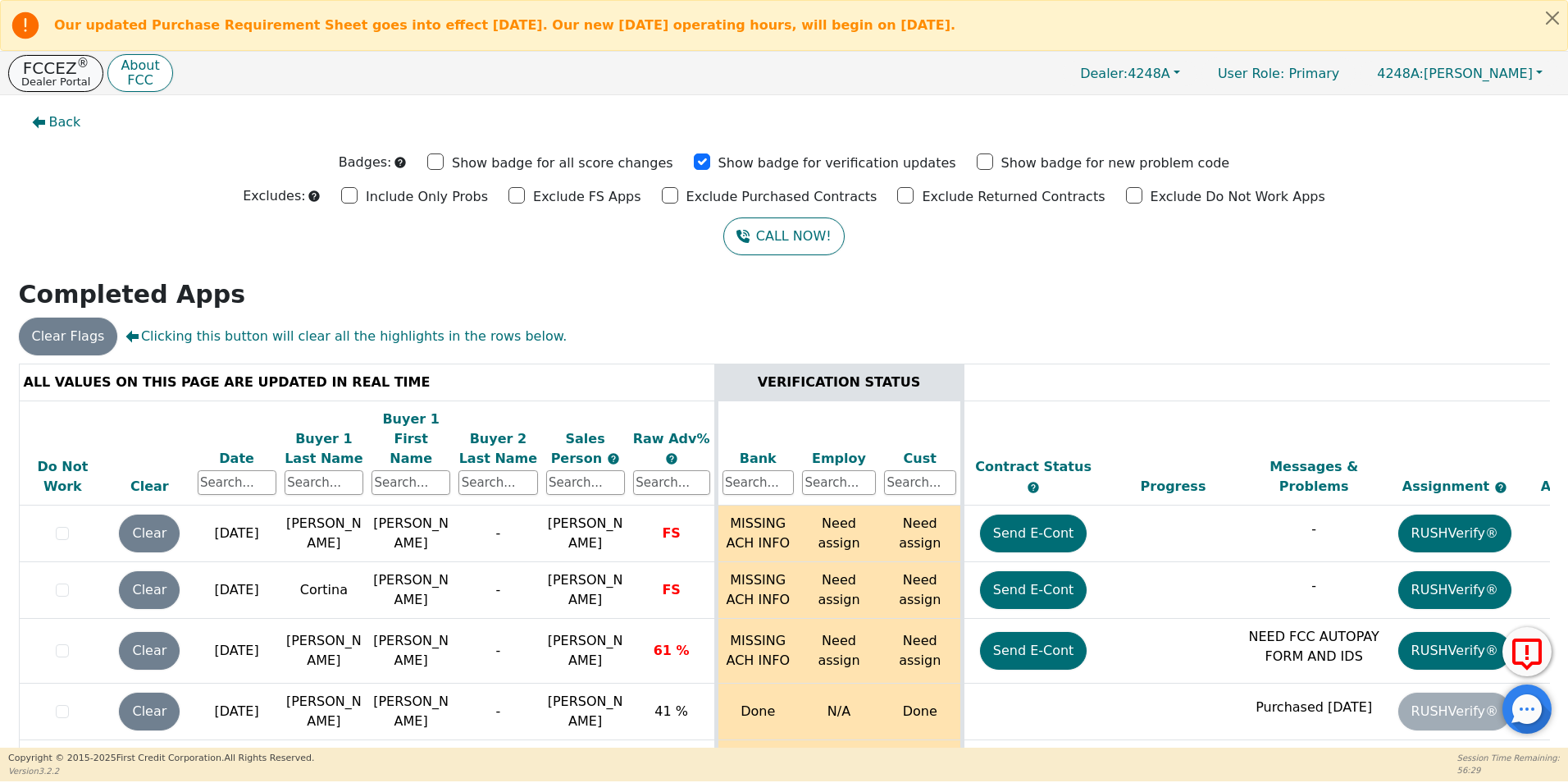
click at [60, 73] on p "FCCEZ ®" at bounding box center [55, 68] width 69 height 17
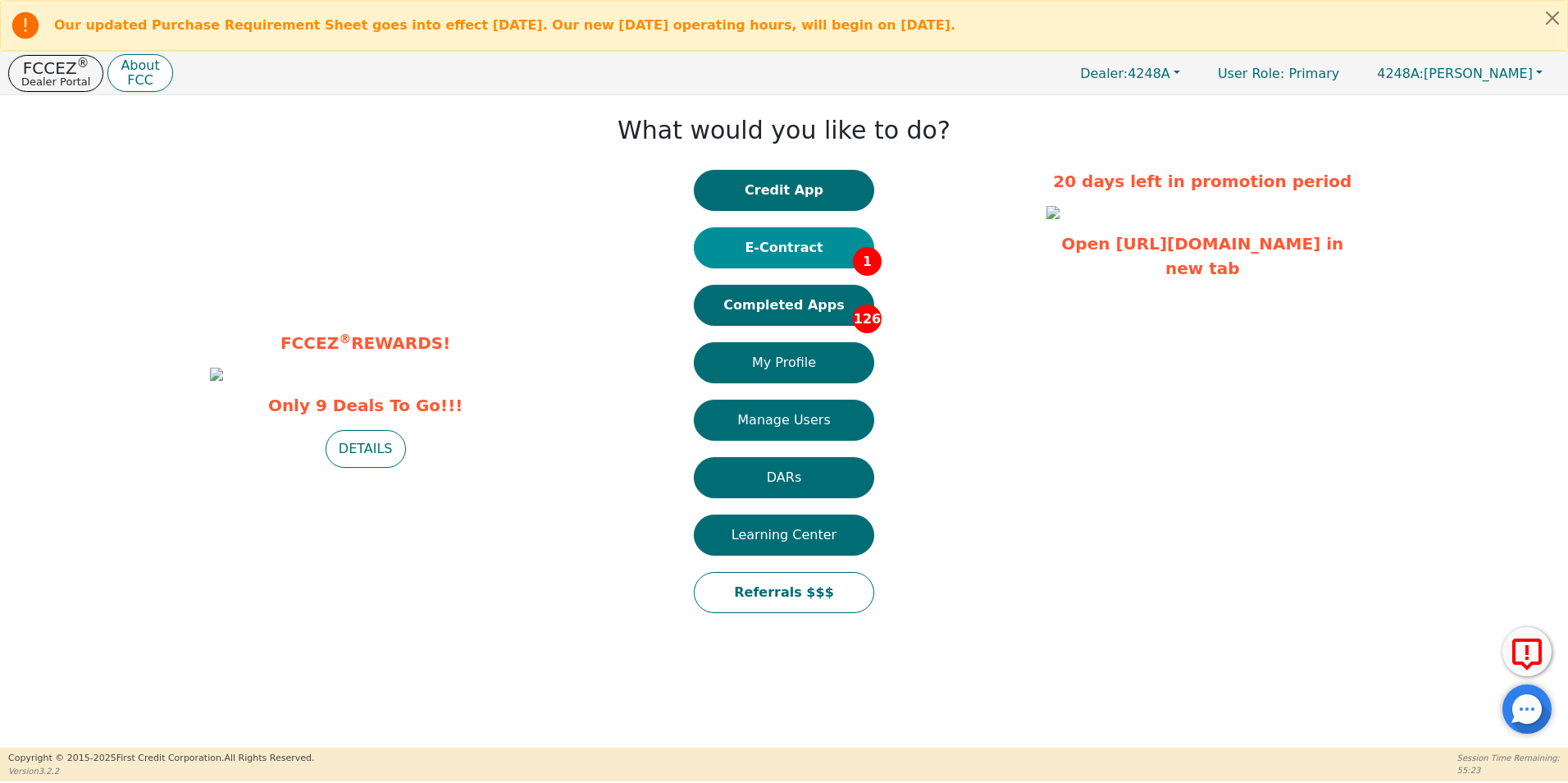
click at [789, 244] on button "E-Contract 1" at bounding box center [784, 247] width 180 height 41
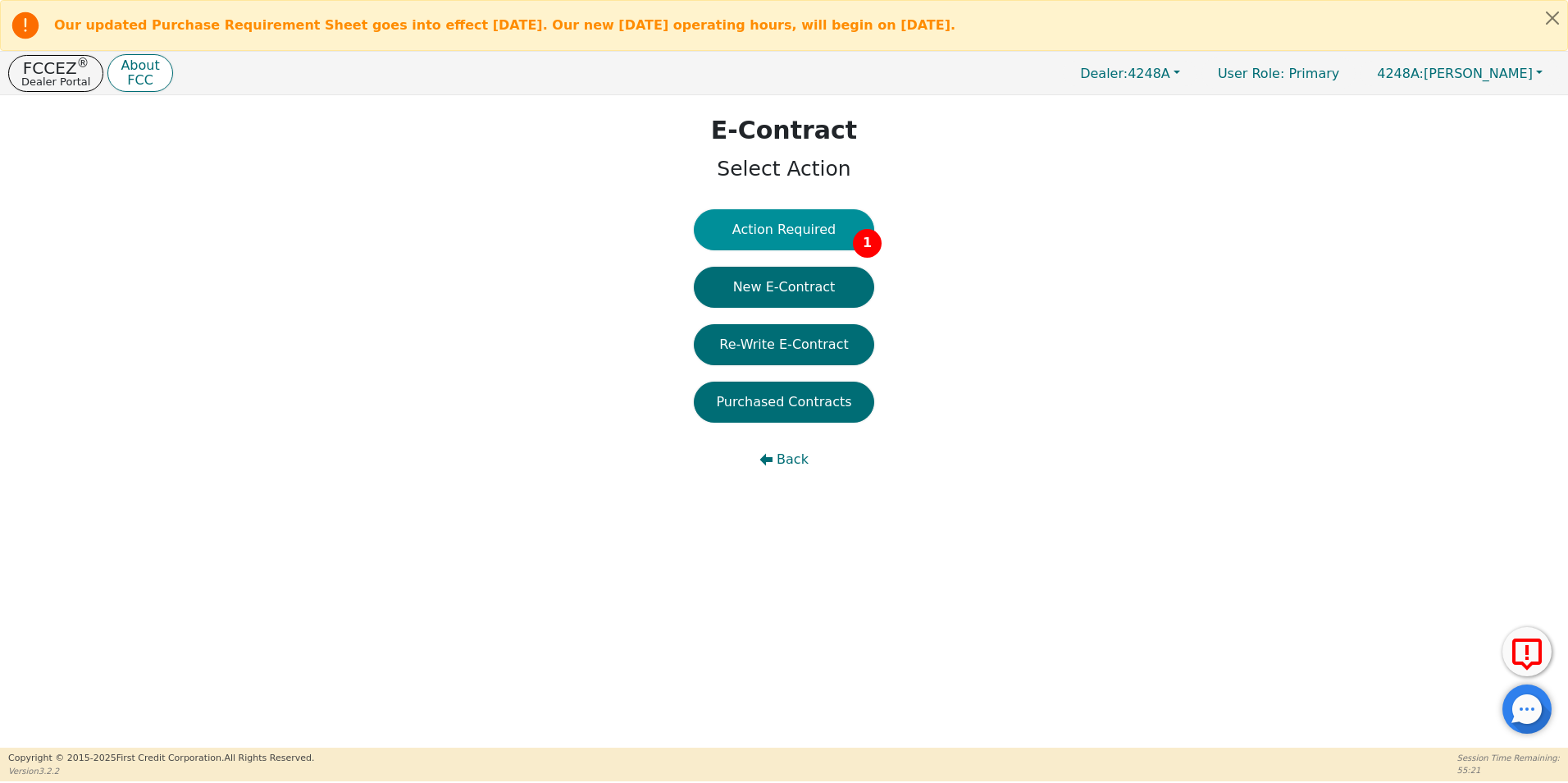
click at [806, 236] on button "Action Required 1" at bounding box center [784, 230] width 180 height 41
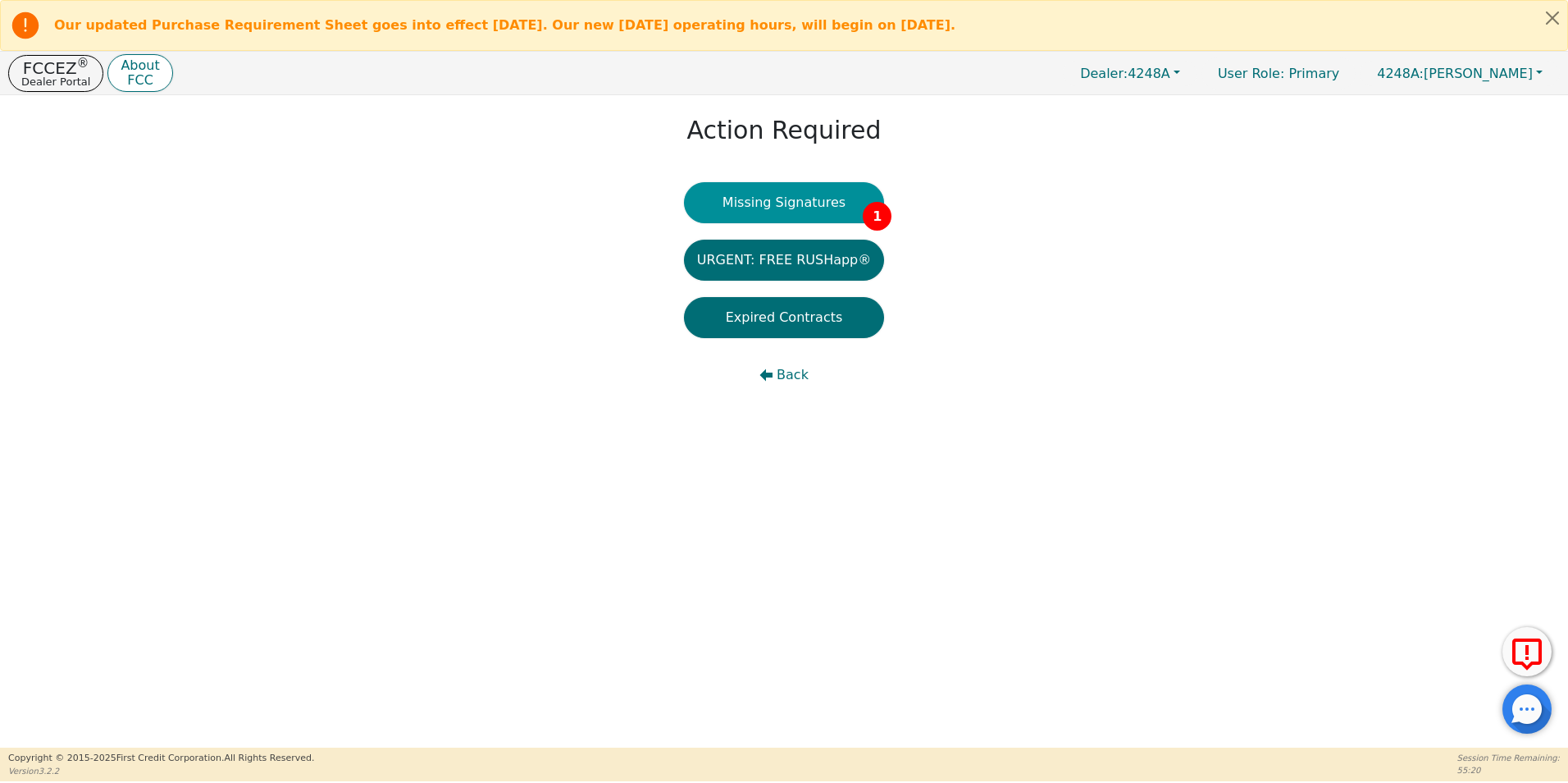
click at [795, 211] on button "Missing Signatures 1" at bounding box center [784, 202] width 201 height 41
